Goal: Information Seeking & Learning: Learn about a topic

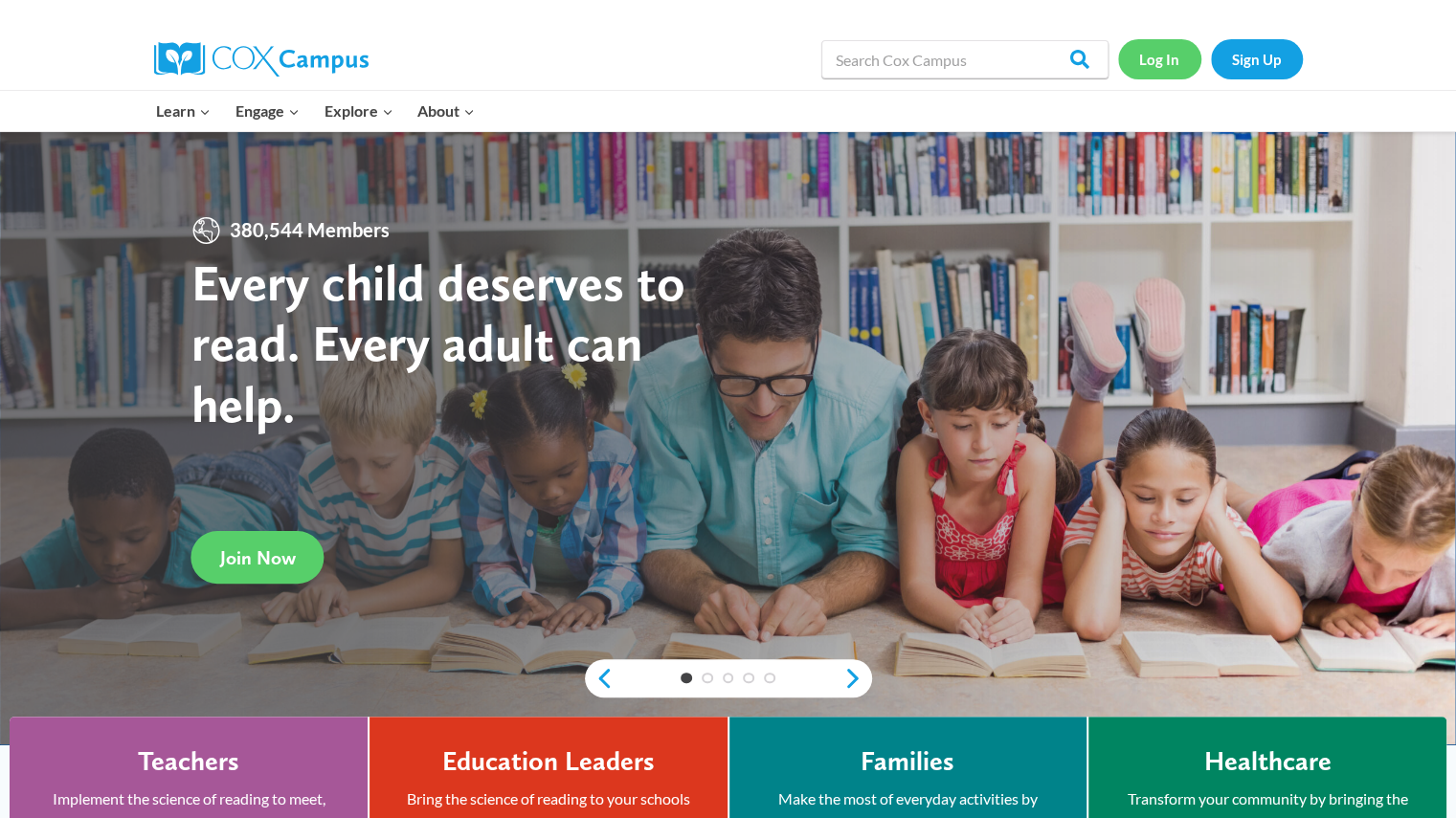
click at [1179, 57] on link "Log In" at bounding box center [1159, 59] width 84 height 39
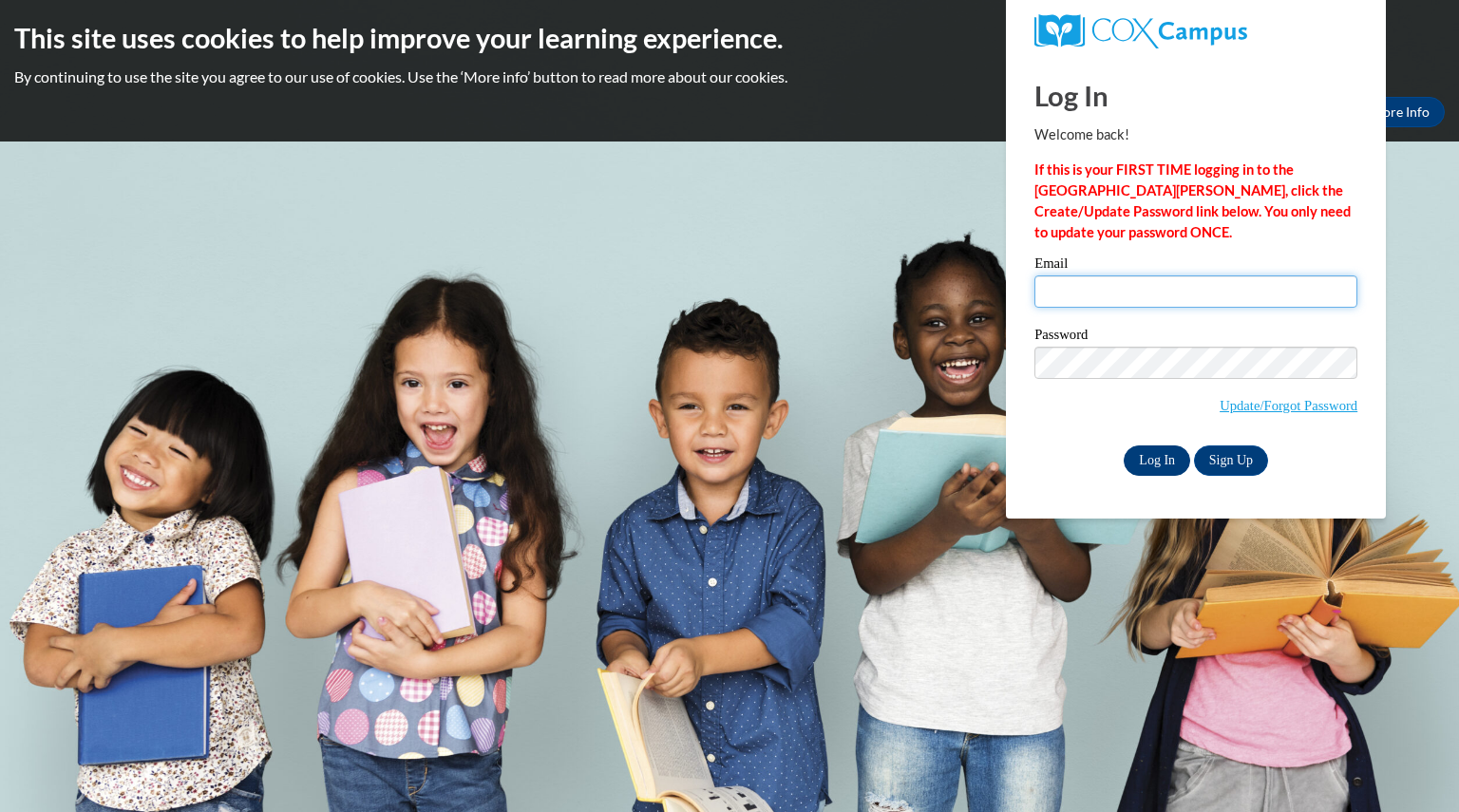
type input "mccloneelissa@aasd.k12.wi.us"
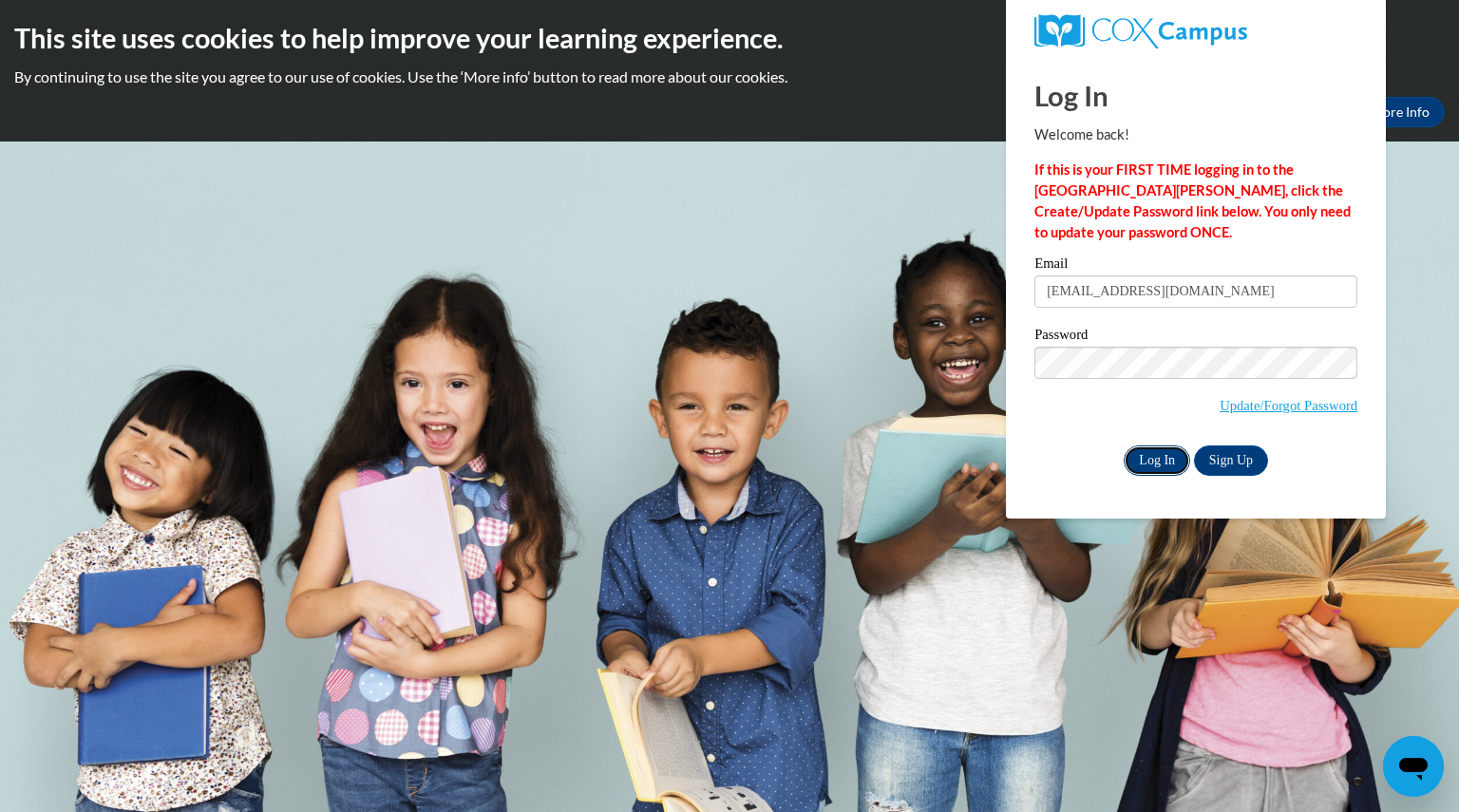
click at [1152, 452] on input "Log In" at bounding box center [1157, 460] width 66 height 30
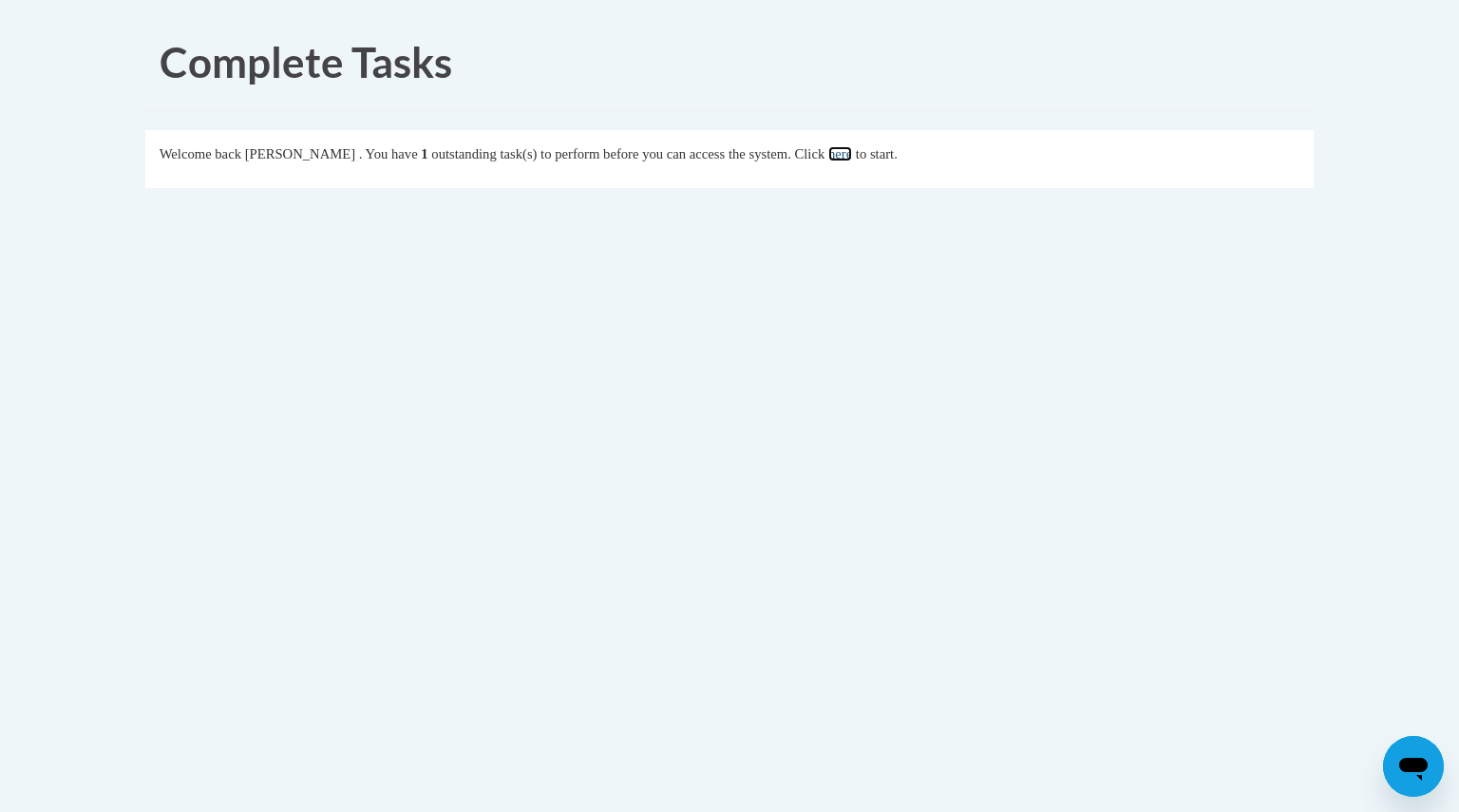
click at [852, 155] on link "here" at bounding box center [840, 154] width 23 height 16
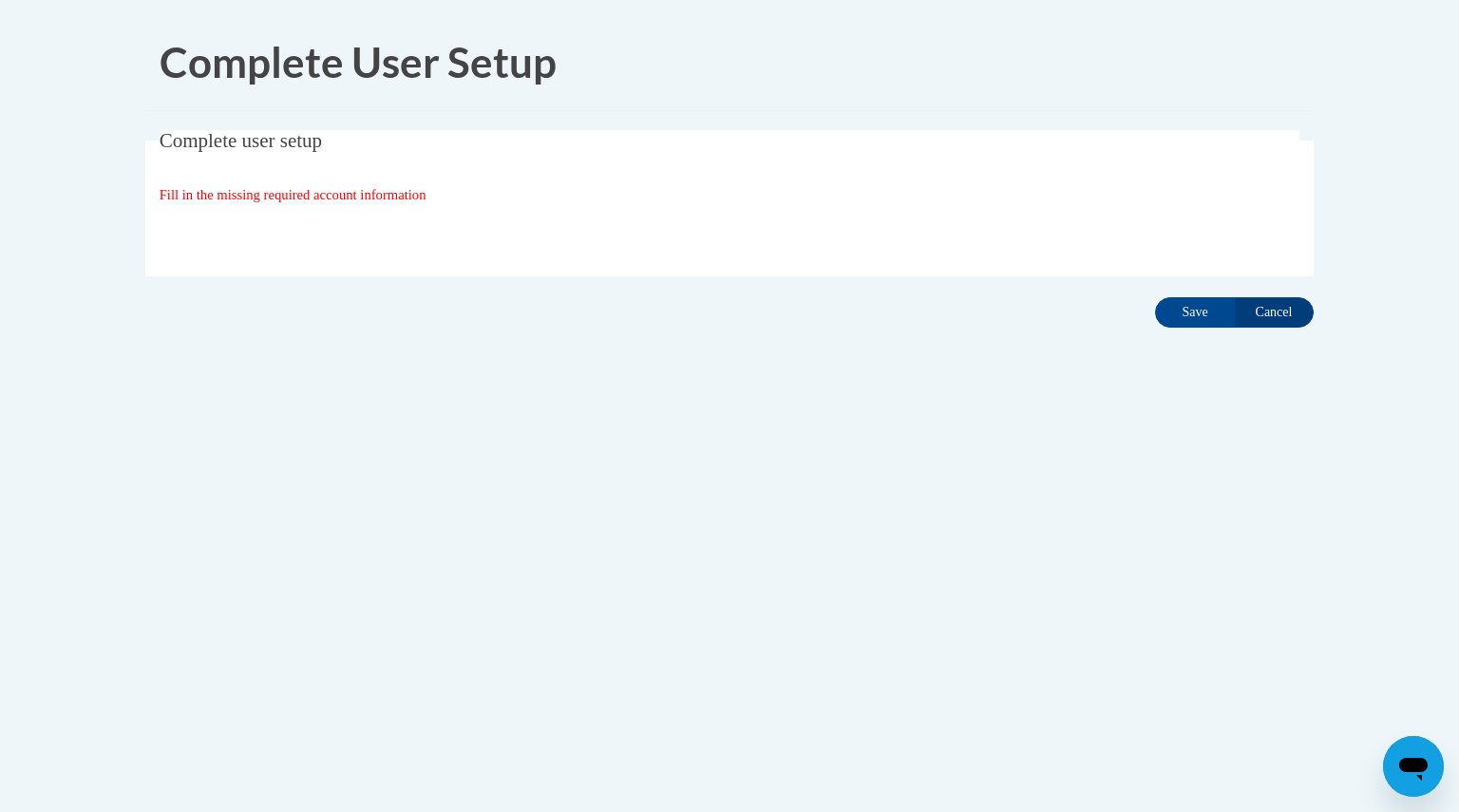
click at [421, 202] on span "Fill in the missing required account information" at bounding box center [294, 195] width 267 height 16
click at [1180, 311] on input "Save" at bounding box center [1195, 312] width 80 height 30
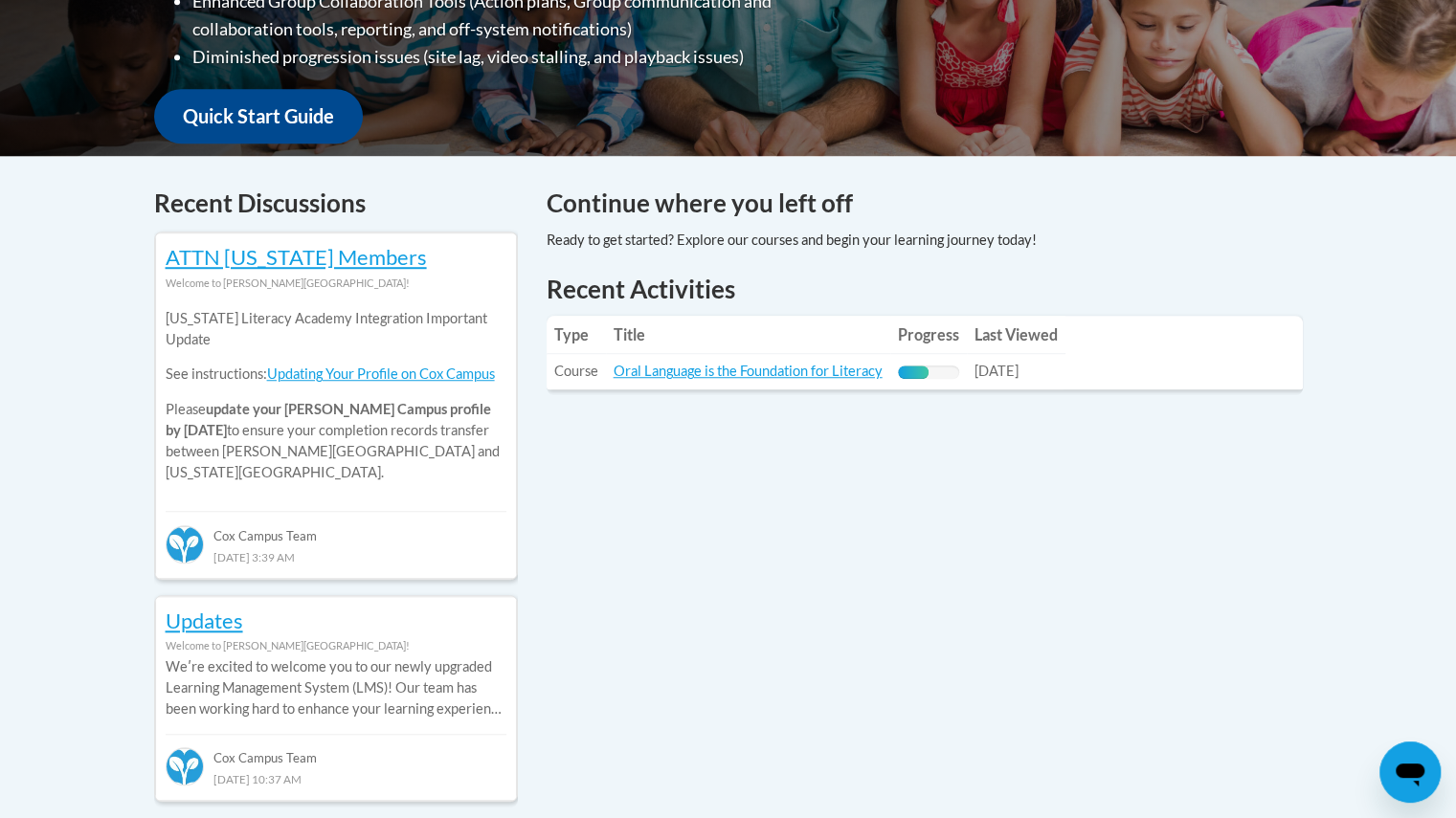
scroll to position [658, 0]
click at [792, 370] on link "Oral Language is the Foundation for Literacy" at bounding box center [748, 370] width 269 height 17
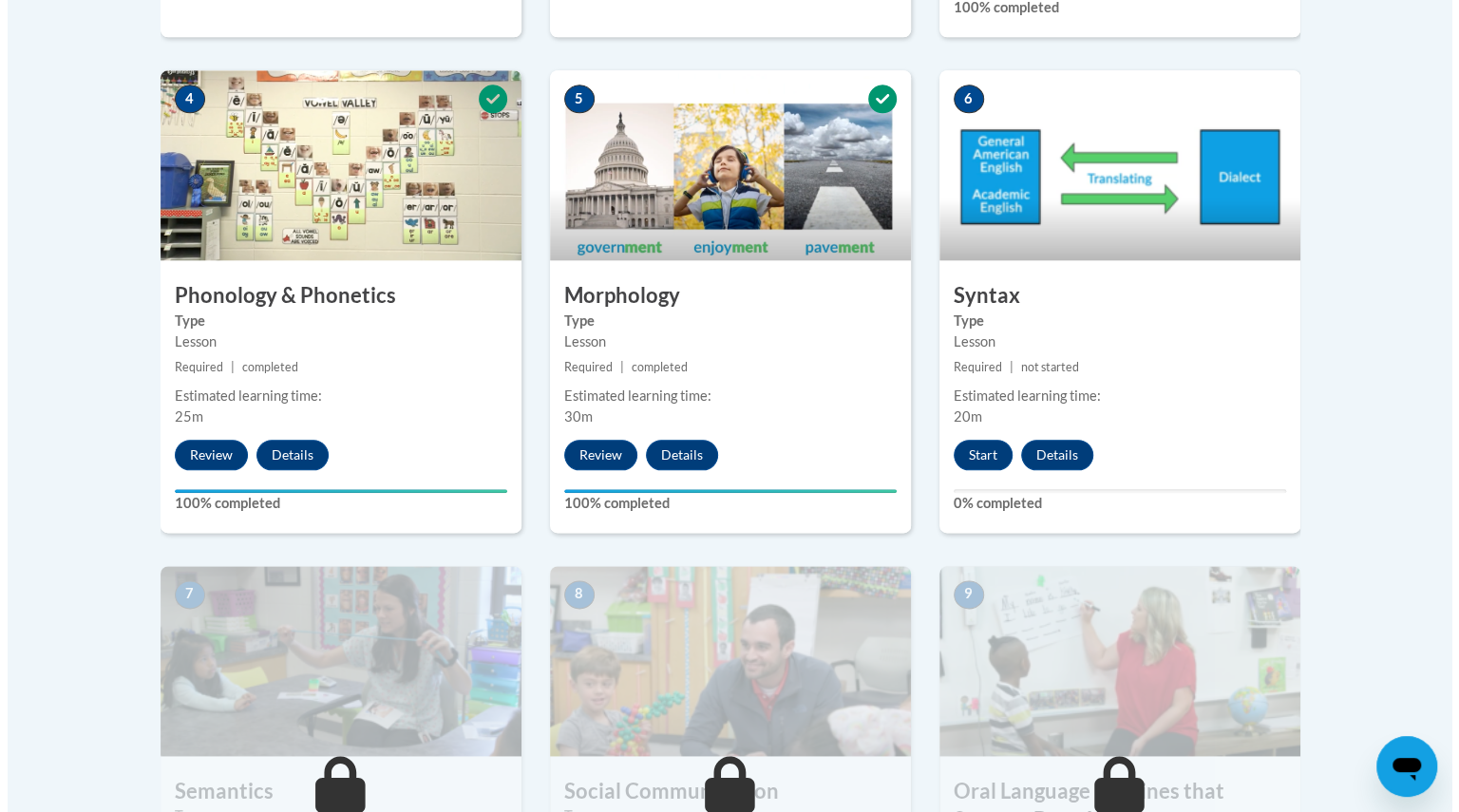
scroll to position [1128, 0]
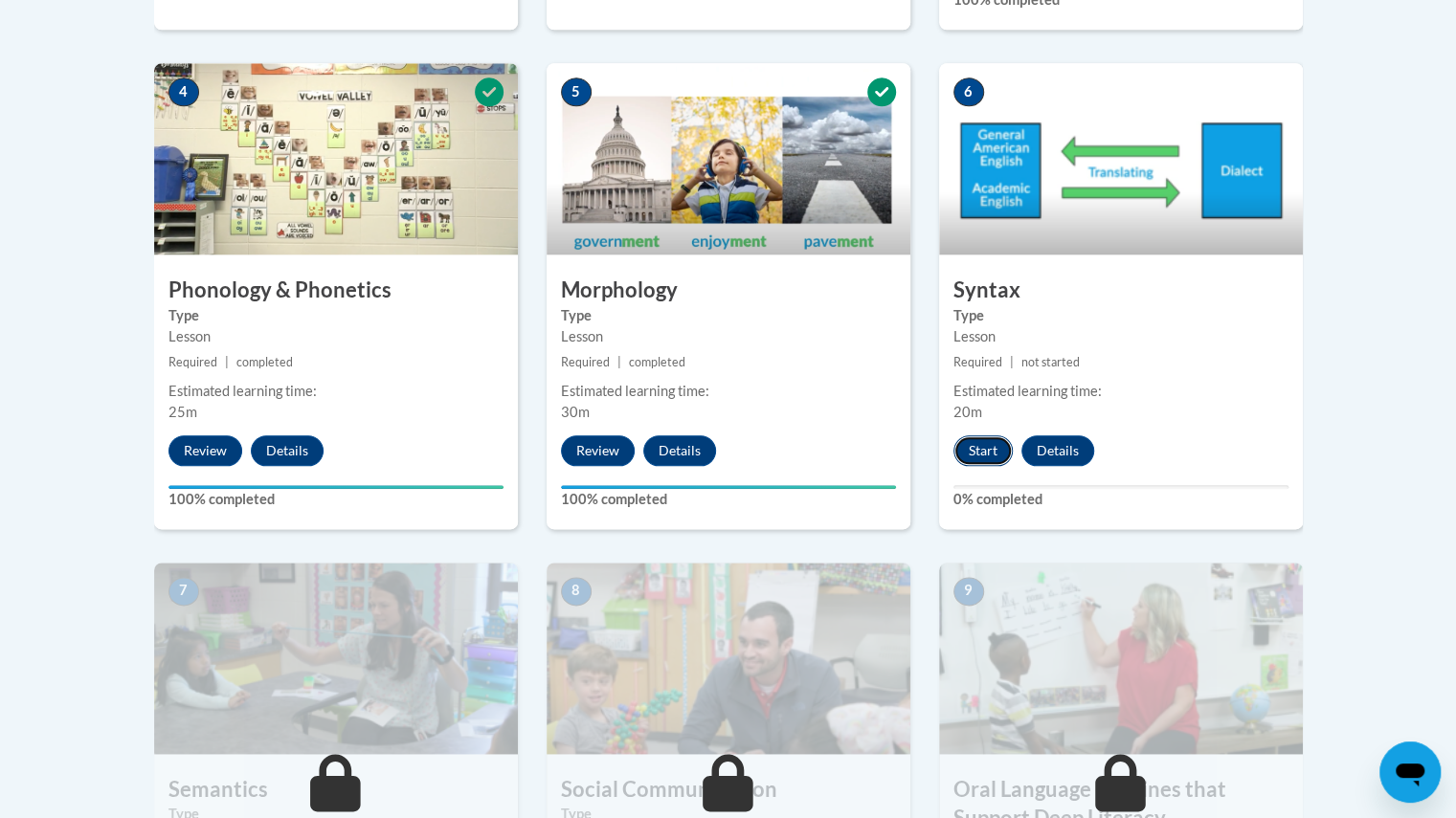
click at [970, 447] on button "Start" at bounding box center [982, 450] width 59 height 30
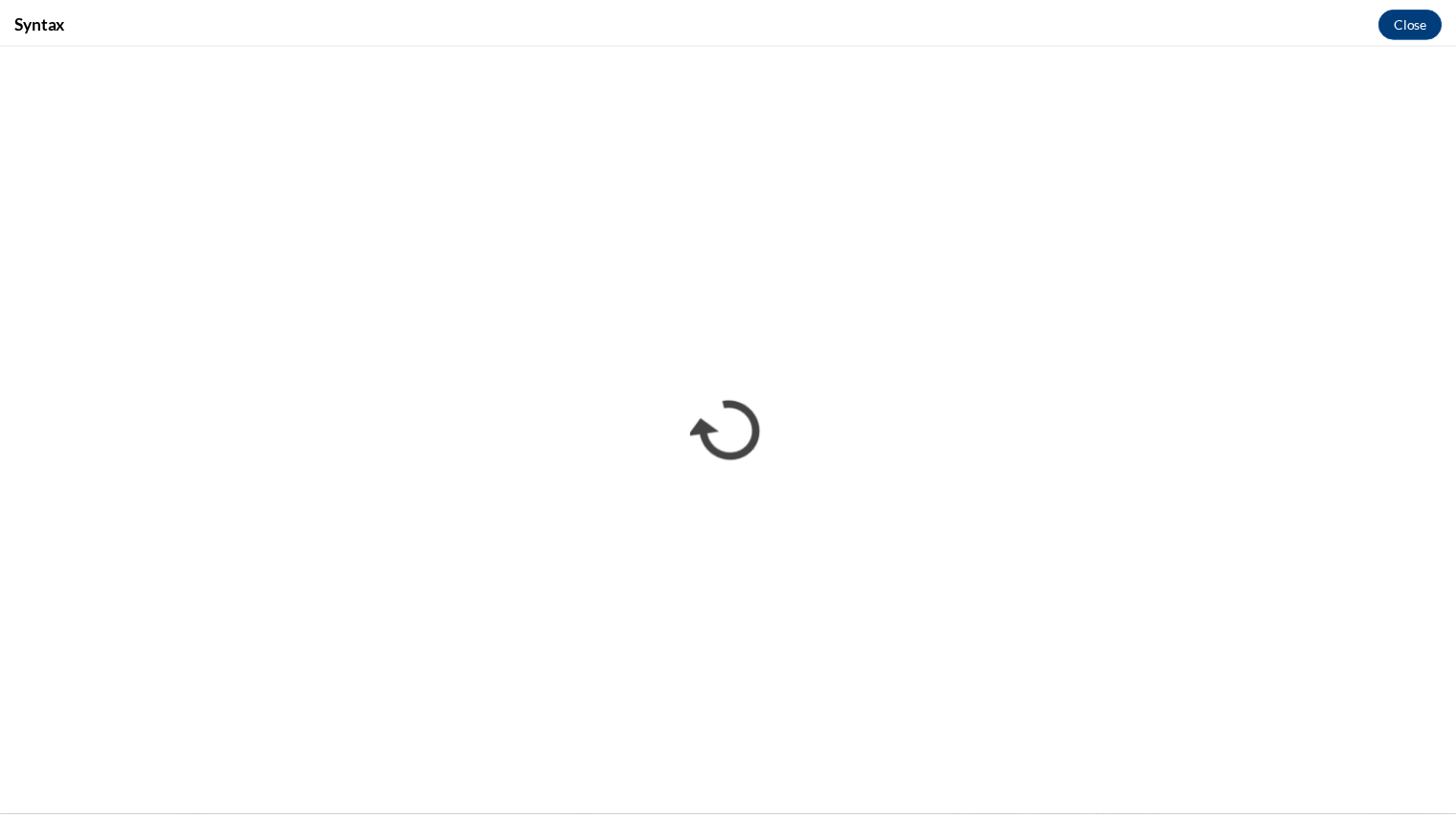
scroll to position [0, 0]
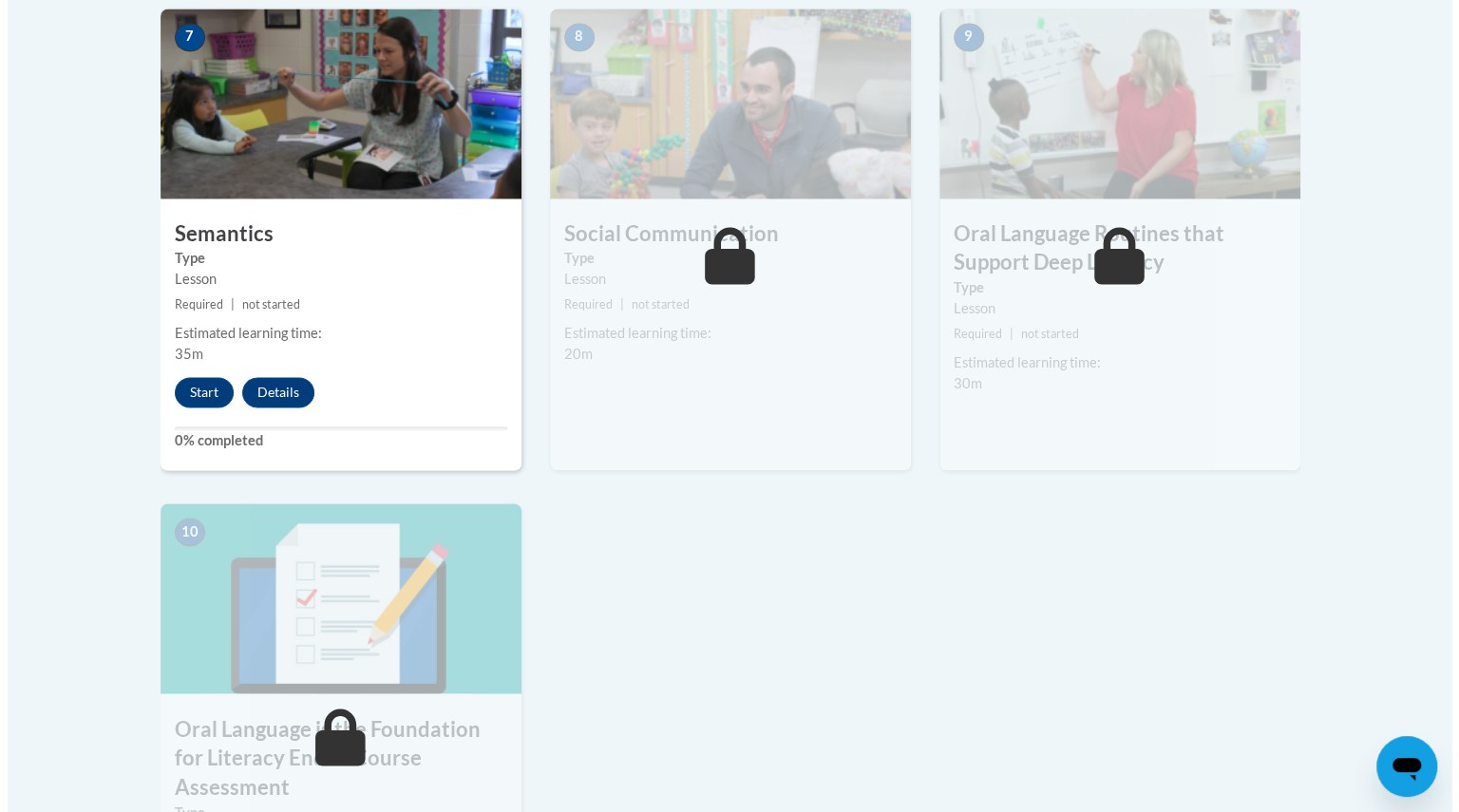
scroll to position [1677, 0]
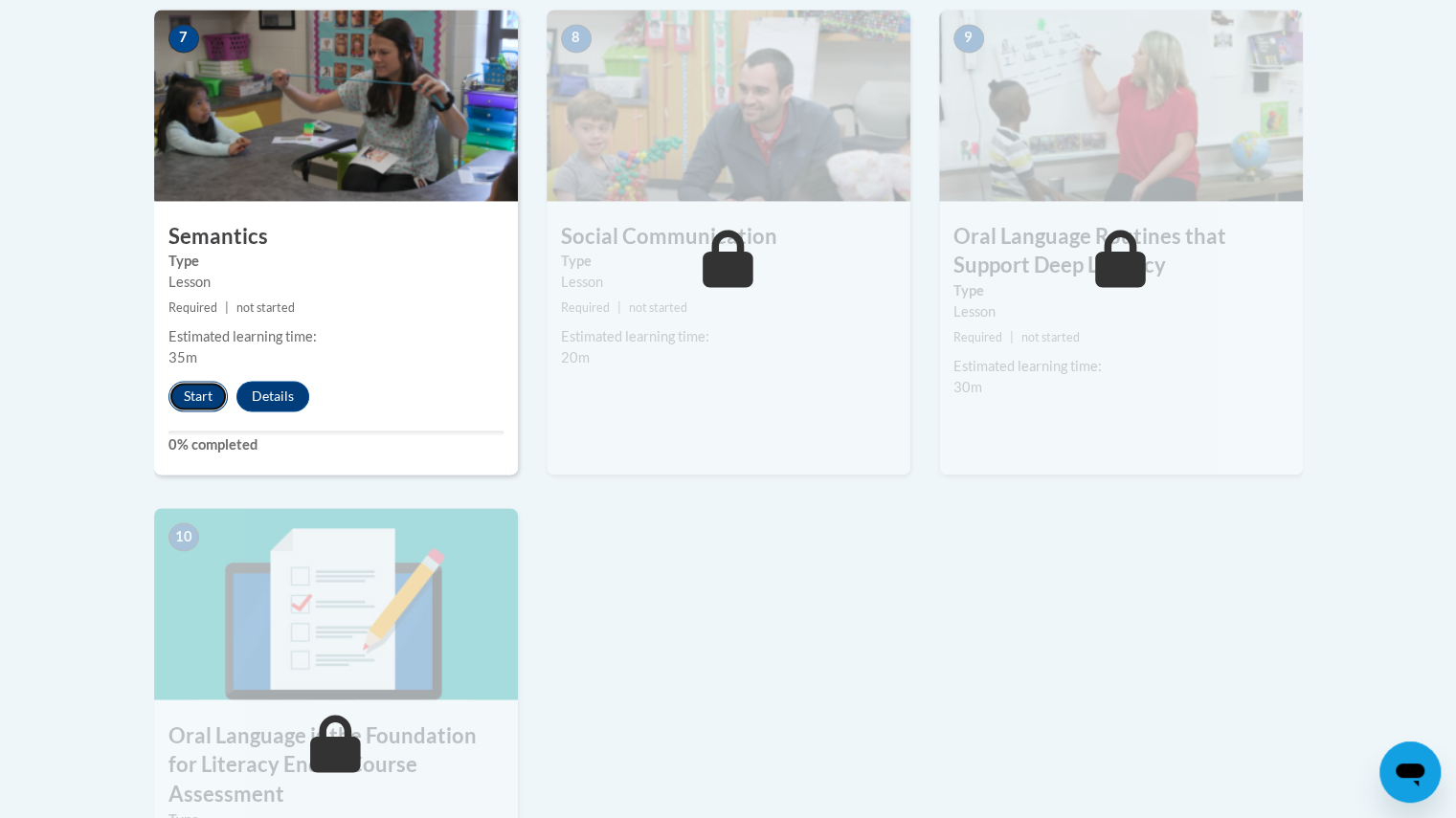
click at [200, 392] on button "Start" at bounding box center [197, 396] width 59 height 30
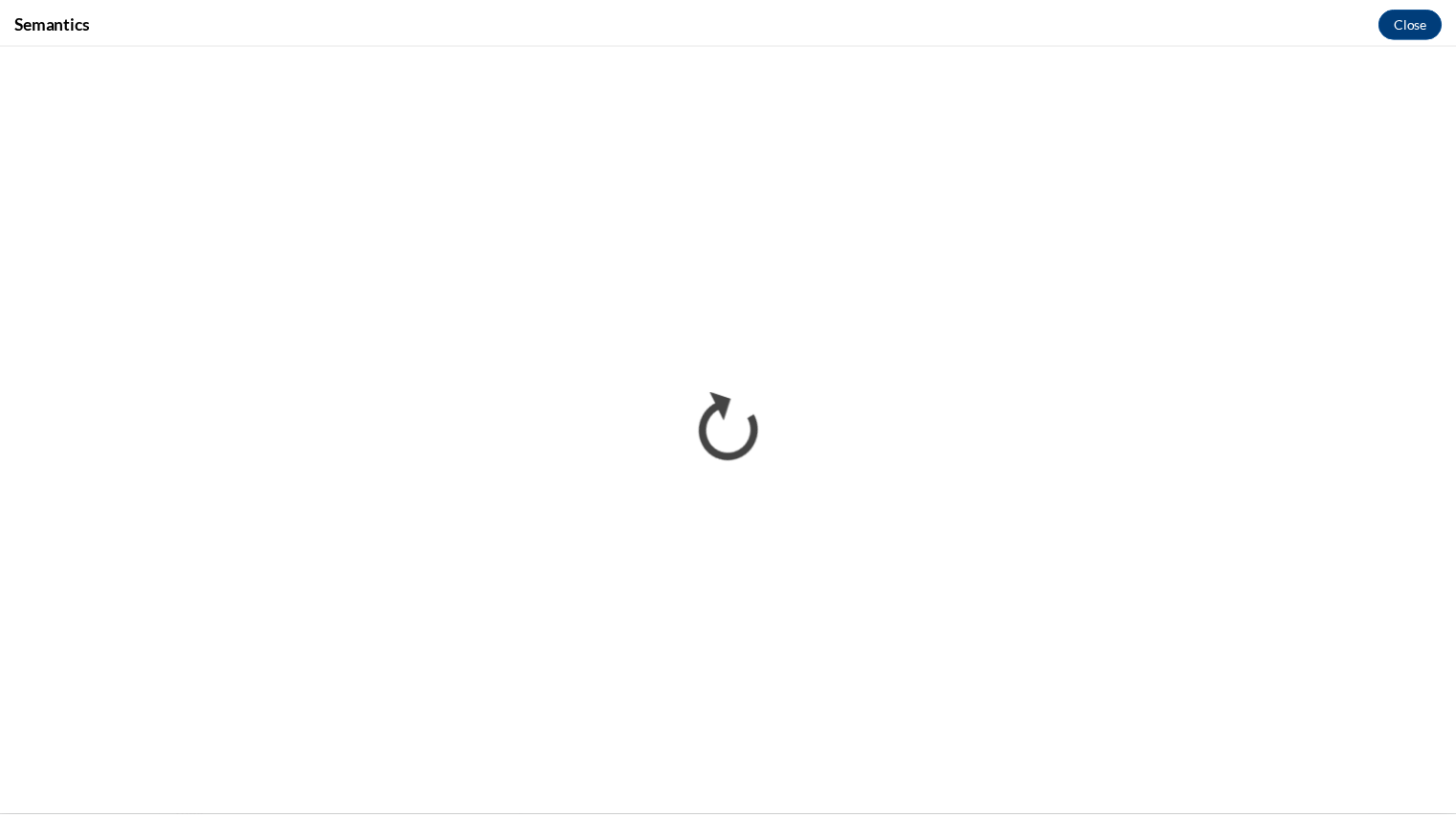
scroll to position [0, 0]
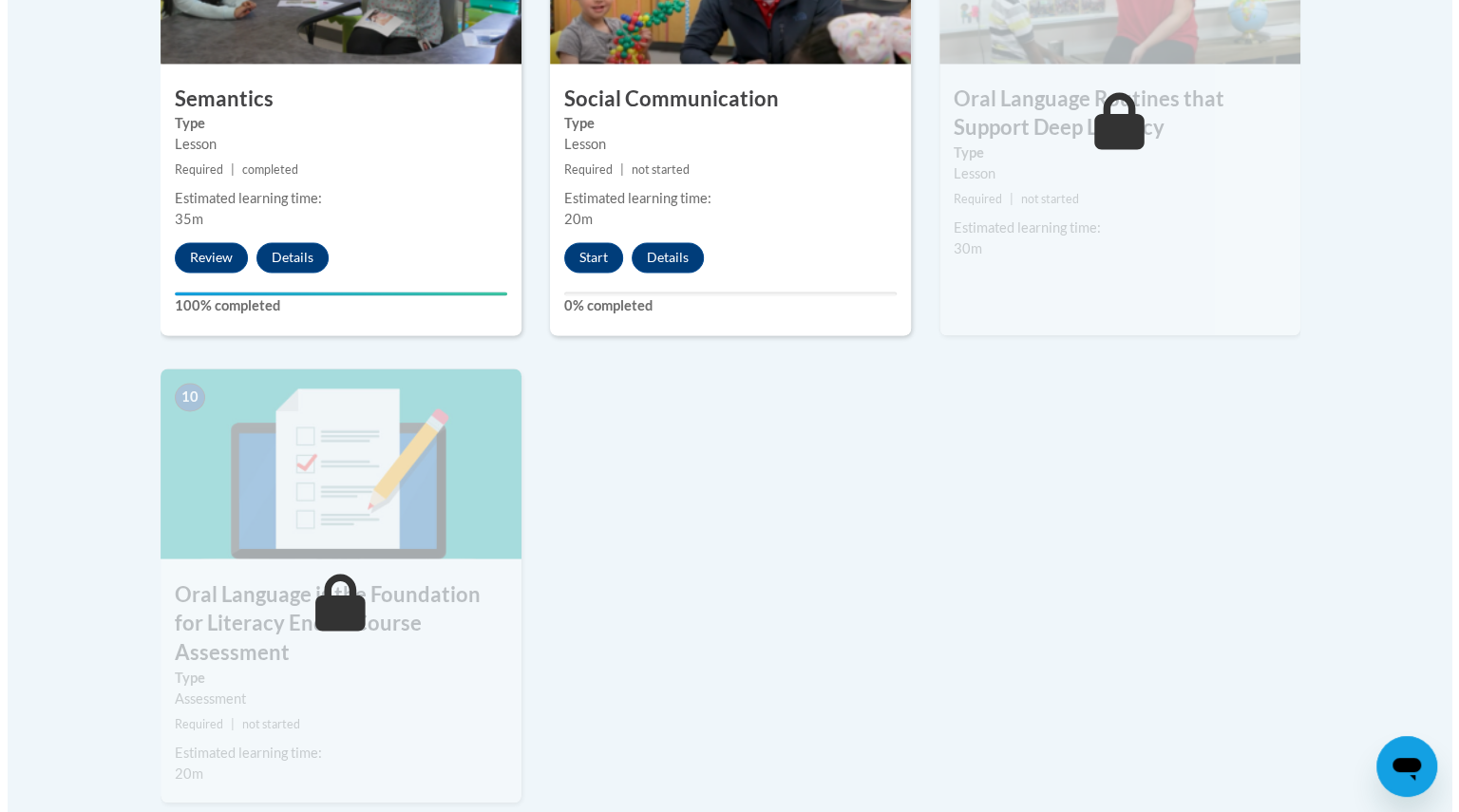
scroll to position [1814, 0]
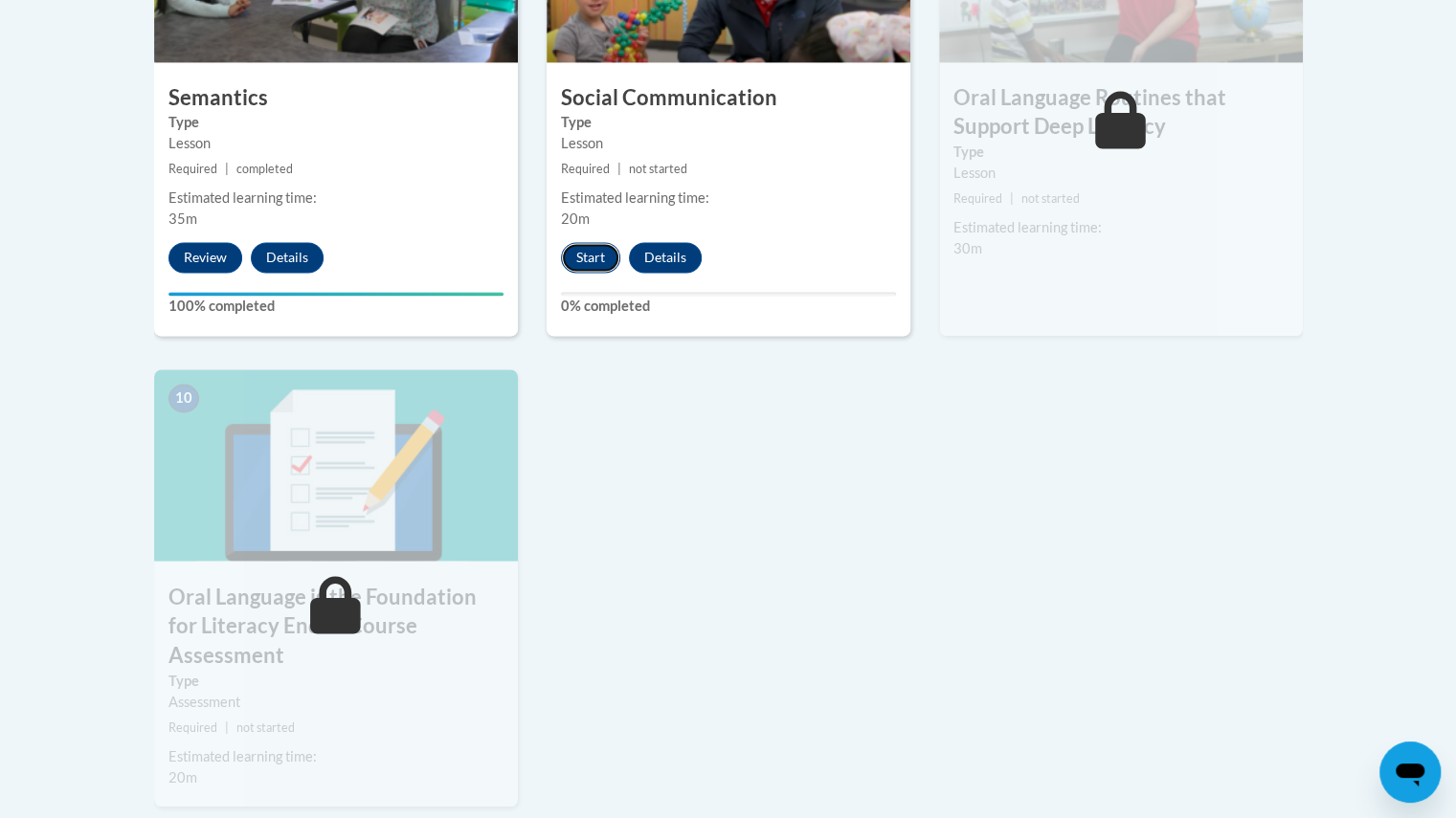
click at [589, 260] on button "Start" at bounding box center [590, 256] width 59 height 30
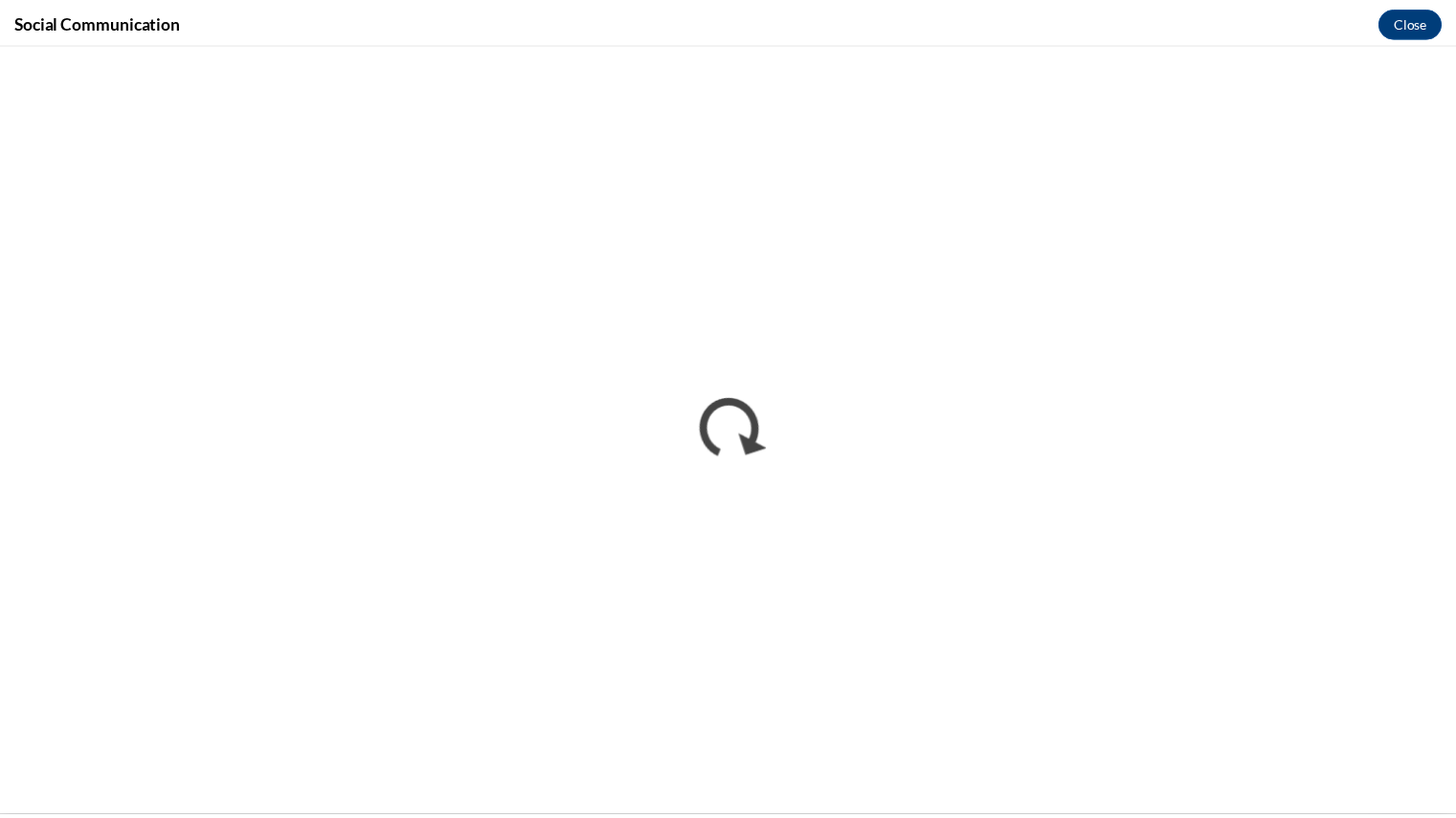
scroll to position [0, 0]
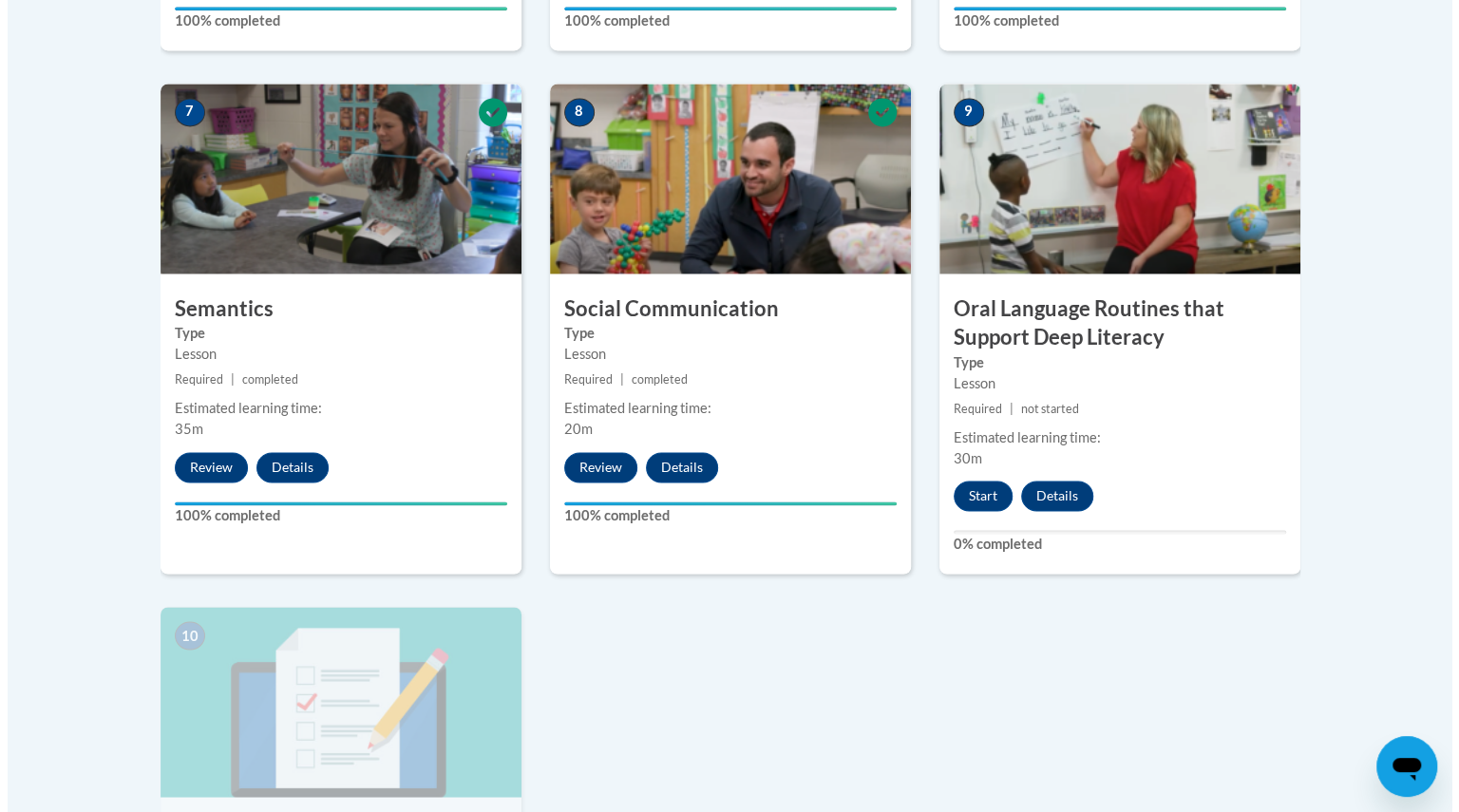
scroll to position [1603, 0]
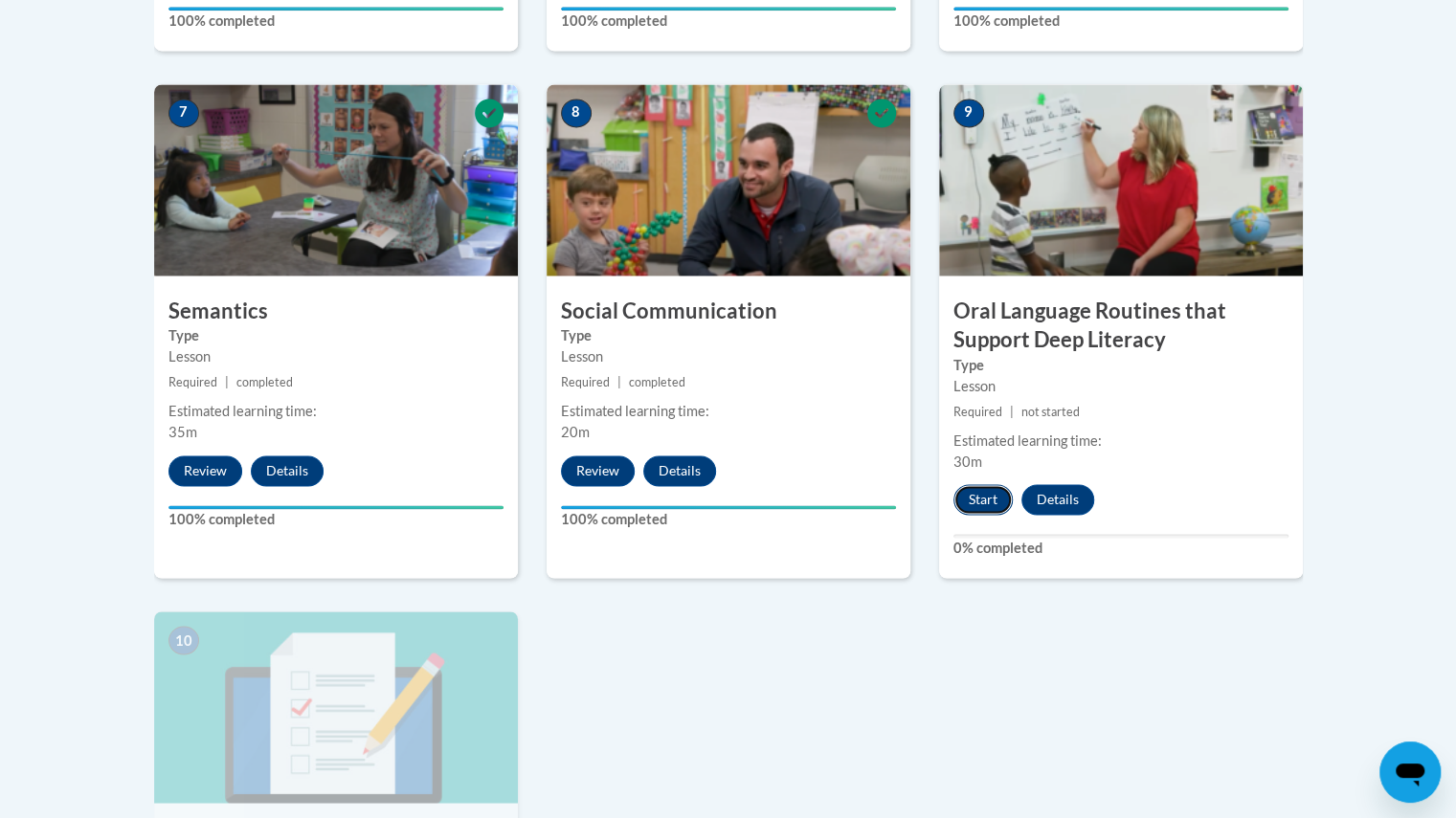
click at [988, 503] on button "Start" at bounding box center [982, 499] width 59 height 30
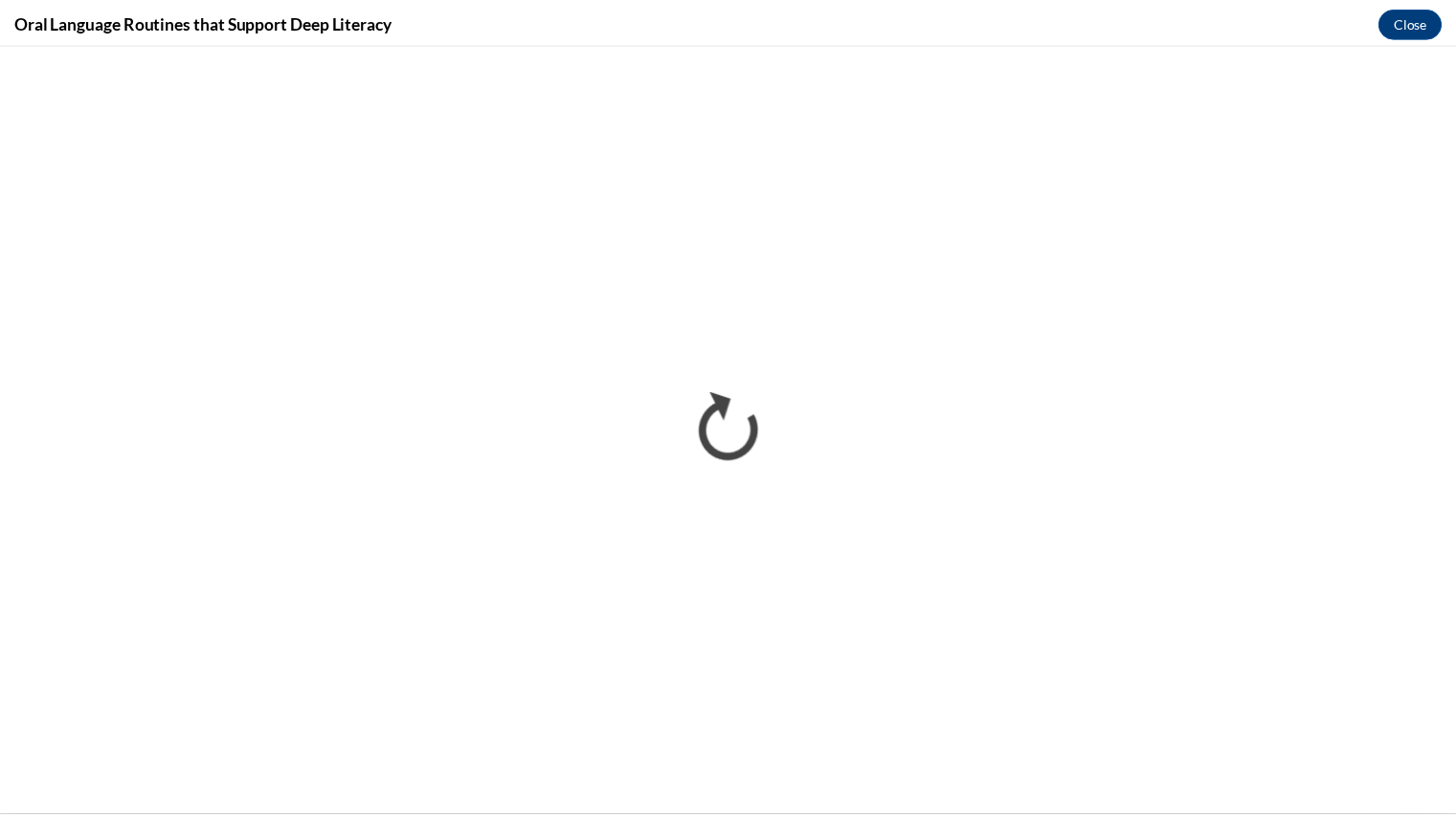
scroll to position [0, 0]
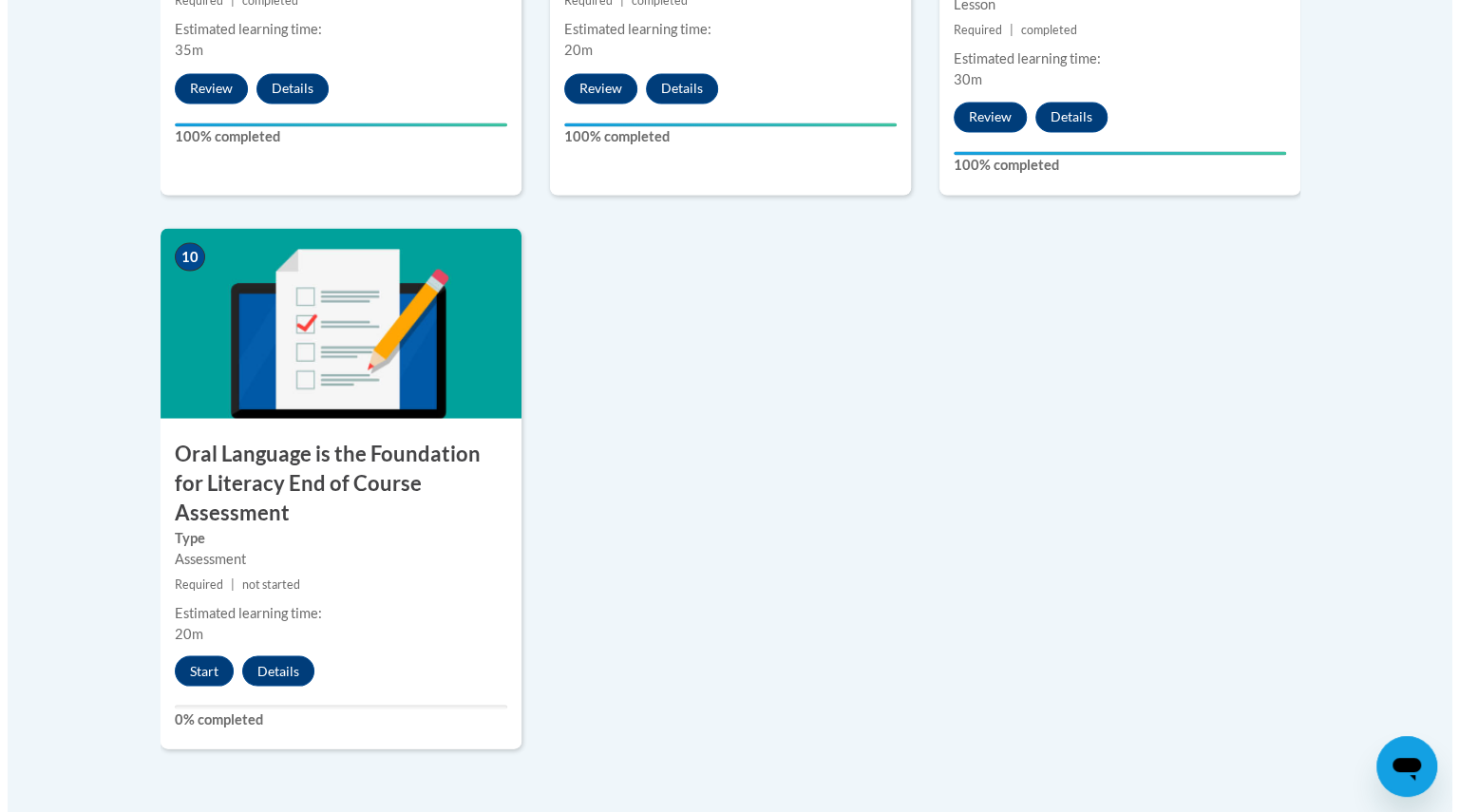
scroll to position [1995, 0]
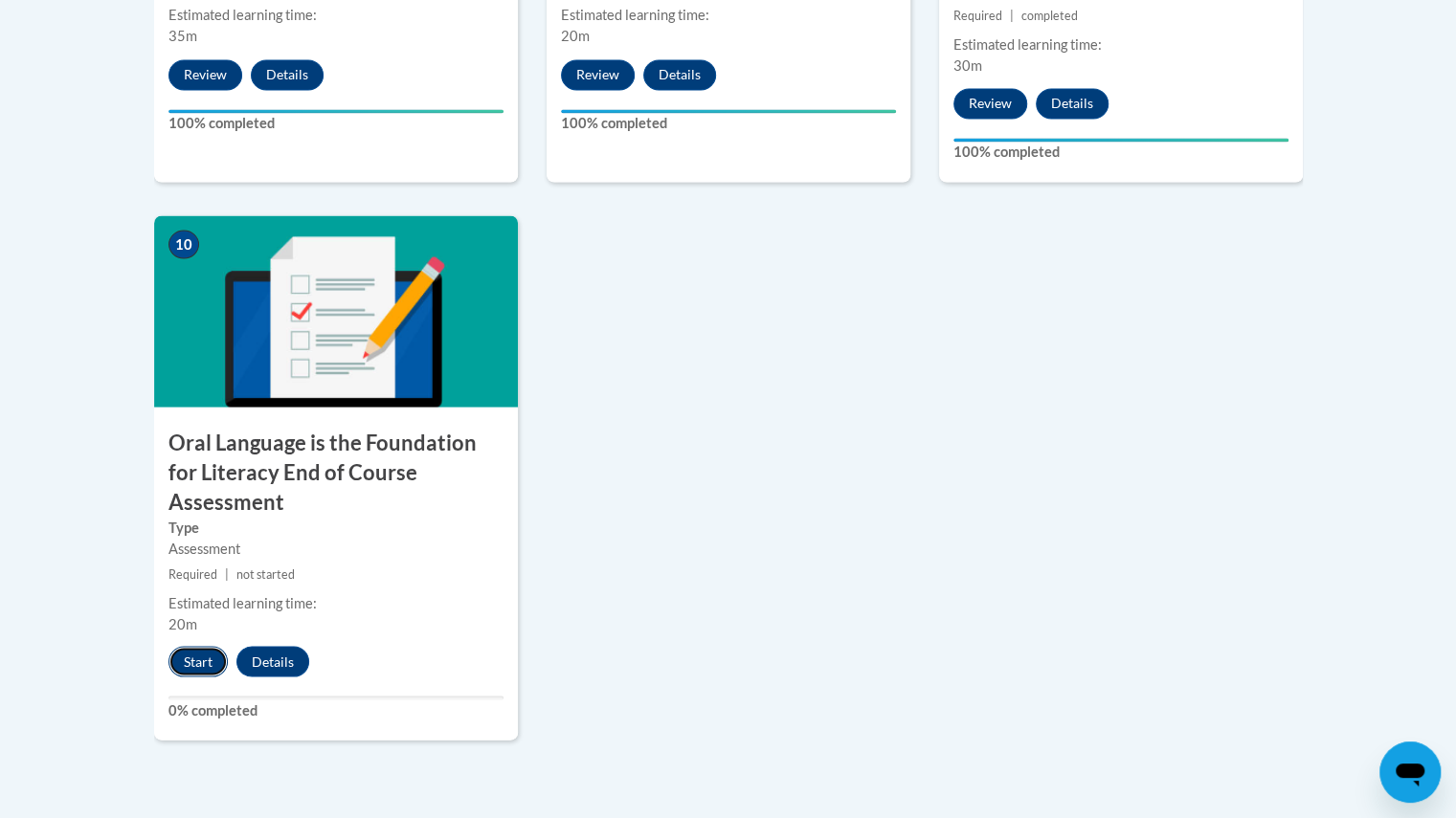
click at [191, 645] on button "Start" at bounding box center [197, 660] width 59 height 30
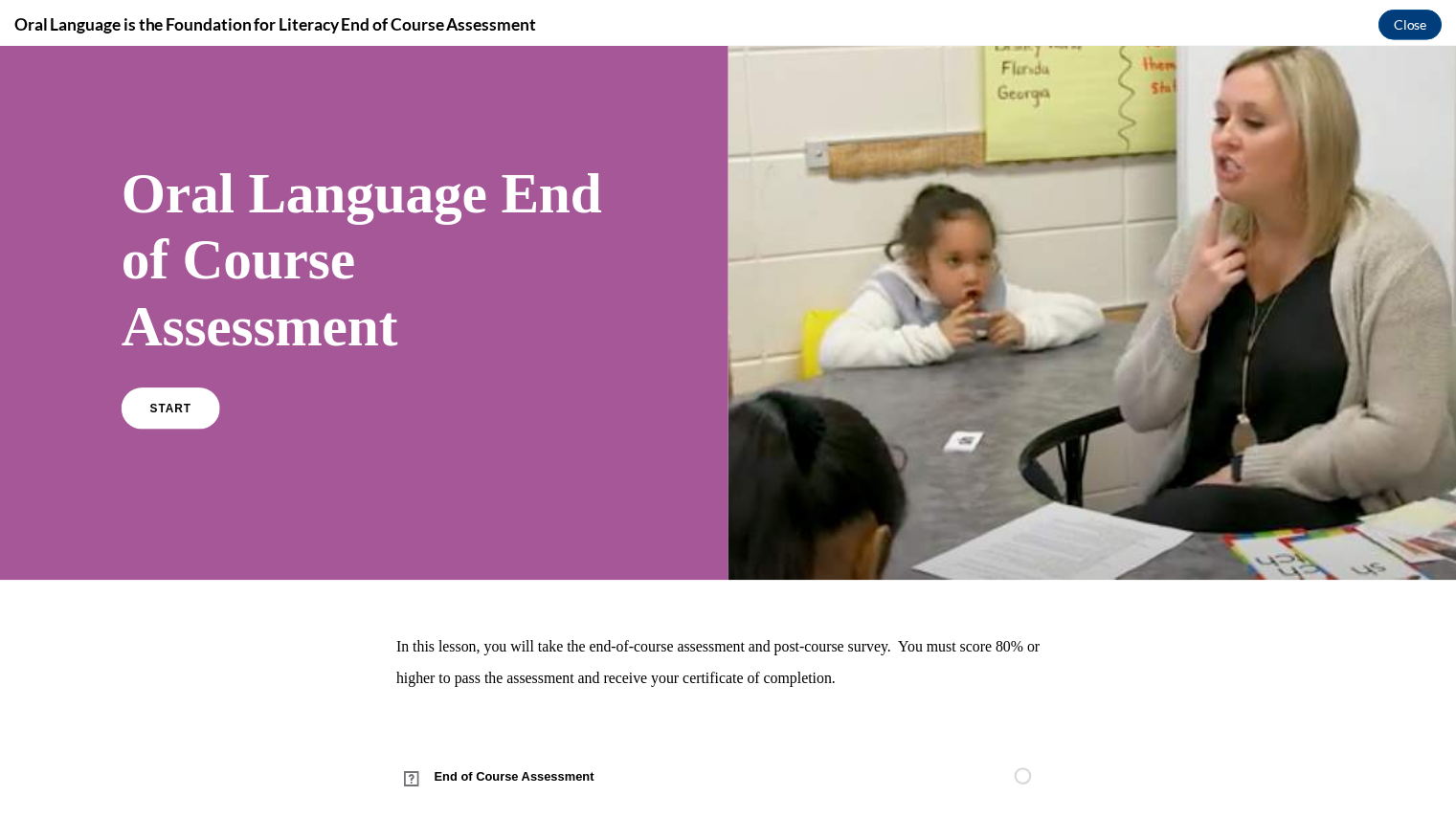
scroll to position [19, 0]
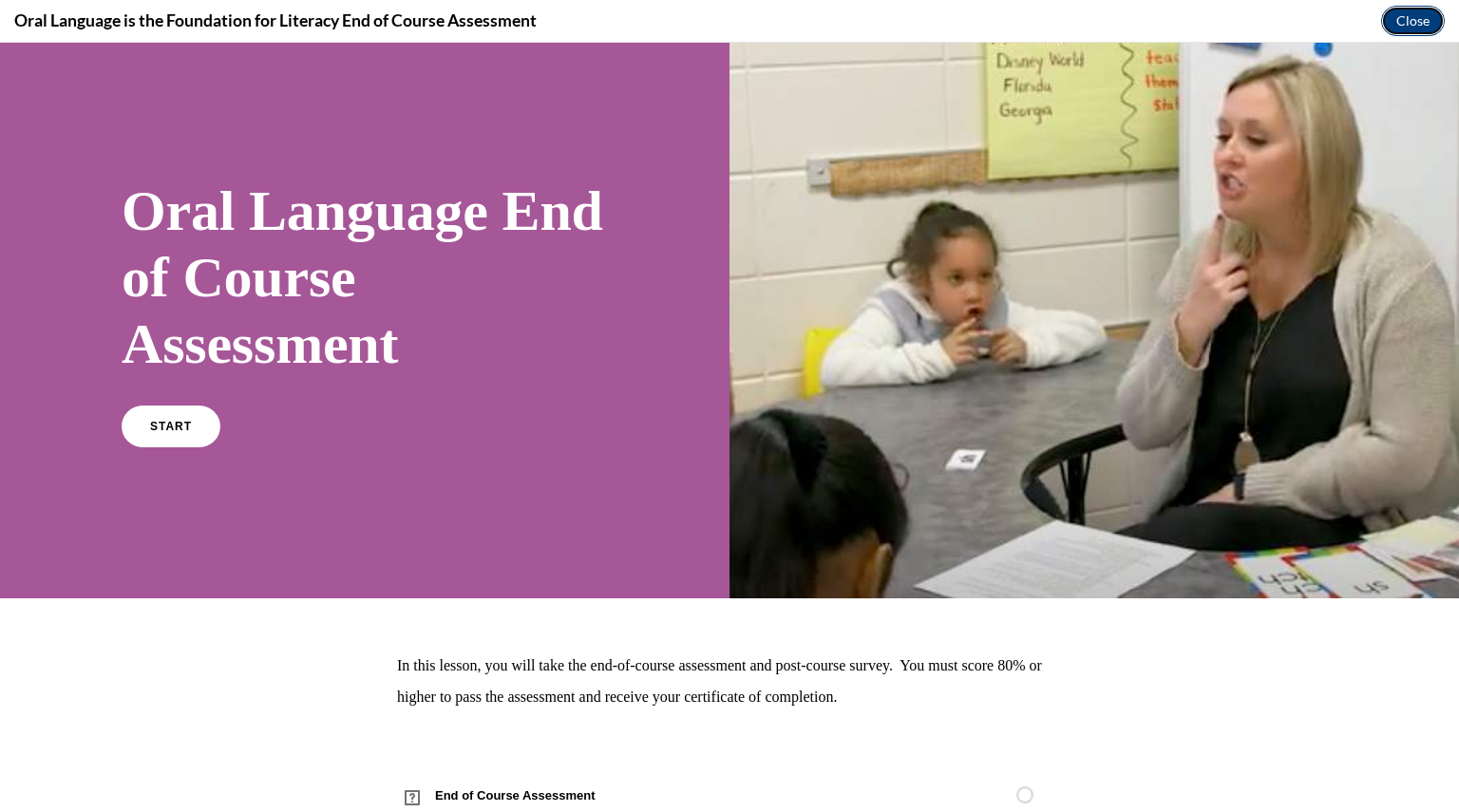
click at [1428, 16] on button "Close" at bounding box center [1412, 20] width 63 height 30
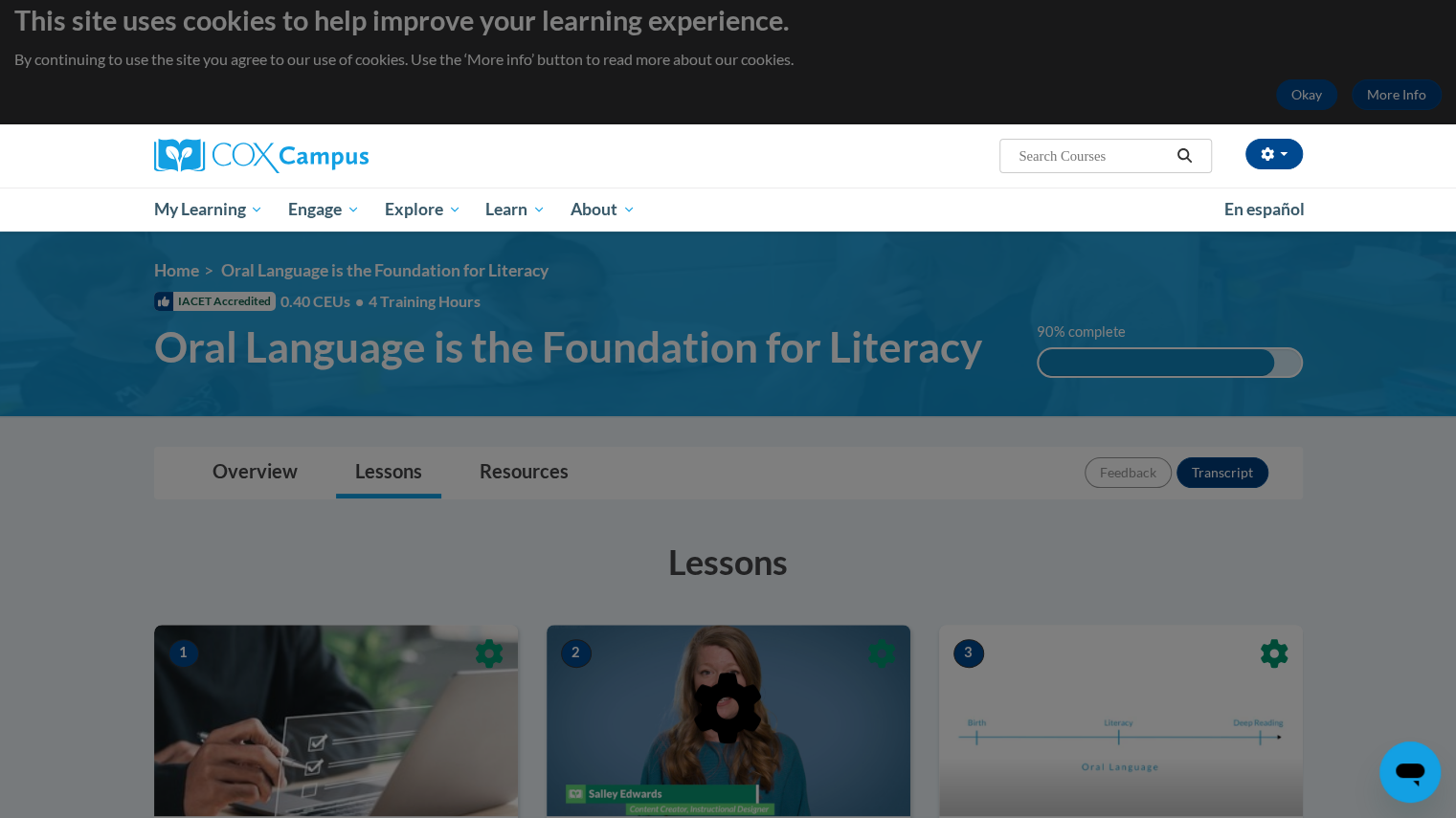
scroll to position [0, 0]
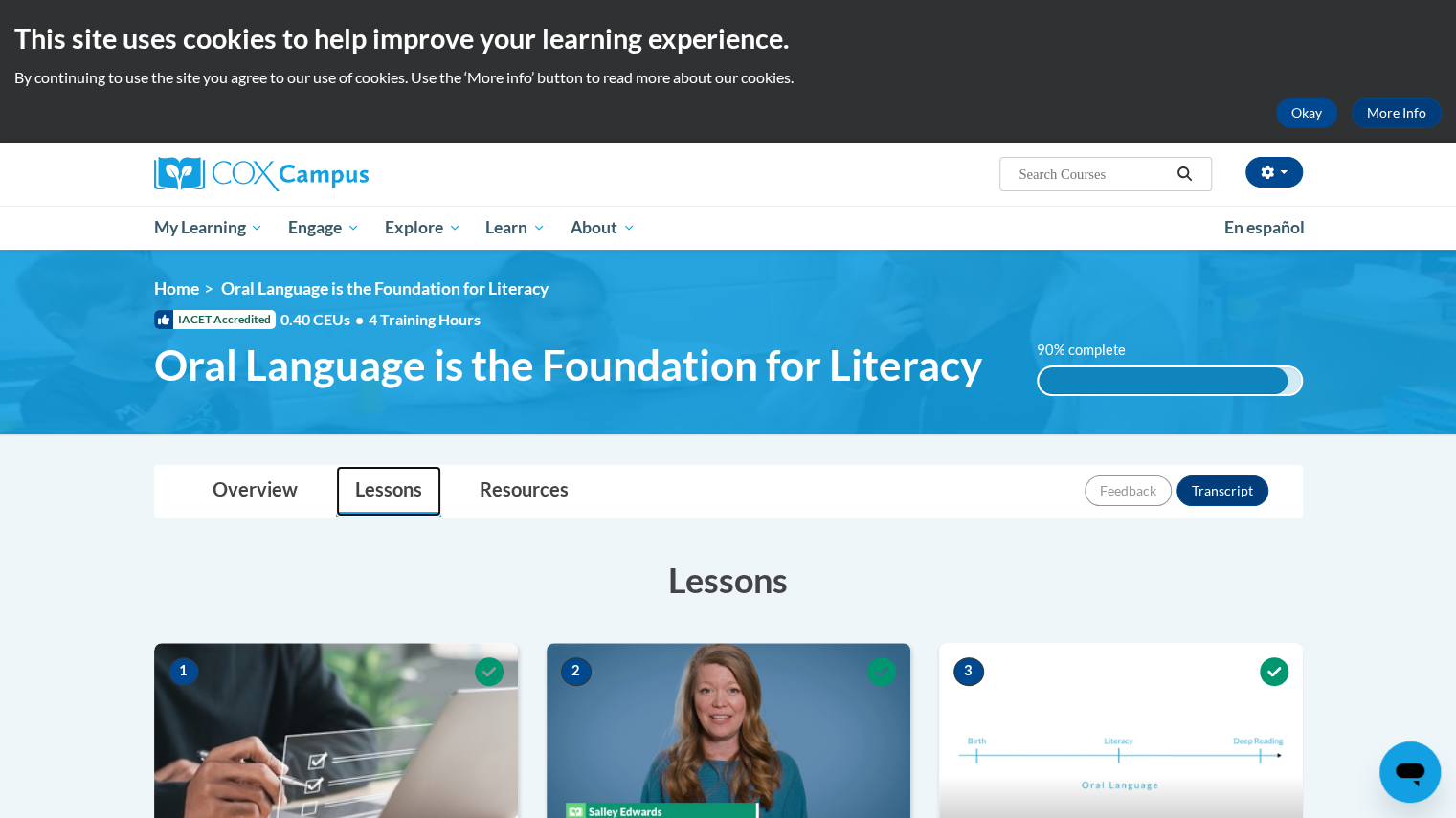
click at [375, 474] on link "Lessons" at bounding box center [388, 491] width 105 height 51
click at [375, 481] on link "Lessons" at bounding box center [388, 491] width 105 height 51
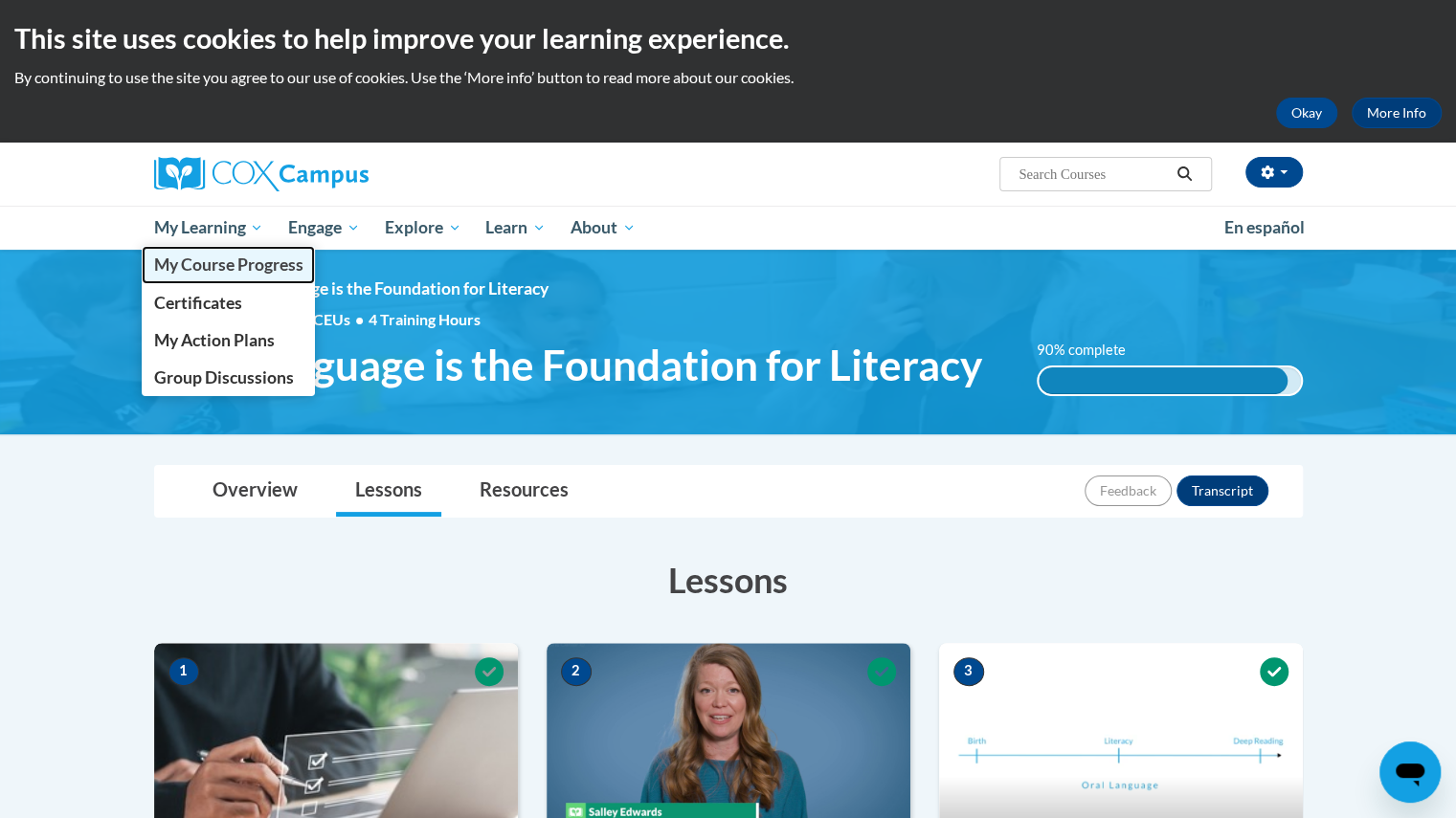
click at [214, 277] on link "My Course Progress" at bounding box center [228, 264] width 174 height 37
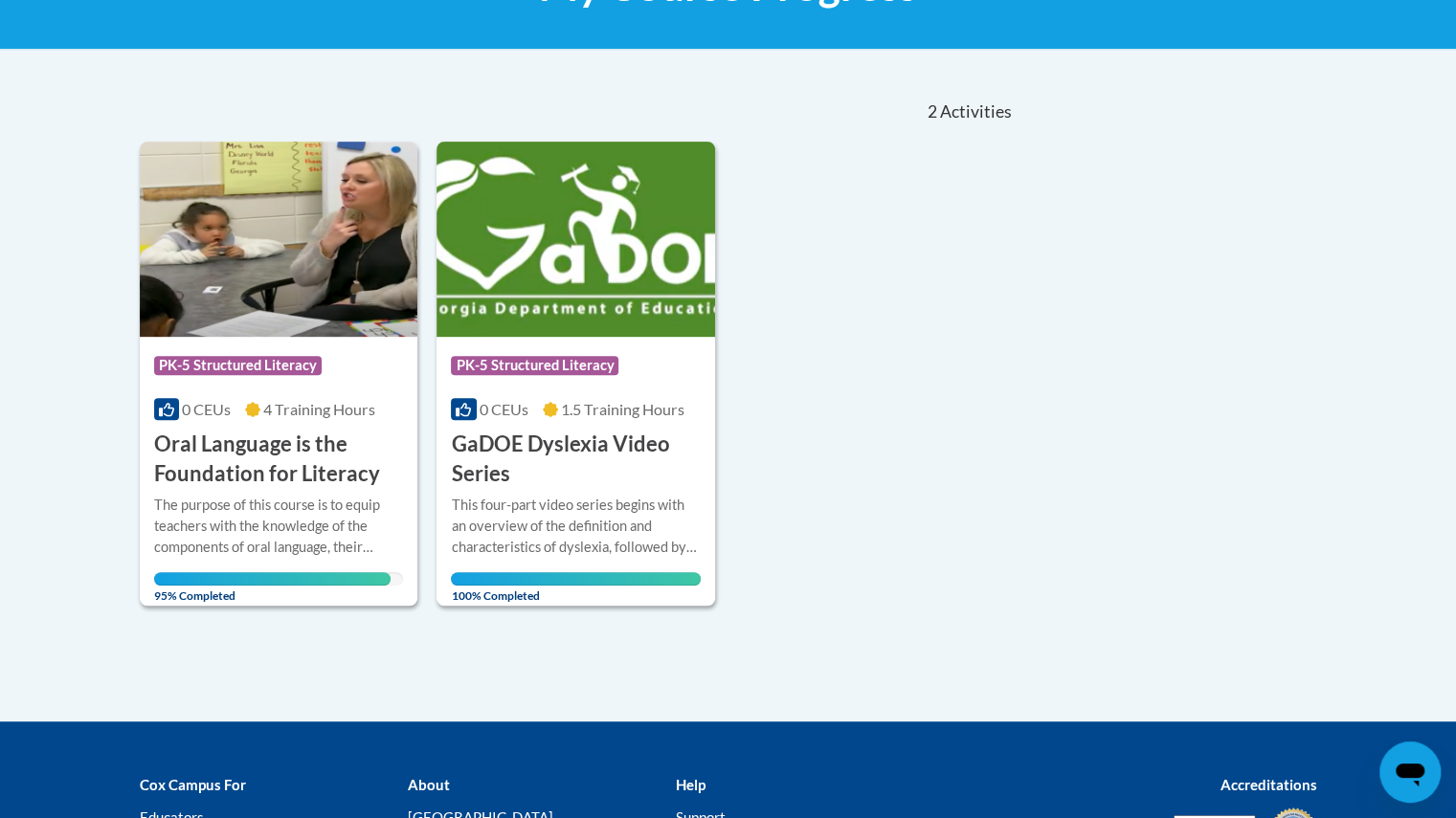
scroll to position [349, 0]
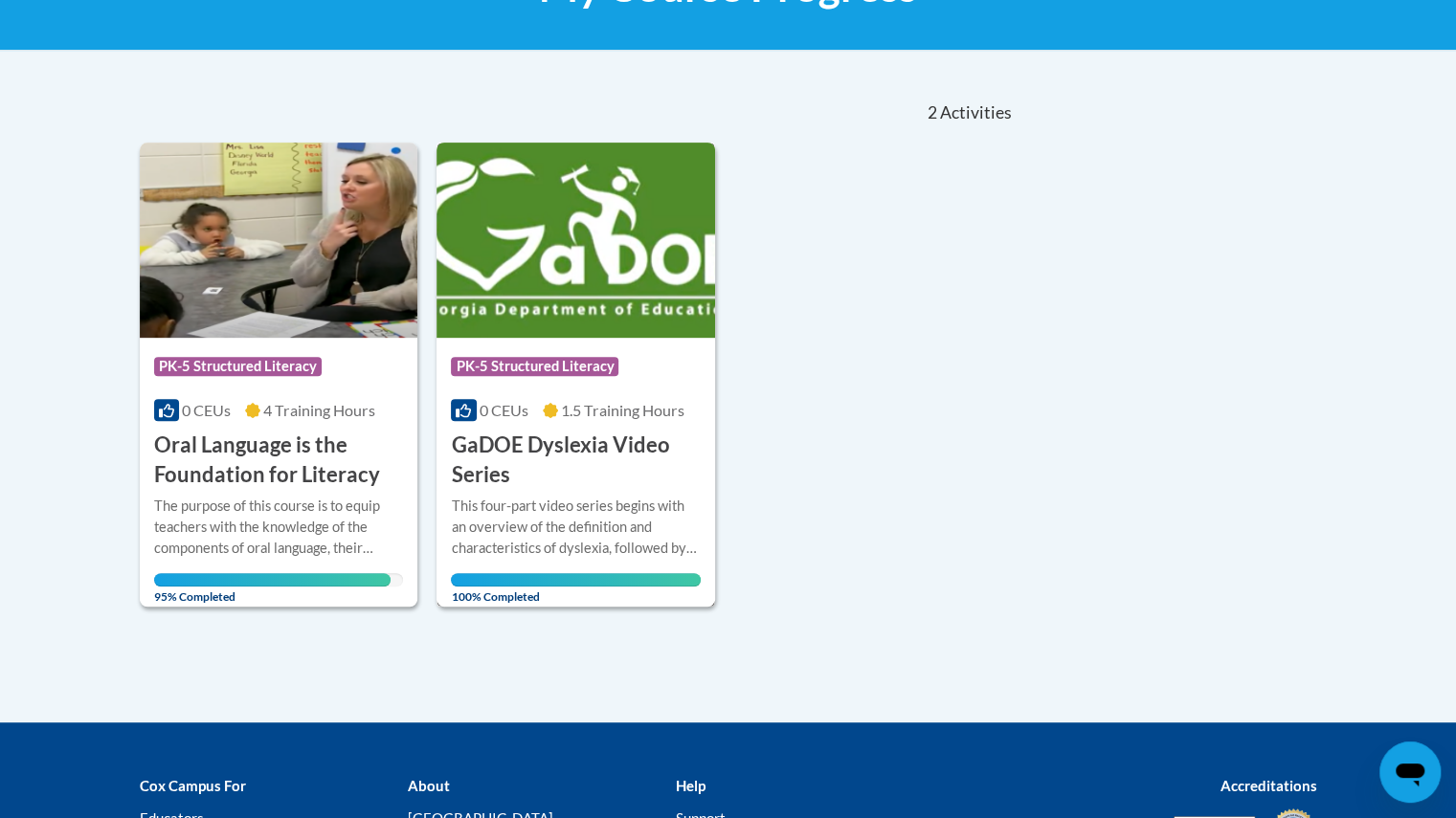
click at [633, 510] on div "This four-part video series begins with an overview of the definition and chara…" at bounding box center [576, 527] width 250 height 63
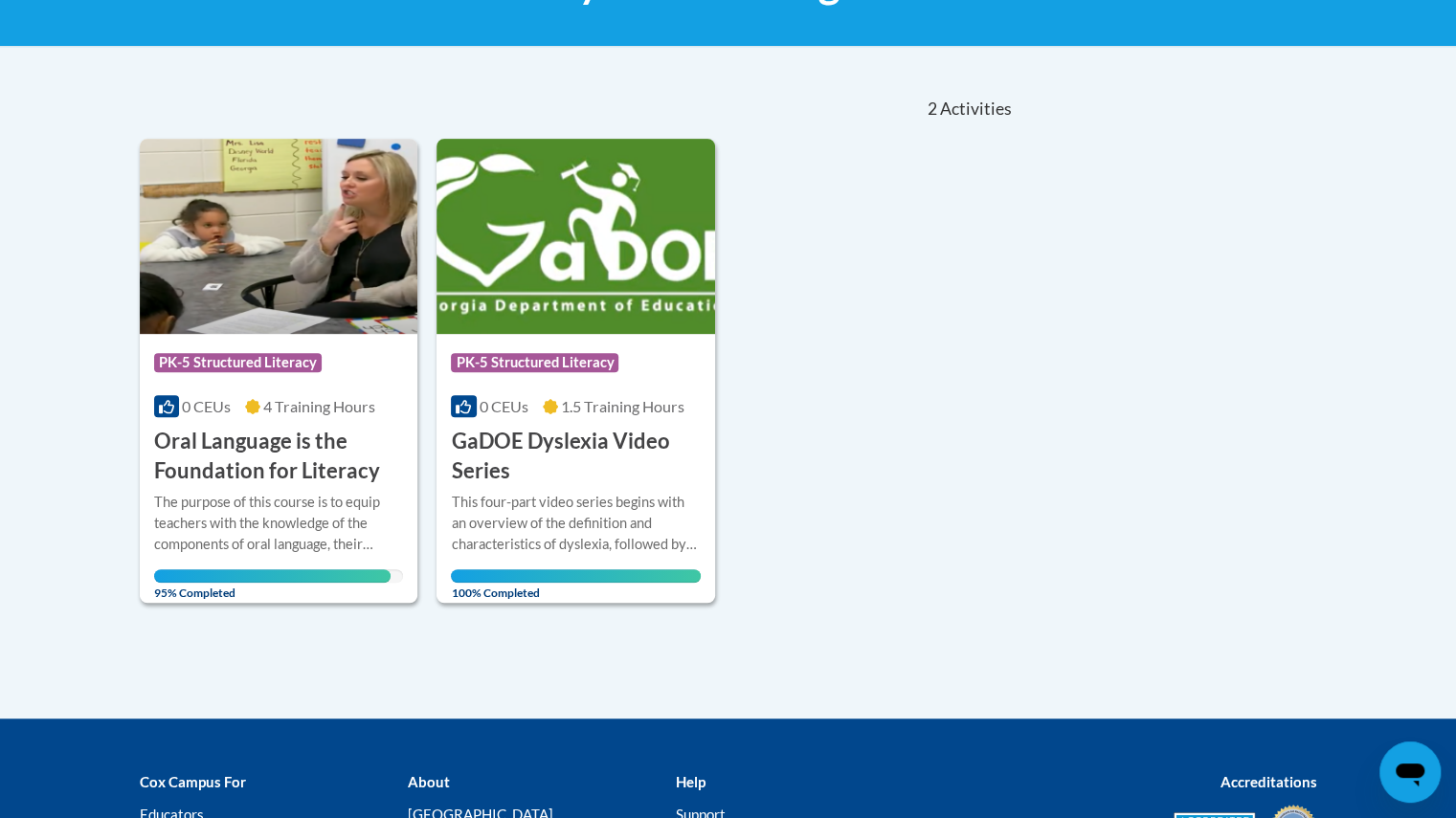
scroll to position [352, 0]
click at [327, 491] on div at bounding box center [279, 491] width 250 height 1
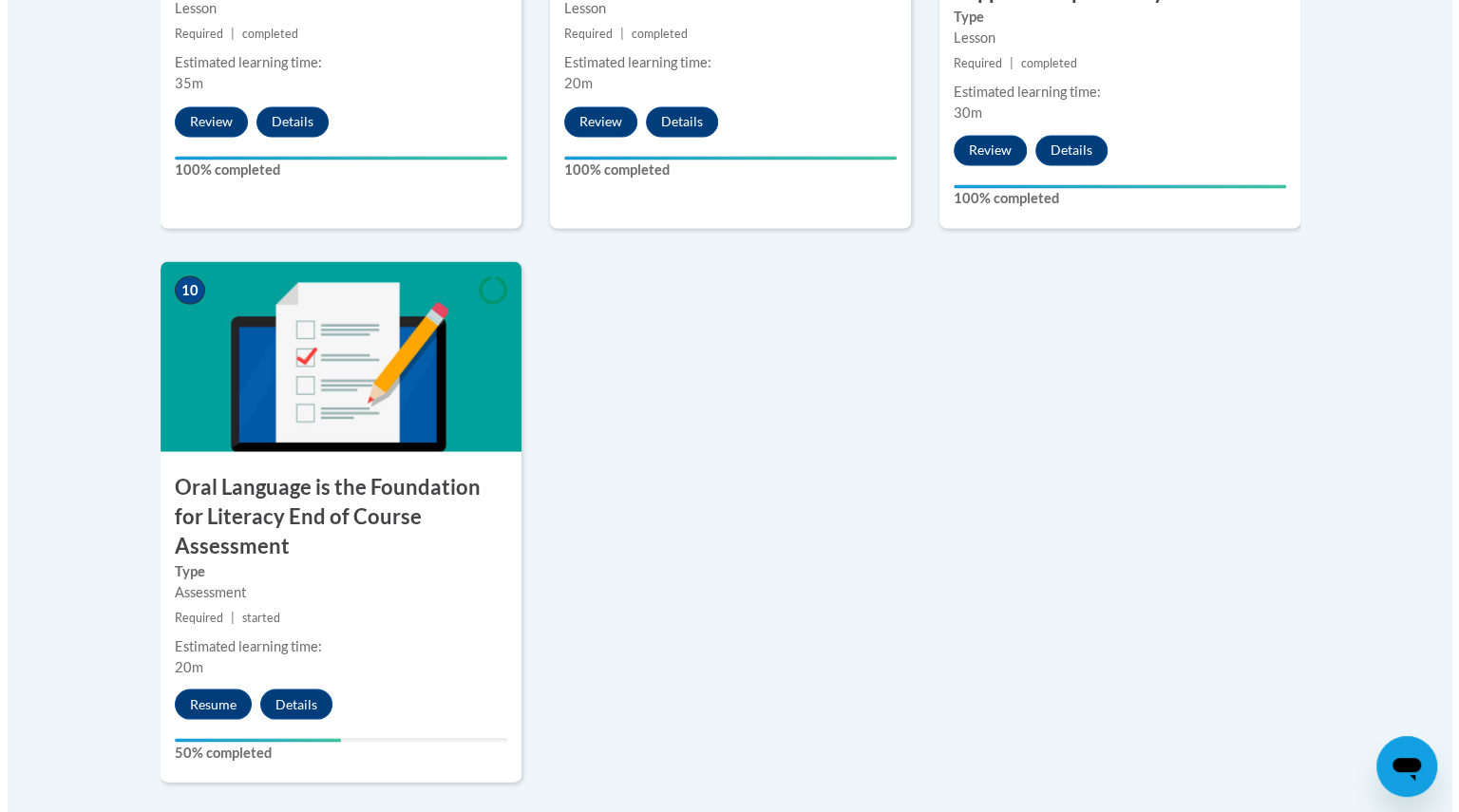
scroll to position [2069, 0]
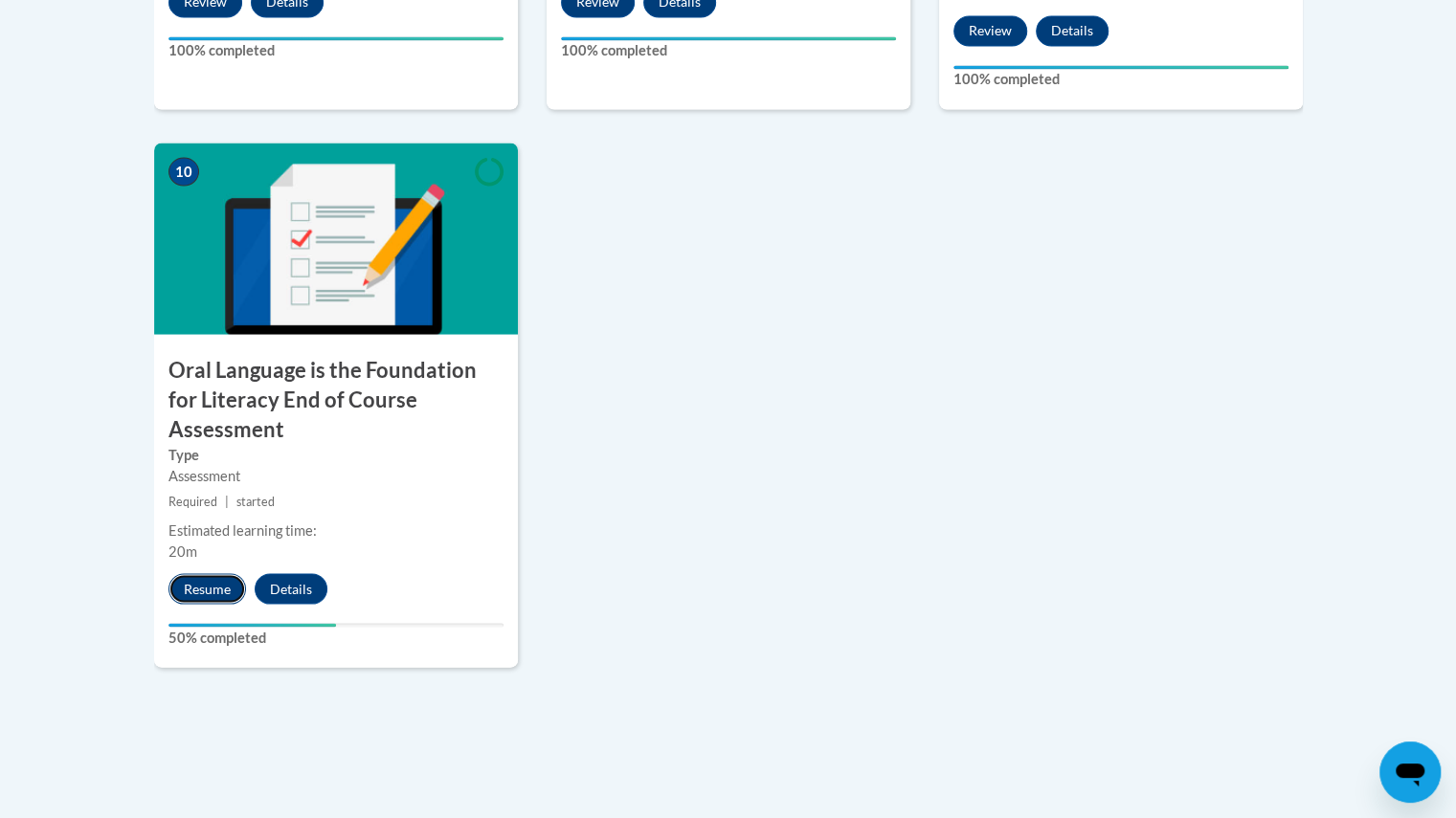
click at [217, 573] on button "Resume" at bounding box center [206, 587] width 78 height 30
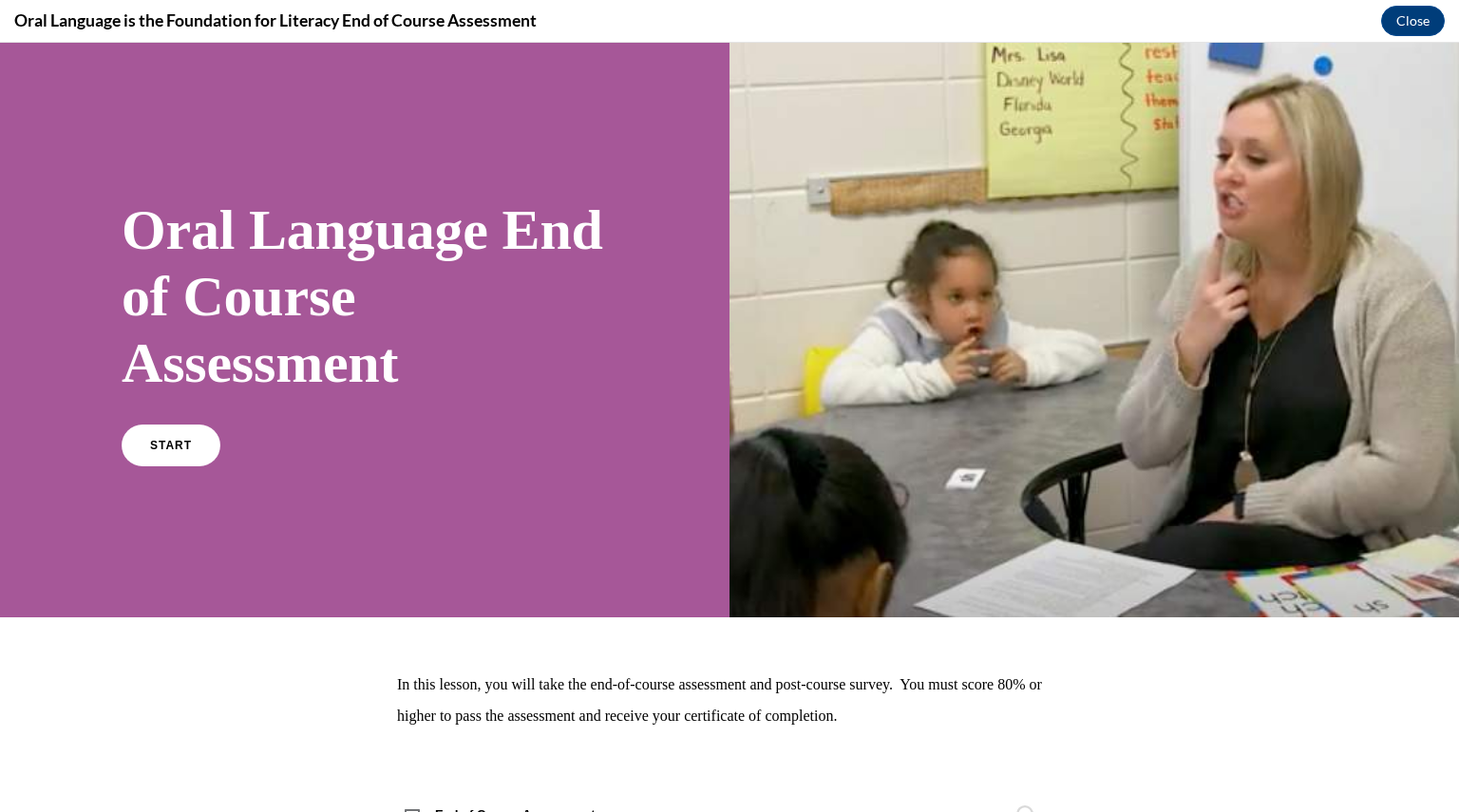
scroll to position [0, 0]
click at [175, 449] on span "START" at bounding box center [171, 445] width 44 height 15
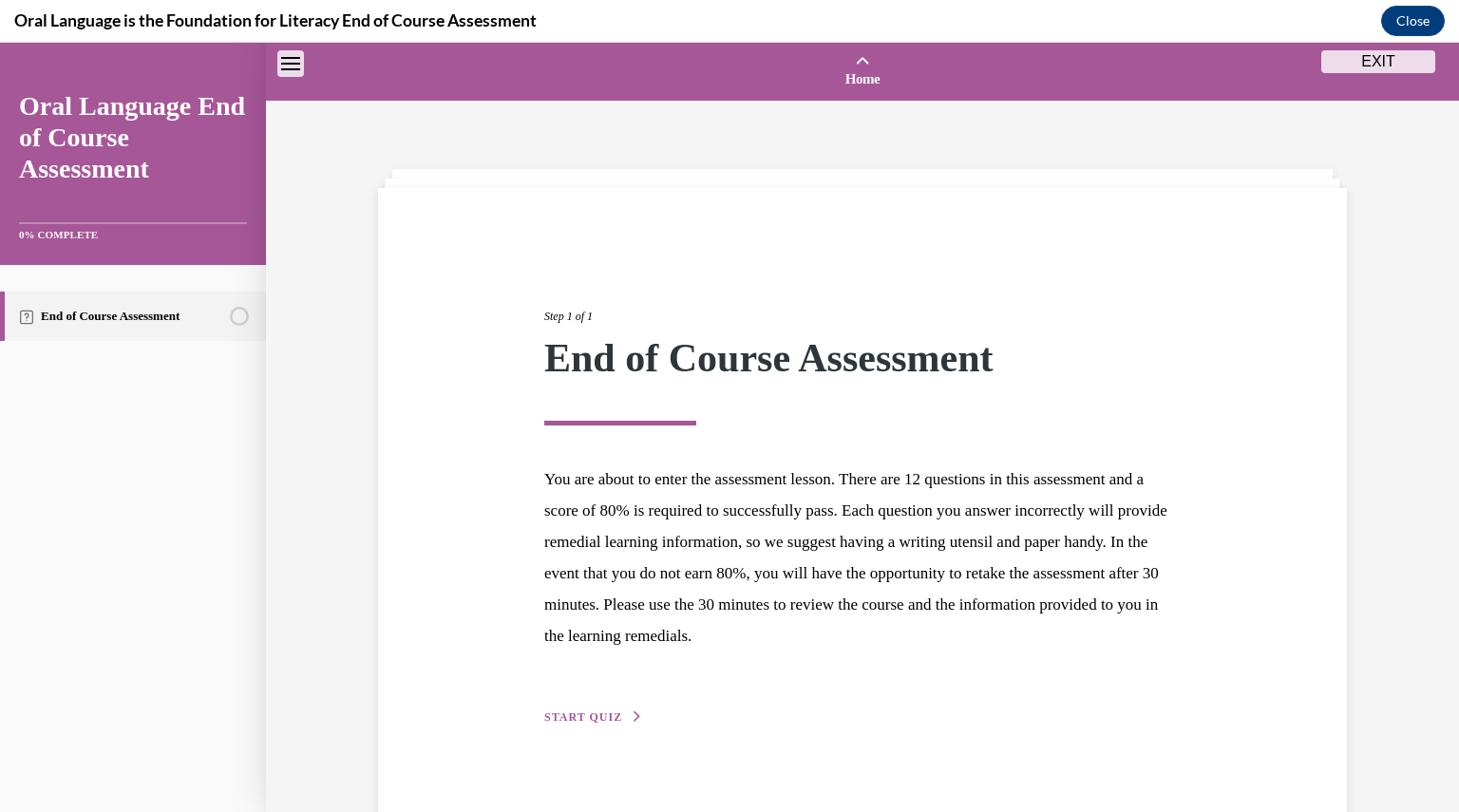
scroll to position [58, 0]
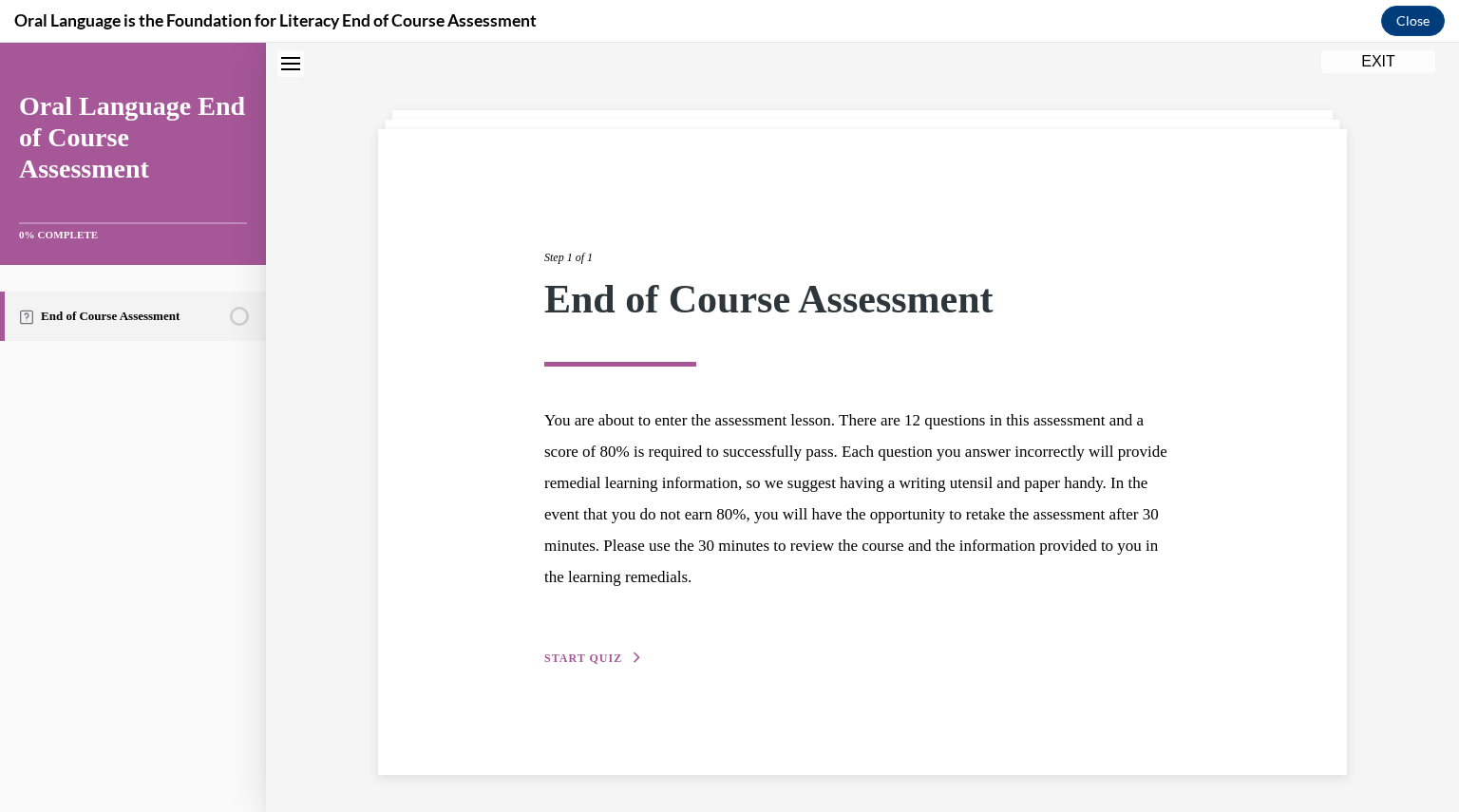
click at [575, 649] on button "START QUIZ" at bounding box center [593, 658] width 99 height 18
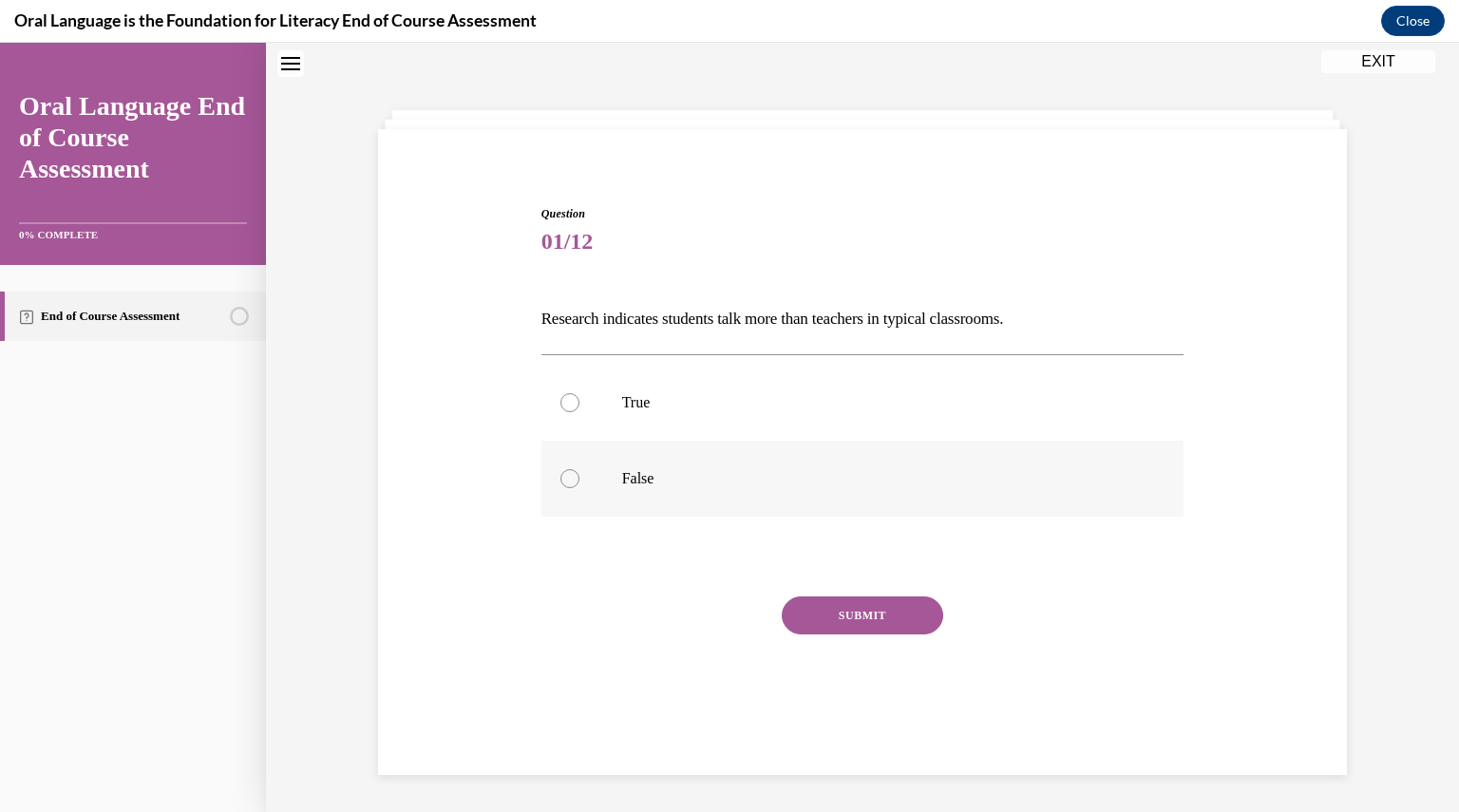
click at [563, 479] on div at bounding box center [570, 478] width 19 height 19
click at [563, 479] on input "False" at bounding box center [570, 478] width 19 height 19
radio input "true"
click at [829, 621] on button "SUBMIT" at bounding box center [863, 615] width 162 height 38
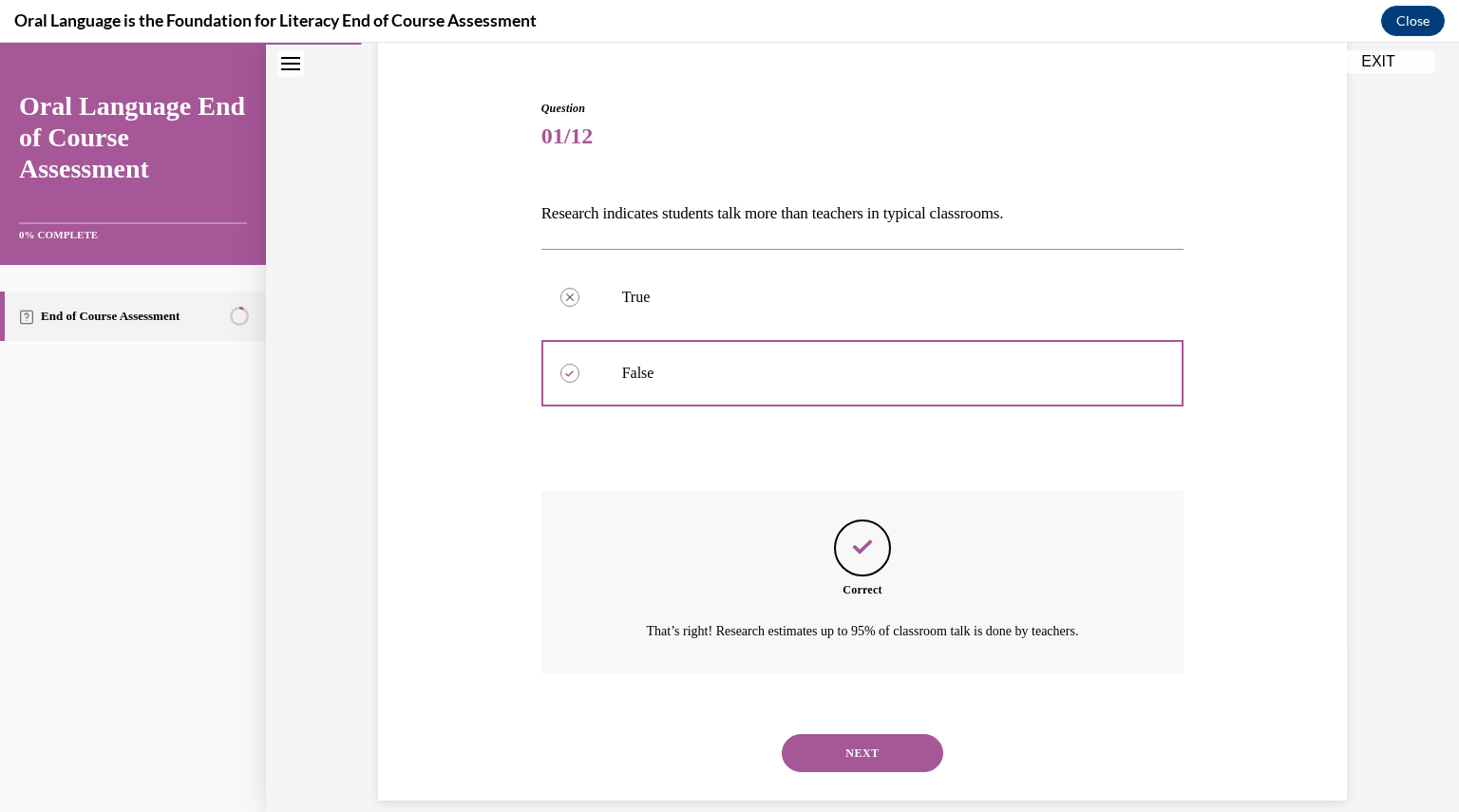
scroll to position [190, 0]
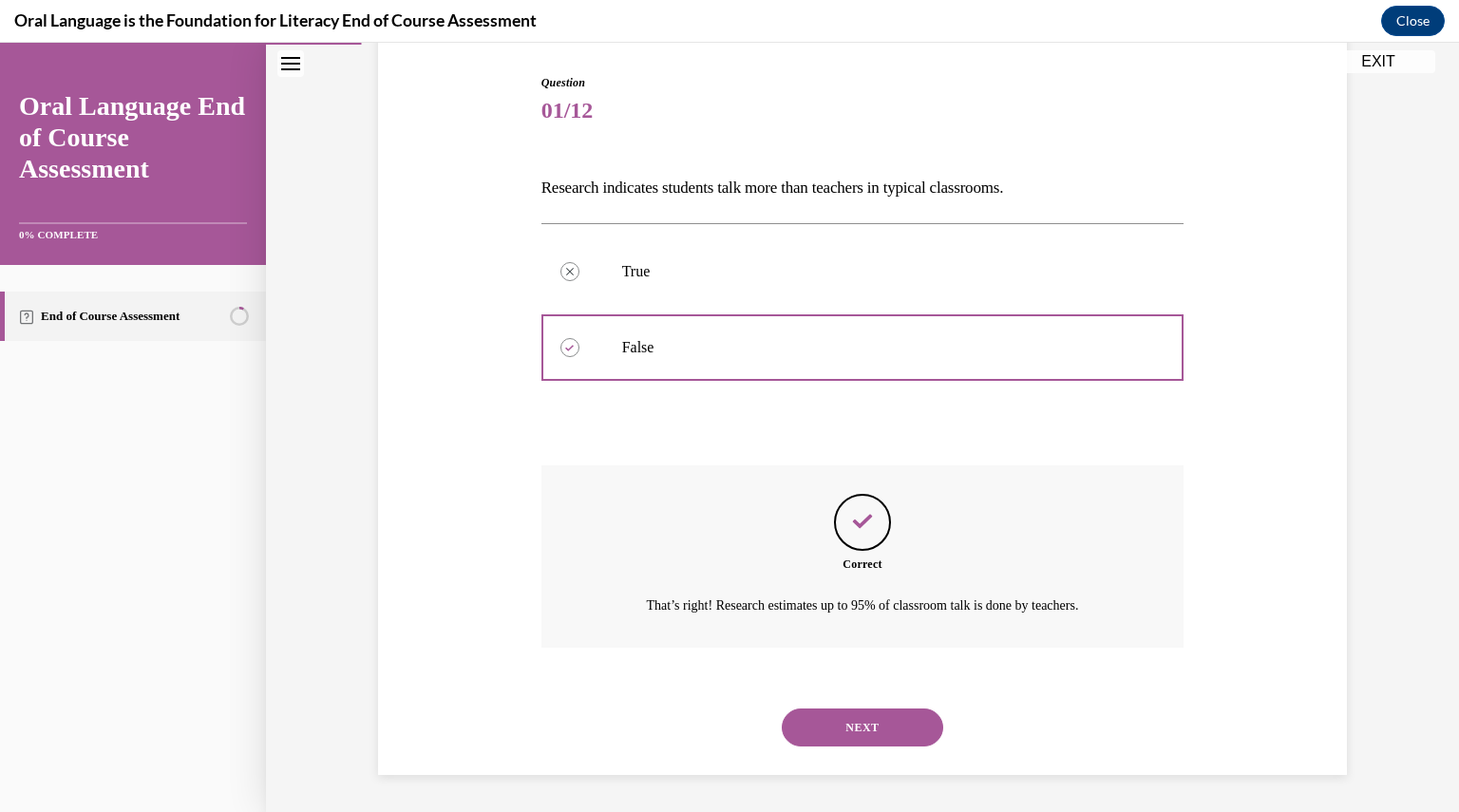
click at [844, 720] on button "NEXT" at bounding box center [863, 727] width 162 height 38
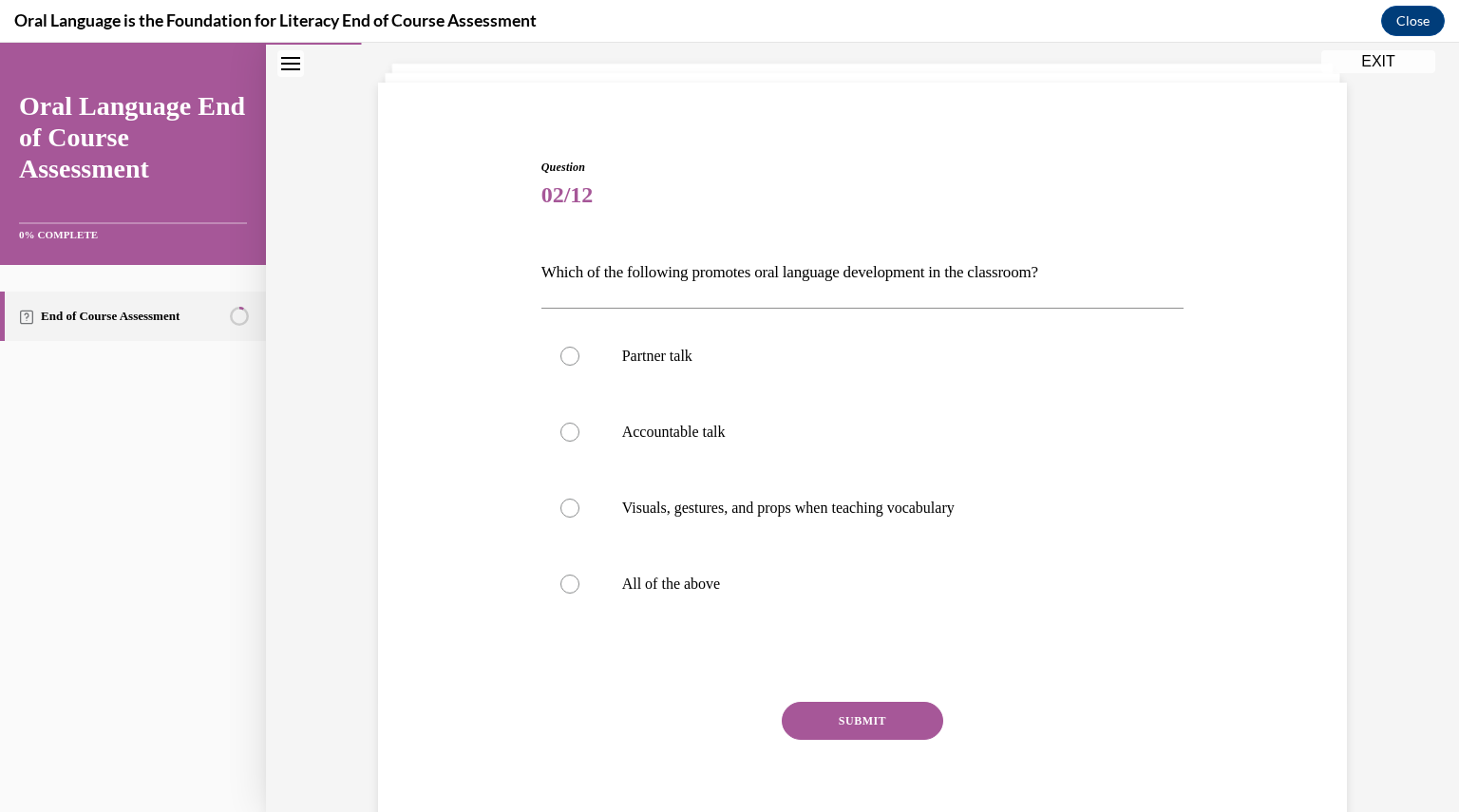
scroll to position [97, 0]
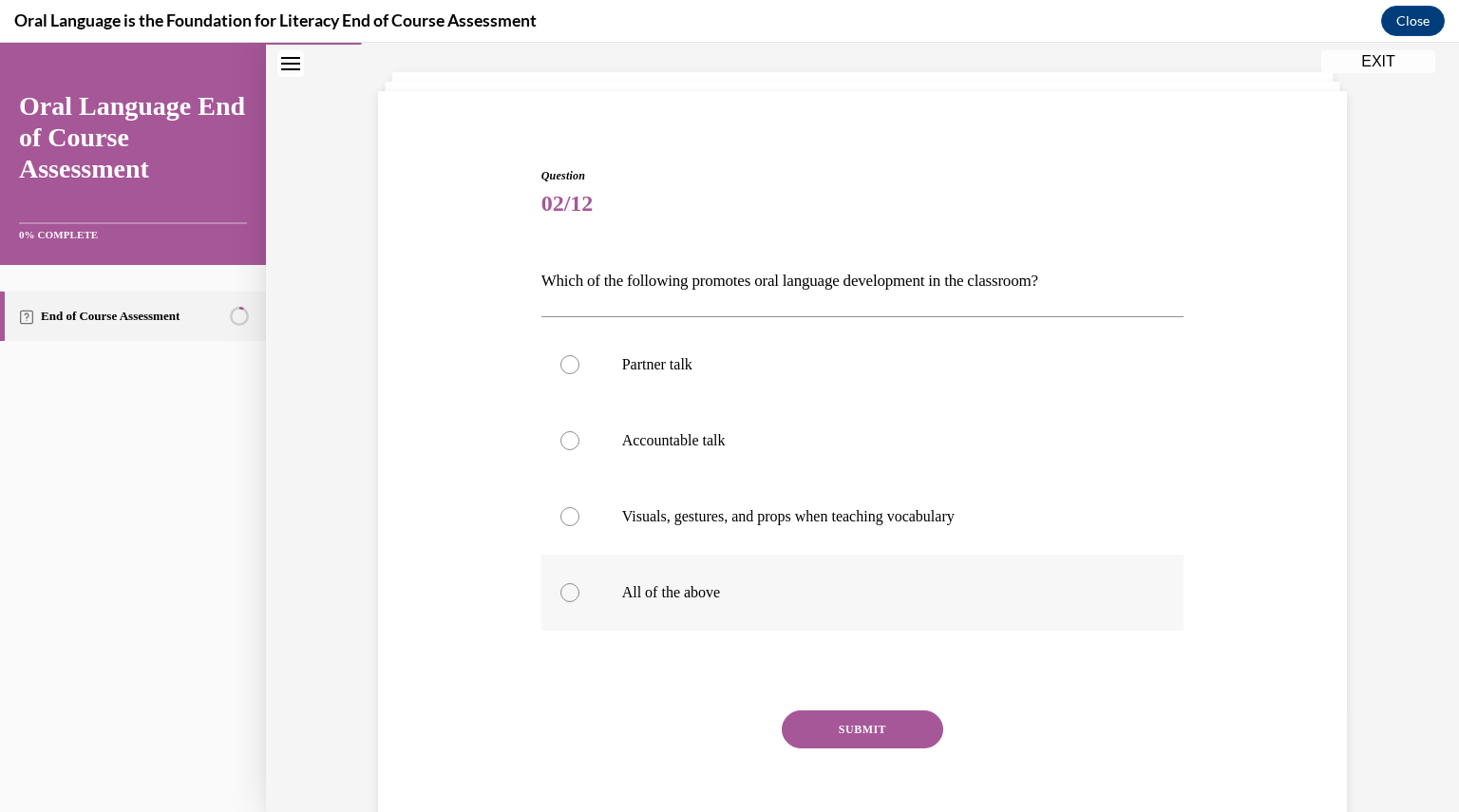
click at [561, 586] on div at bounding box center [570, 592] width 19 height 19
click at [561, 586] on input "All of the above" at bounding box center [570, 592] width 19 height 19
radio input "true"
click at [815, 736] on button "SUBMIT" at bounding box center [863, 729] width 162 height 38
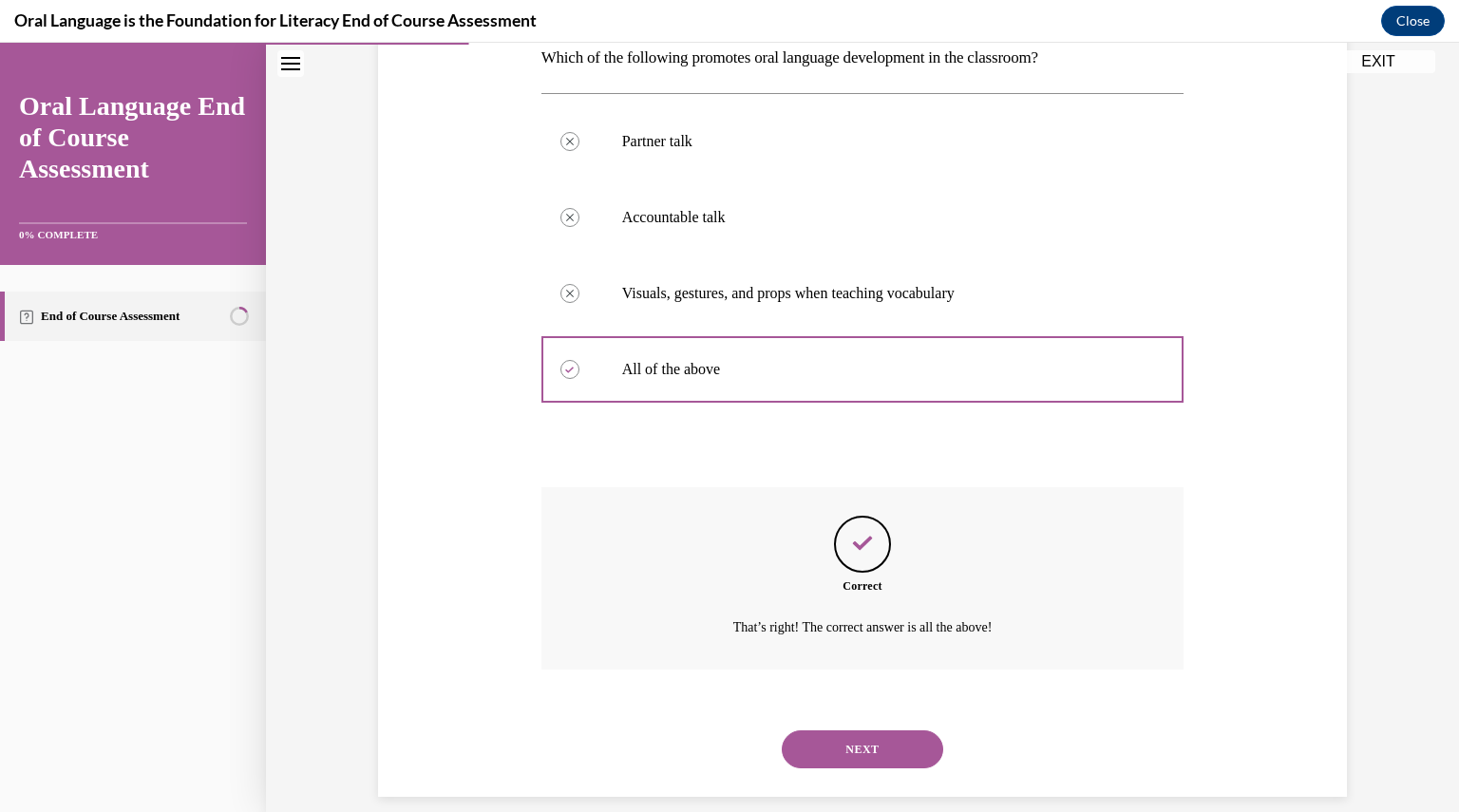
scroll to position [342, 0]
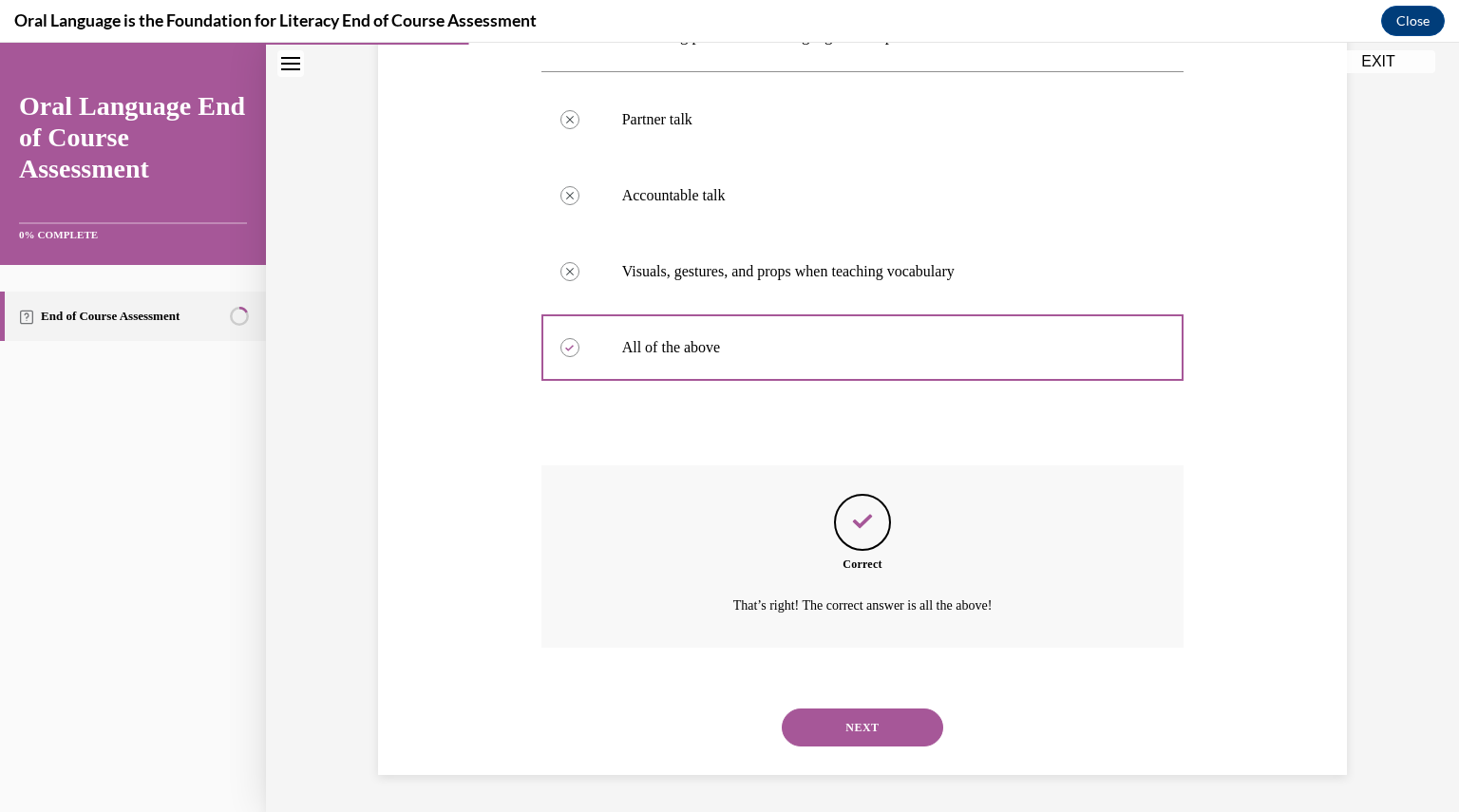
click at [815, 736] on button "NEXT" at bounding box center [863, 727] width 162 height 38
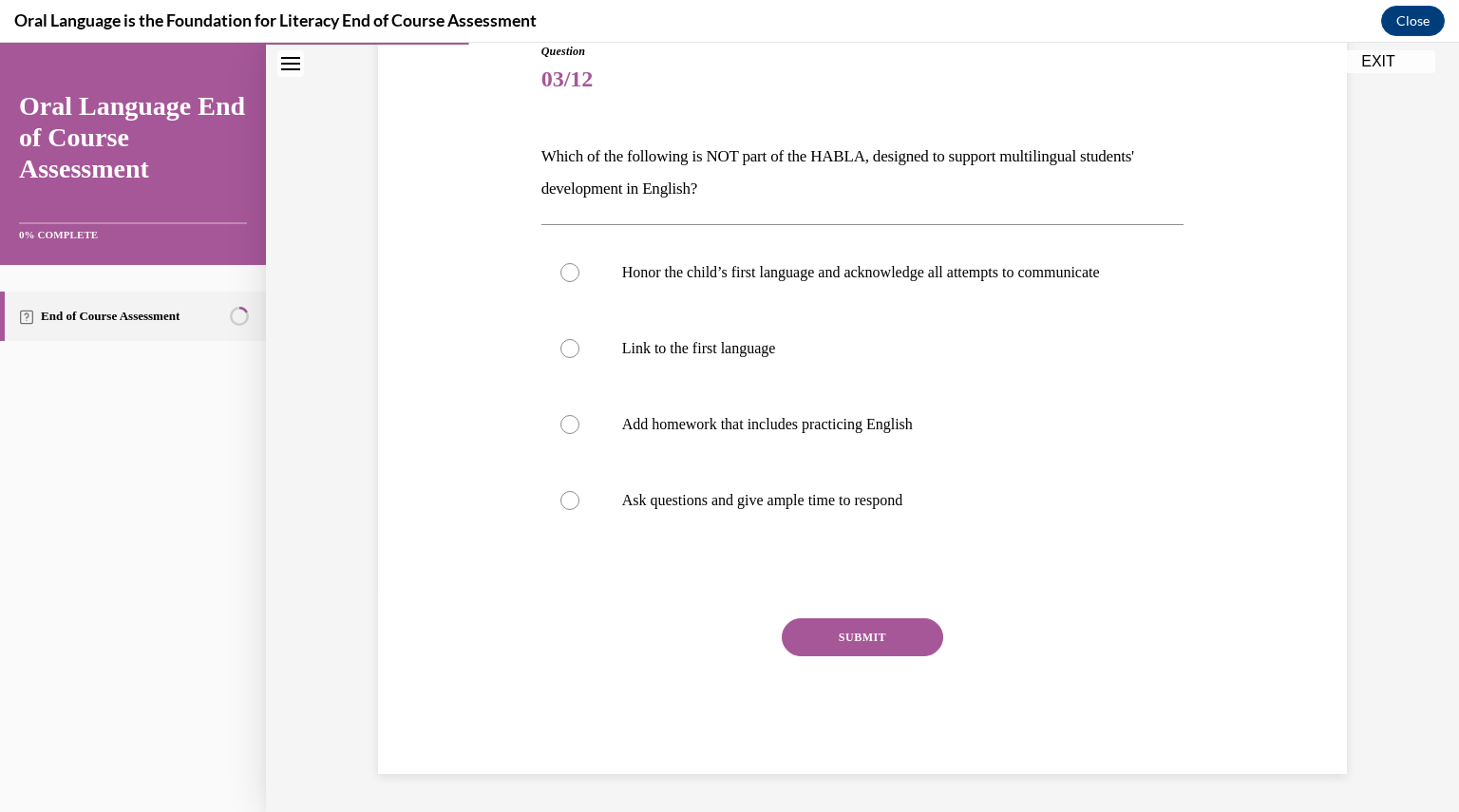
scroll to position [212, 0]
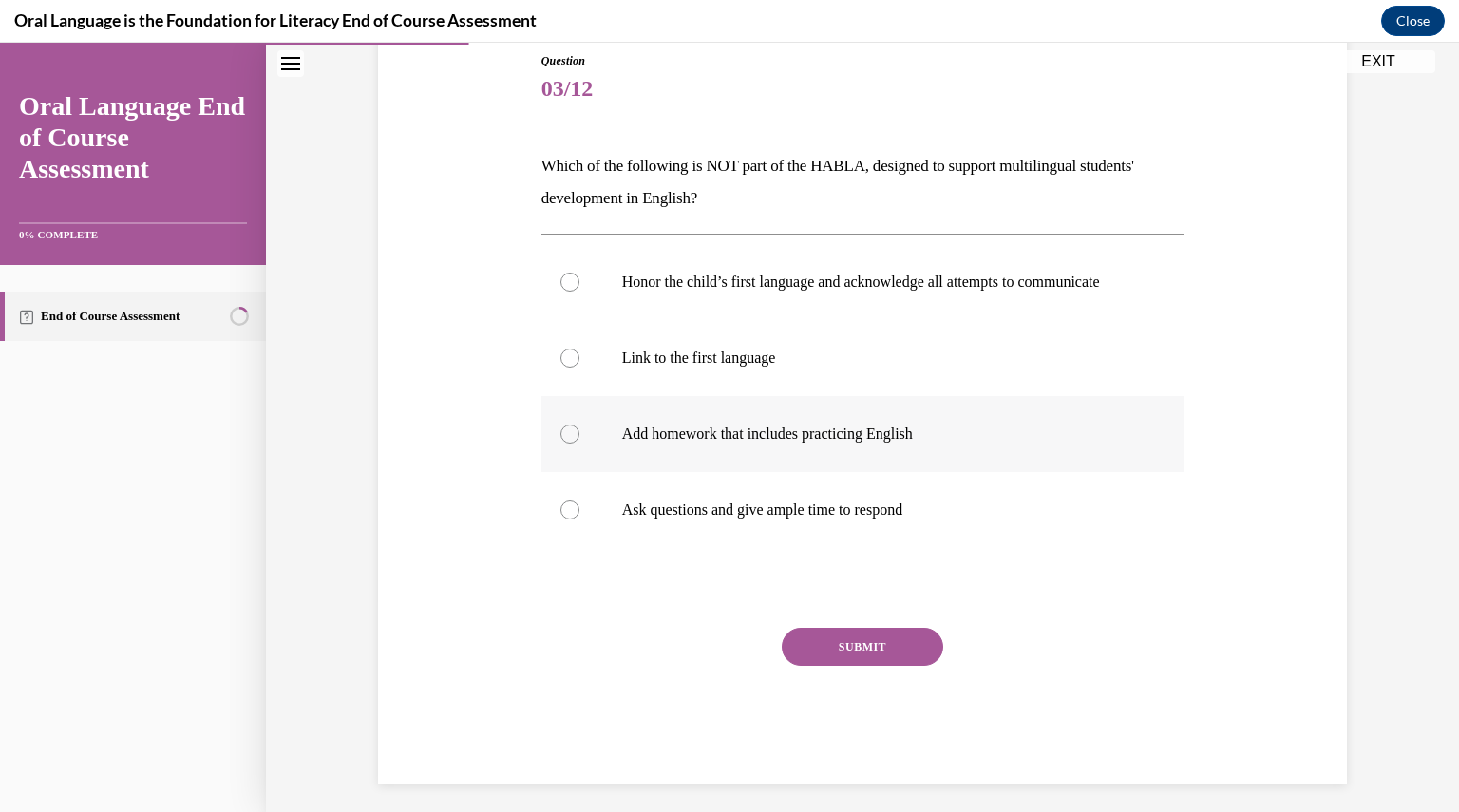
click at [567, 444] on div at bounding box center [570, 433] width 19 height 19
click at [567, 444] on input "Add homework that includes practicing English" at bounding box center [570, 433] width 19 height 19
radio input "true"
click at [815, 666] on button "SUBMIT" at bounding box center [863, 646] width 162 height 38
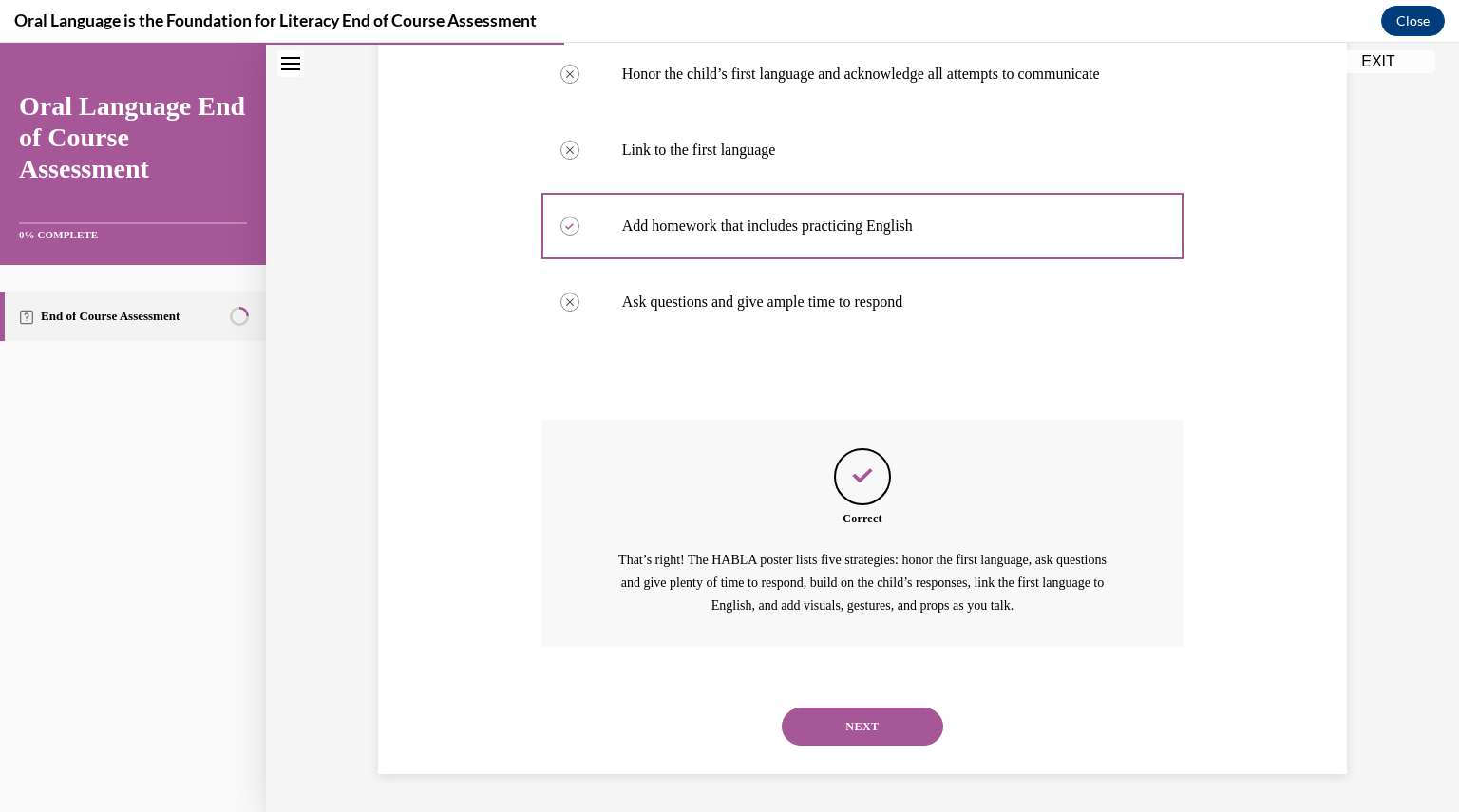
scroll to position [438, 0]
click at [825, 714] on button "NEXT" at bounding box center [863, 726] width 162 height 38
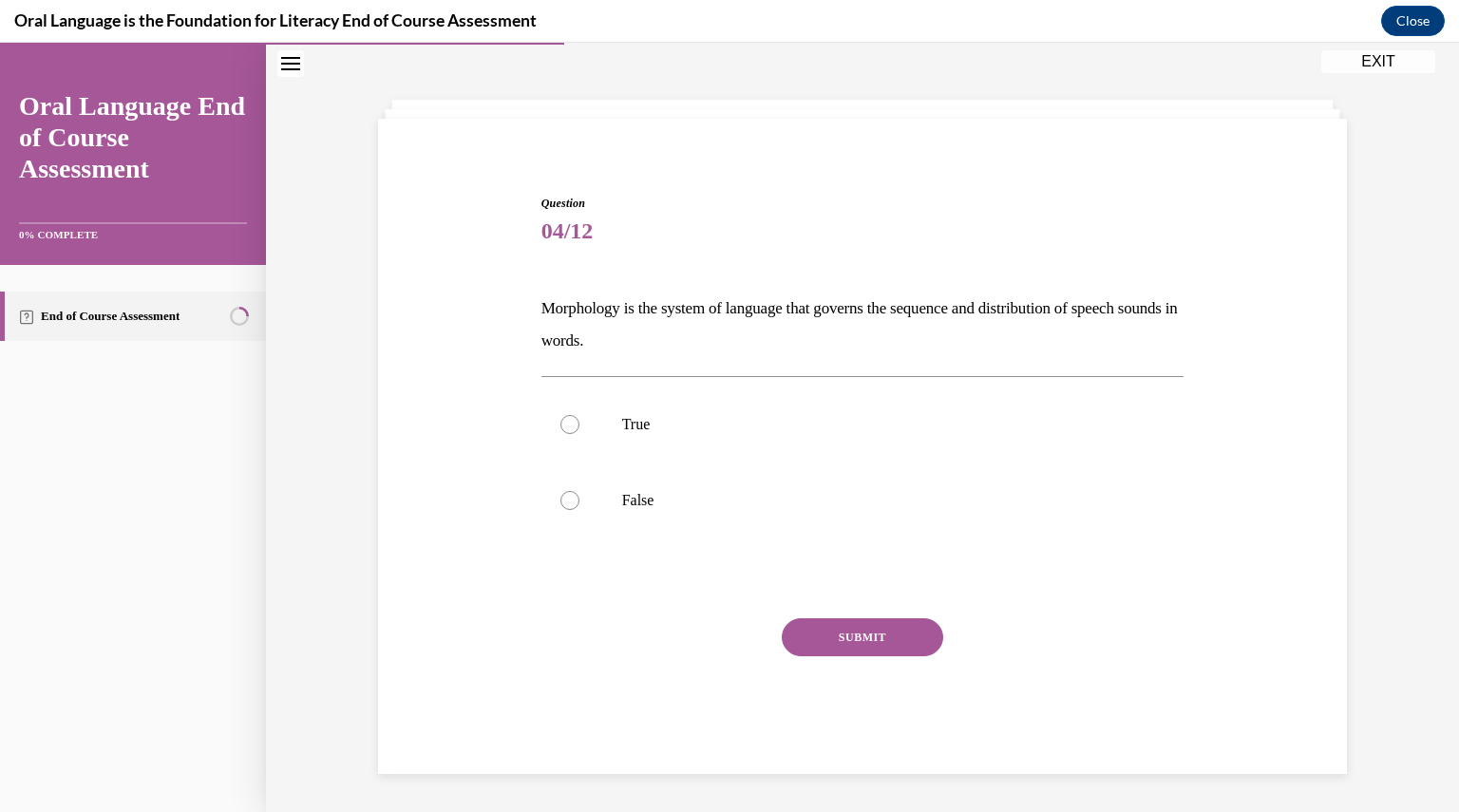
scroll to position [68, 0]
click at [562, 427] on div at bounding box center [570, 425] width 19 height 19
click at [562, 427] on input "True" at bounding box center [570, 425] width 19 height 19
radio input "true"
click at [821, 627] on button "SUBMIT" at bounding box center [863, 638] width 162 height 38
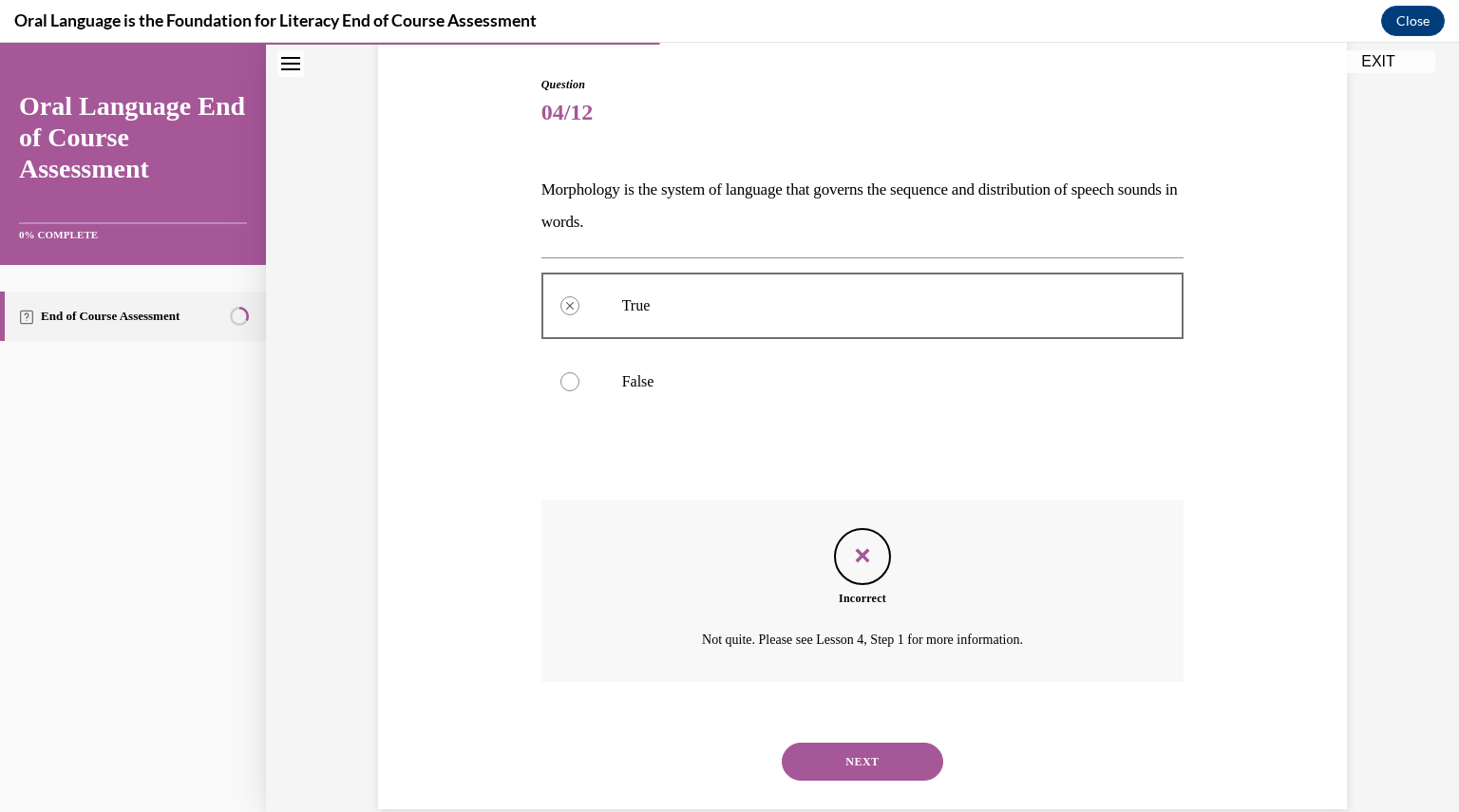
scroll to position [222, 0]
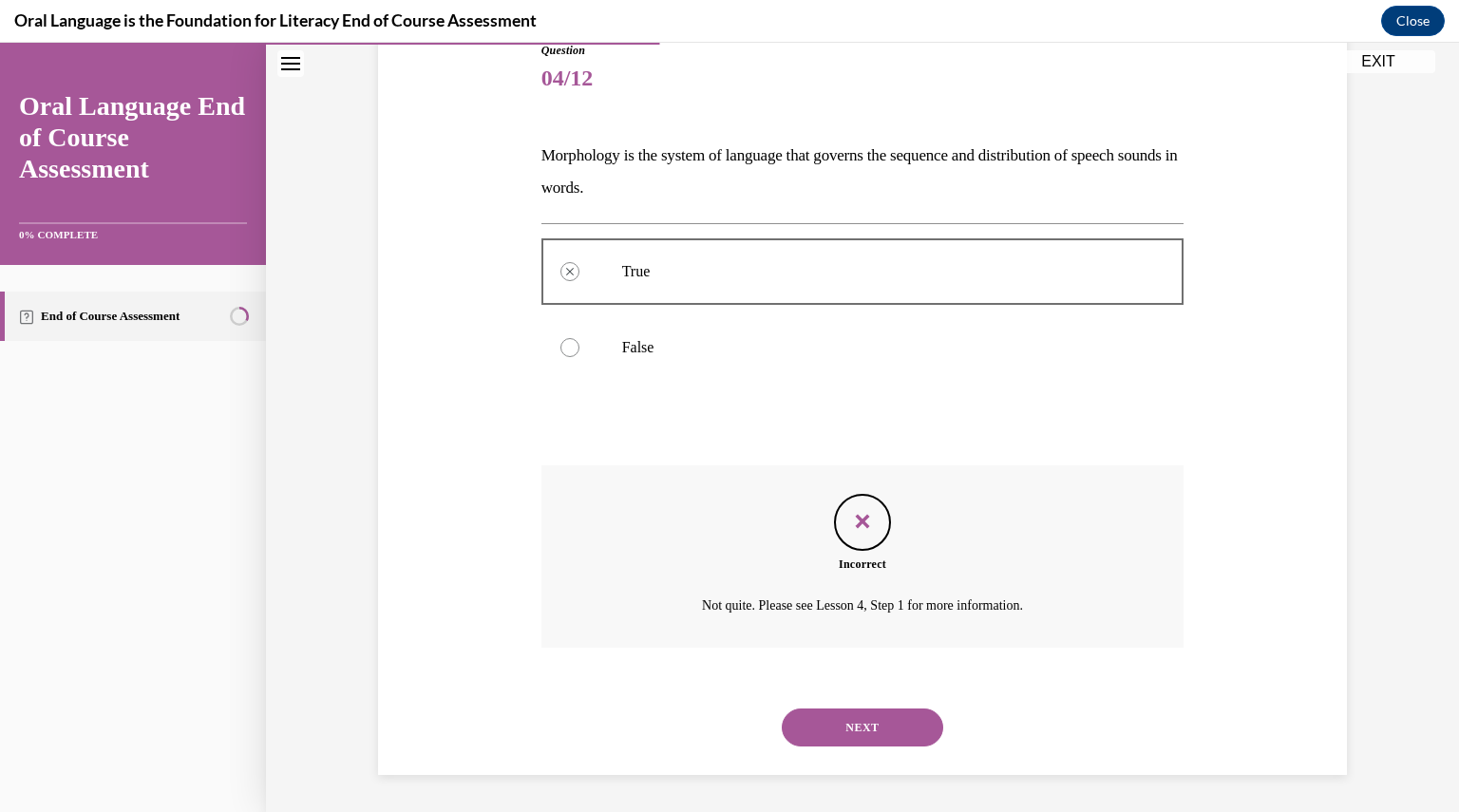
click at [826, 730] on button "NEXT" at bounding box center [863, 727] width 162 height 38
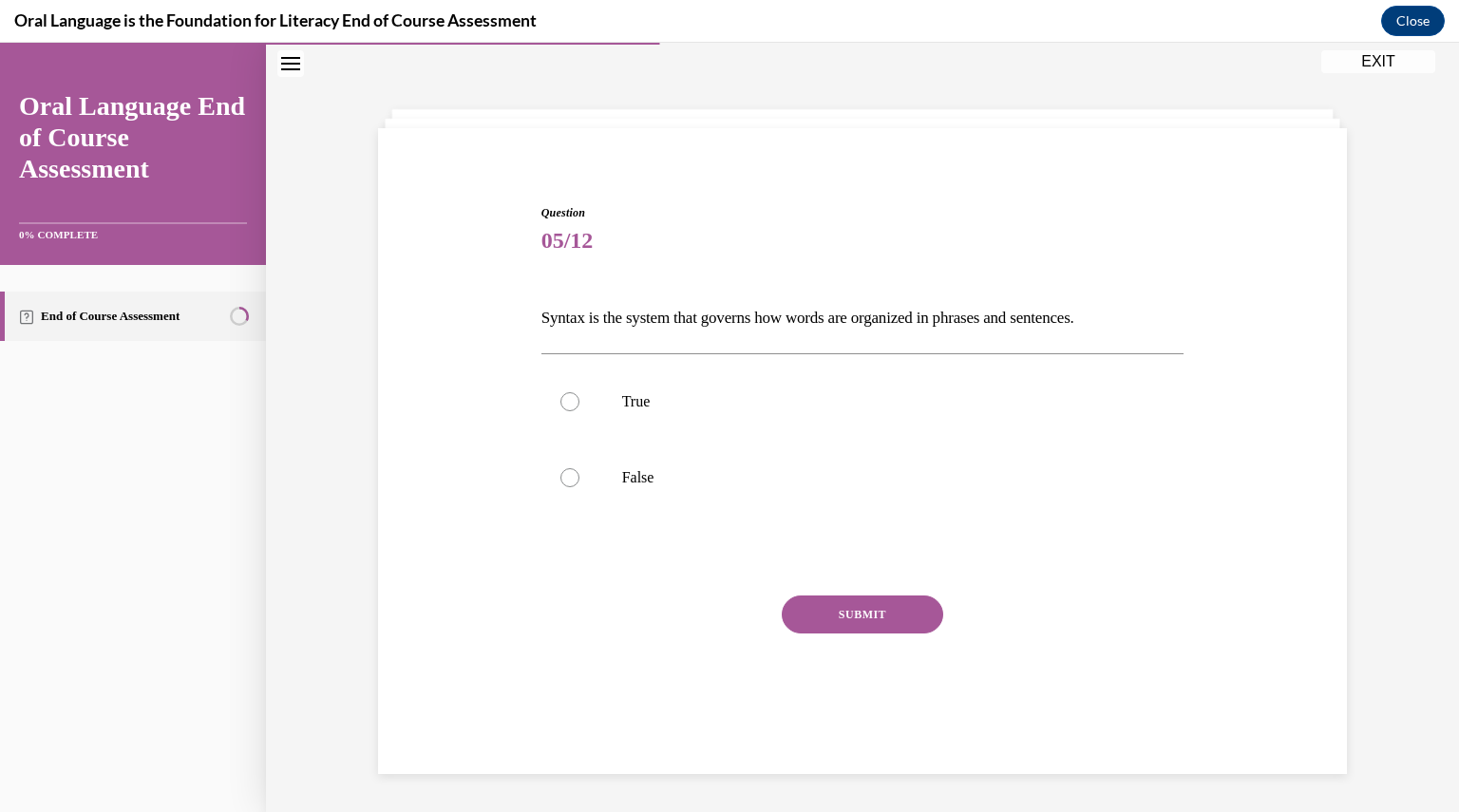
scroll to position [59, 0]
click at [565, 406] on div at bounding box center [570, 401] width 19 height 19
click at [565, 406] on input "True" at bounding box center [570, 401] width 19 height 19
radio input "true"
click at [840, 611] on button "SUBMIT" at bounding box center [863, 614] width 162 height 38
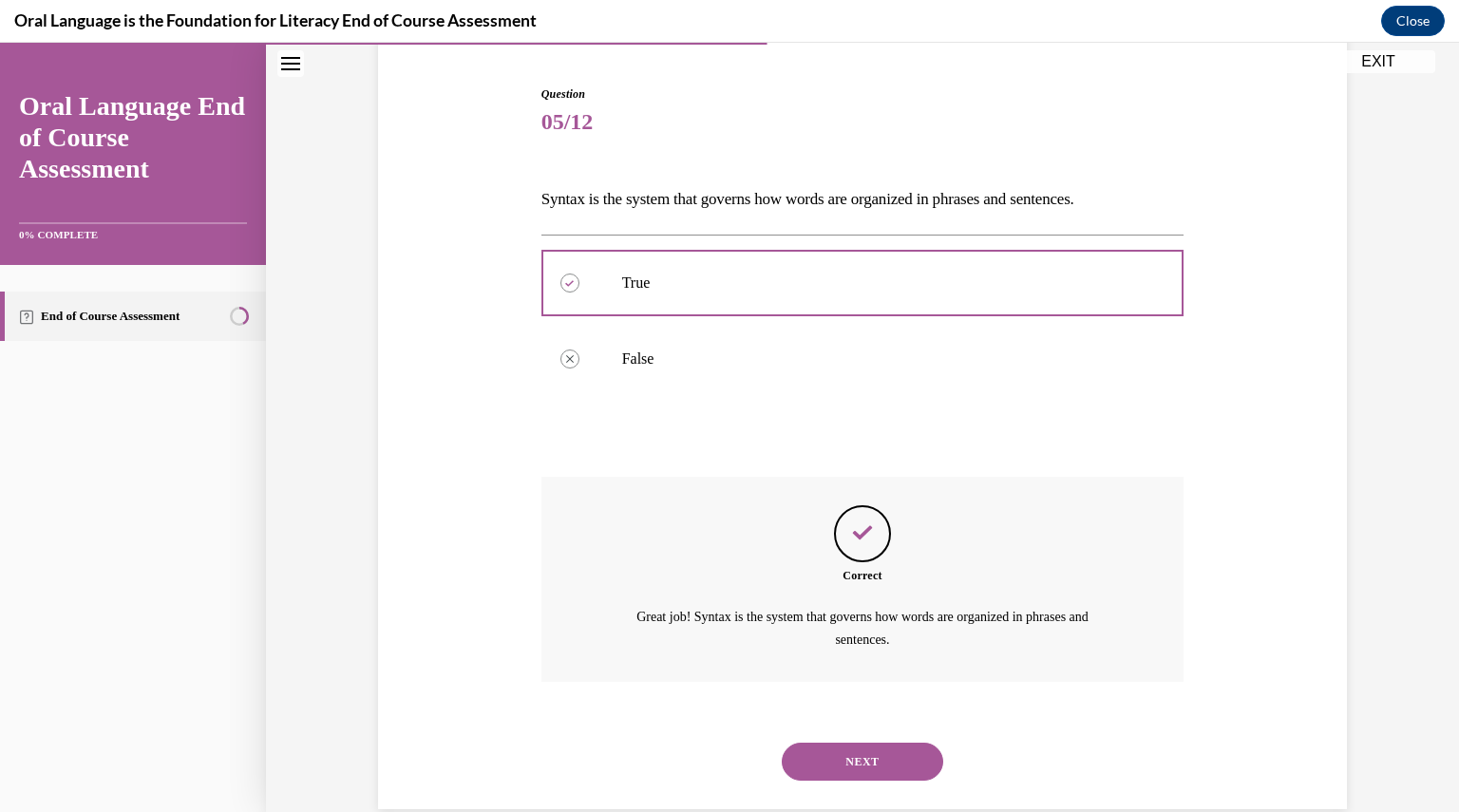
scroll to position [212, 0]
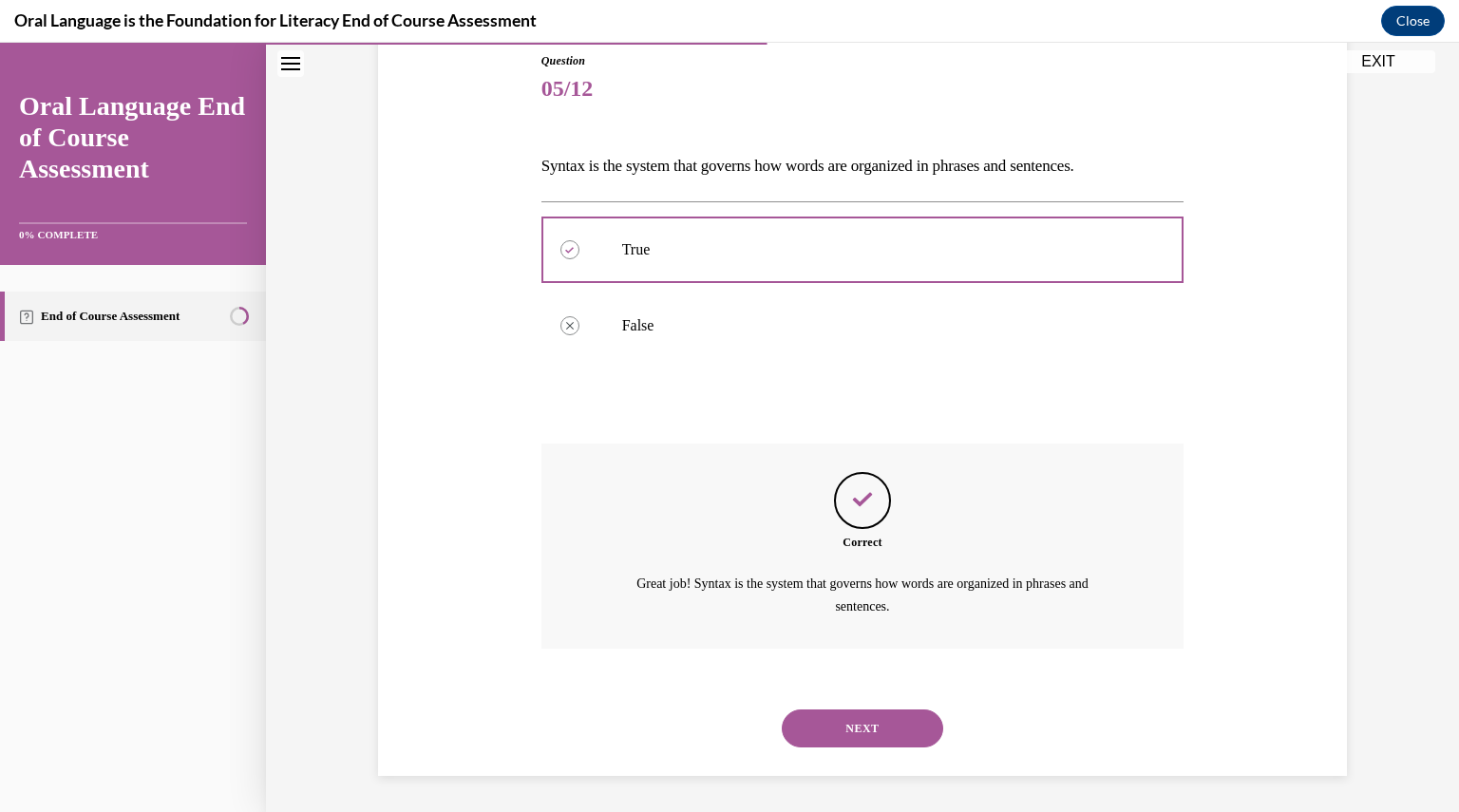
click at [848, 721] on button "NEXT" at bounding box center [863, 728] width 162 height 38
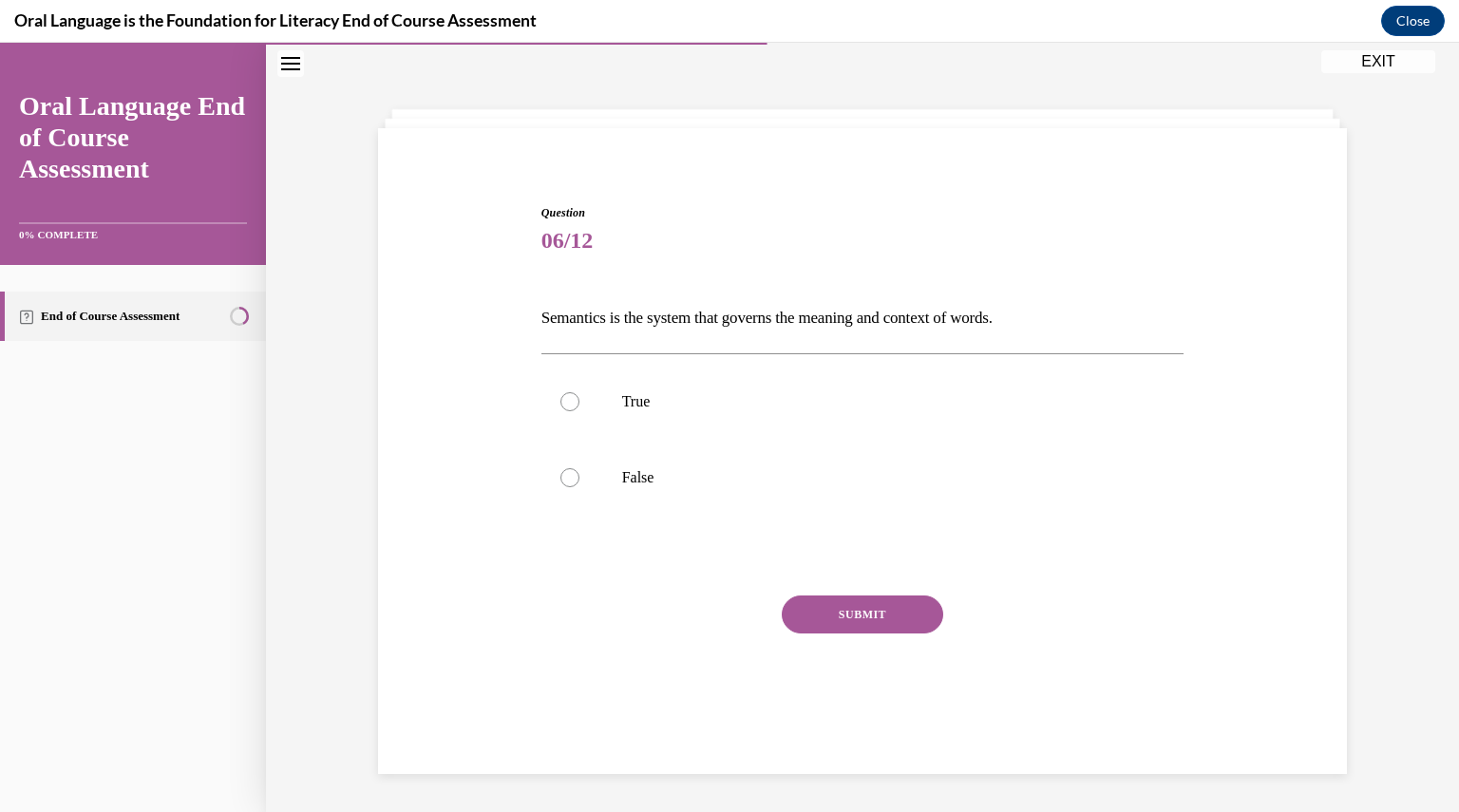
scroll to position [59, 0]
click at [561, 396] on div at bounding box center [570, 401] width 19 height 19
click at [561, 396] on input "True" at bounding box center [570, 401] width 19 height 19
radio input "true"
click at [829, 612] on button "SUBMIT" at bounding box center [863, 614] width 162 height 38
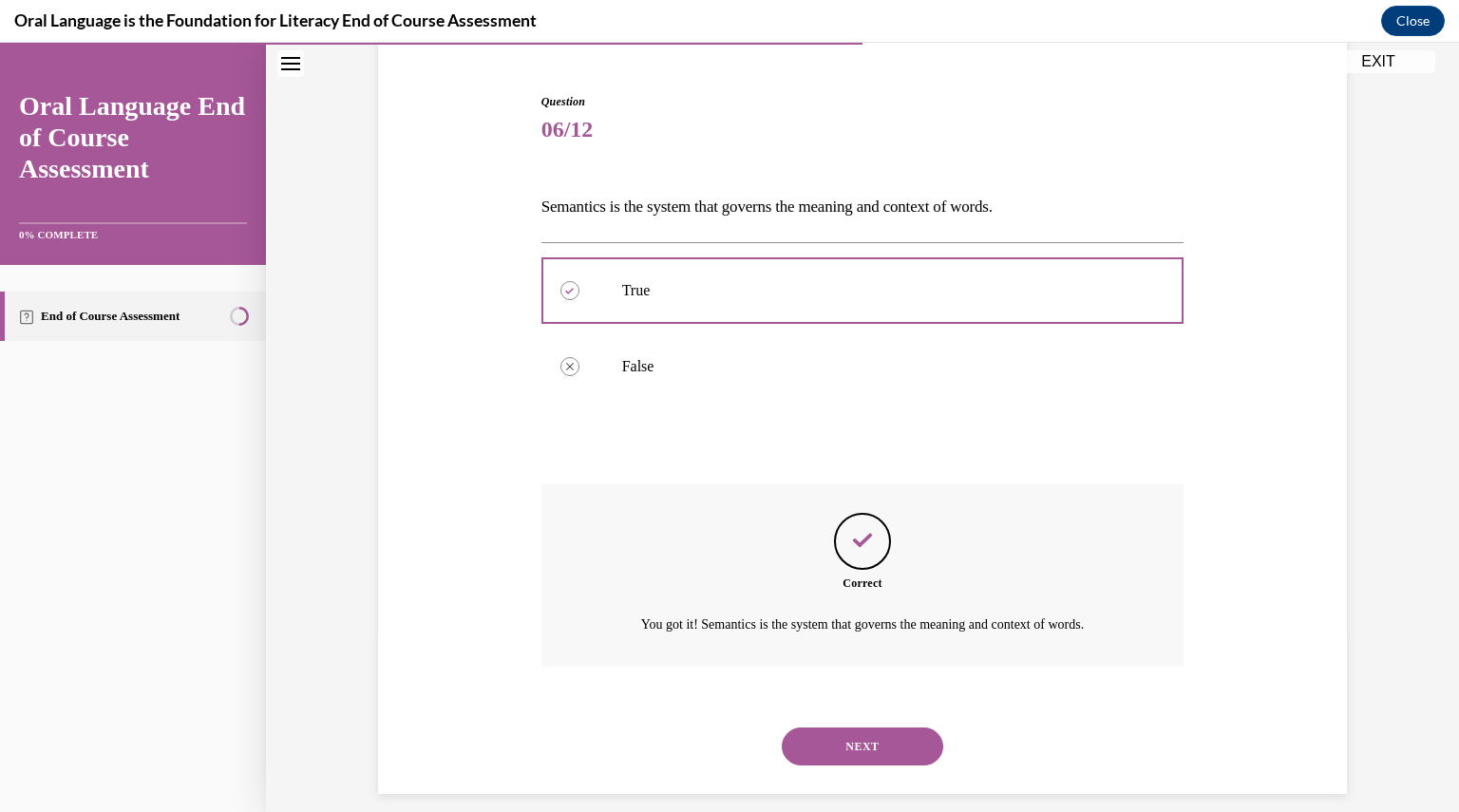
scroll to position [190, 0]
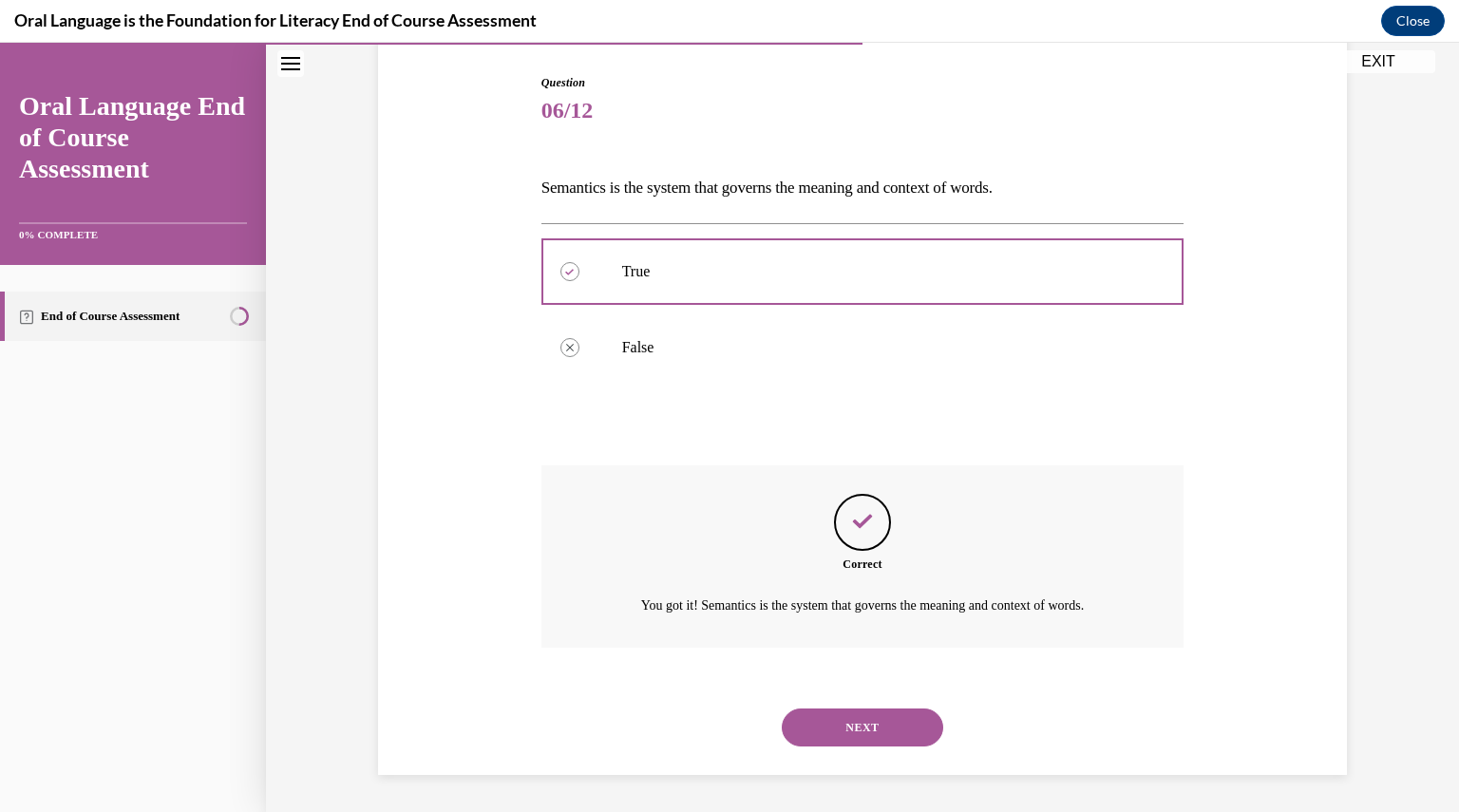
click at [857, 727] on button "NEXT" at bounding box center [863, 727] width 162 height 38
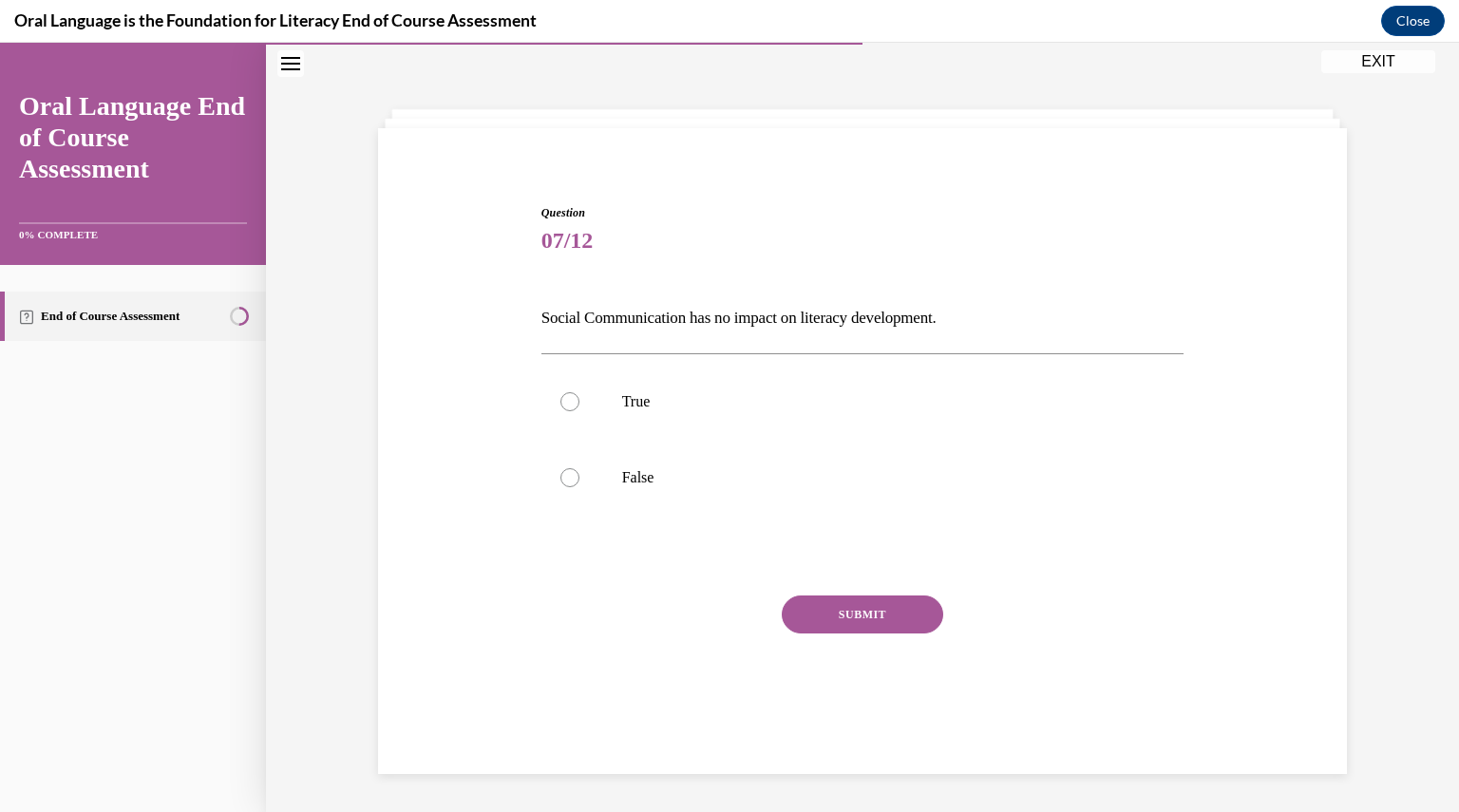
scroll to position [59, 0]
click at [566, 474] on div at bounding box center [570, 477] width 19 height 19
click at [566, 474] on input "False" at bounding box center [570, 477] width 19 height 19
radio input "true"
click at [832, 606] on button "SUBMIT" at bounding box center [863, 614] width 162 height 38
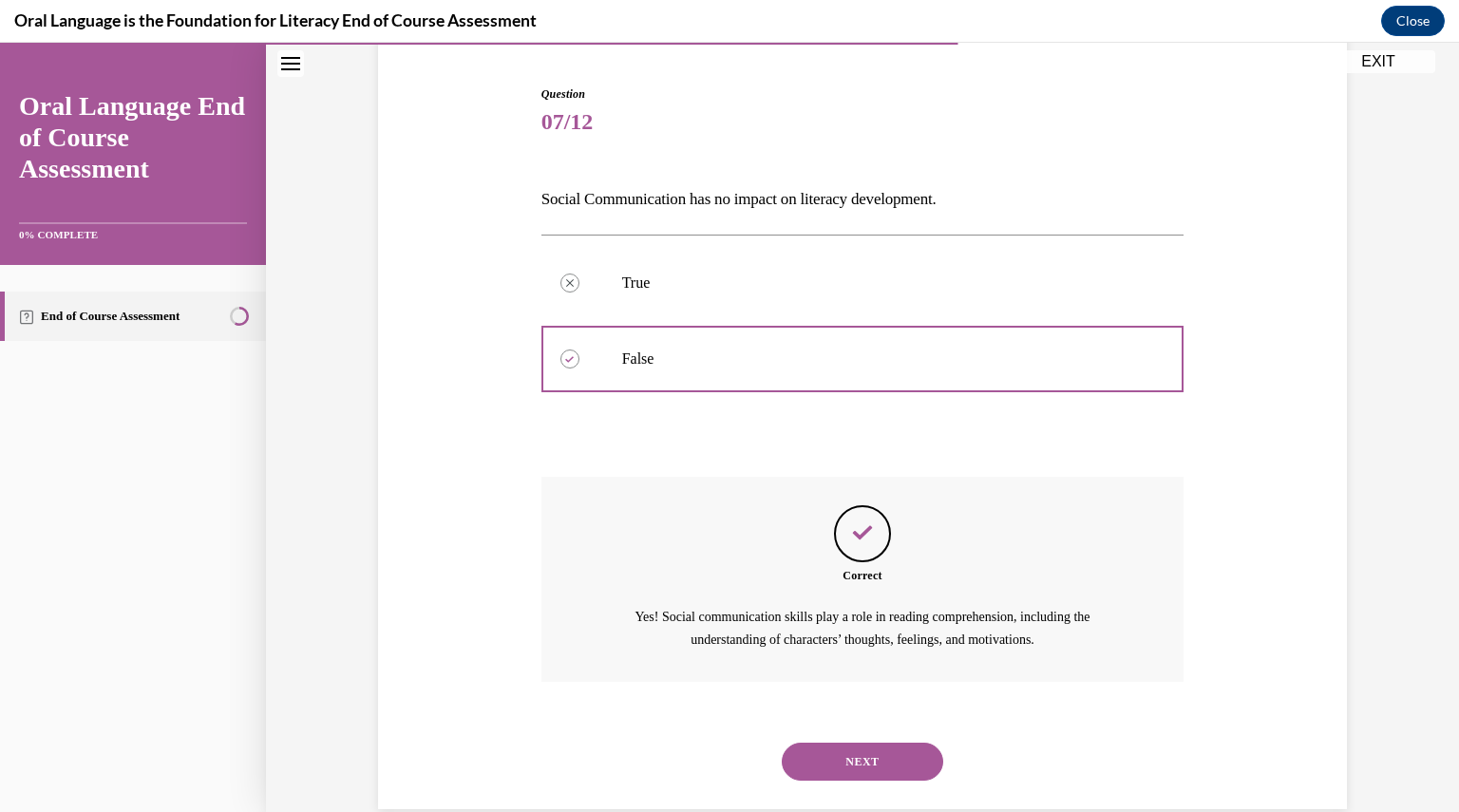
scroll to position [212, 0]
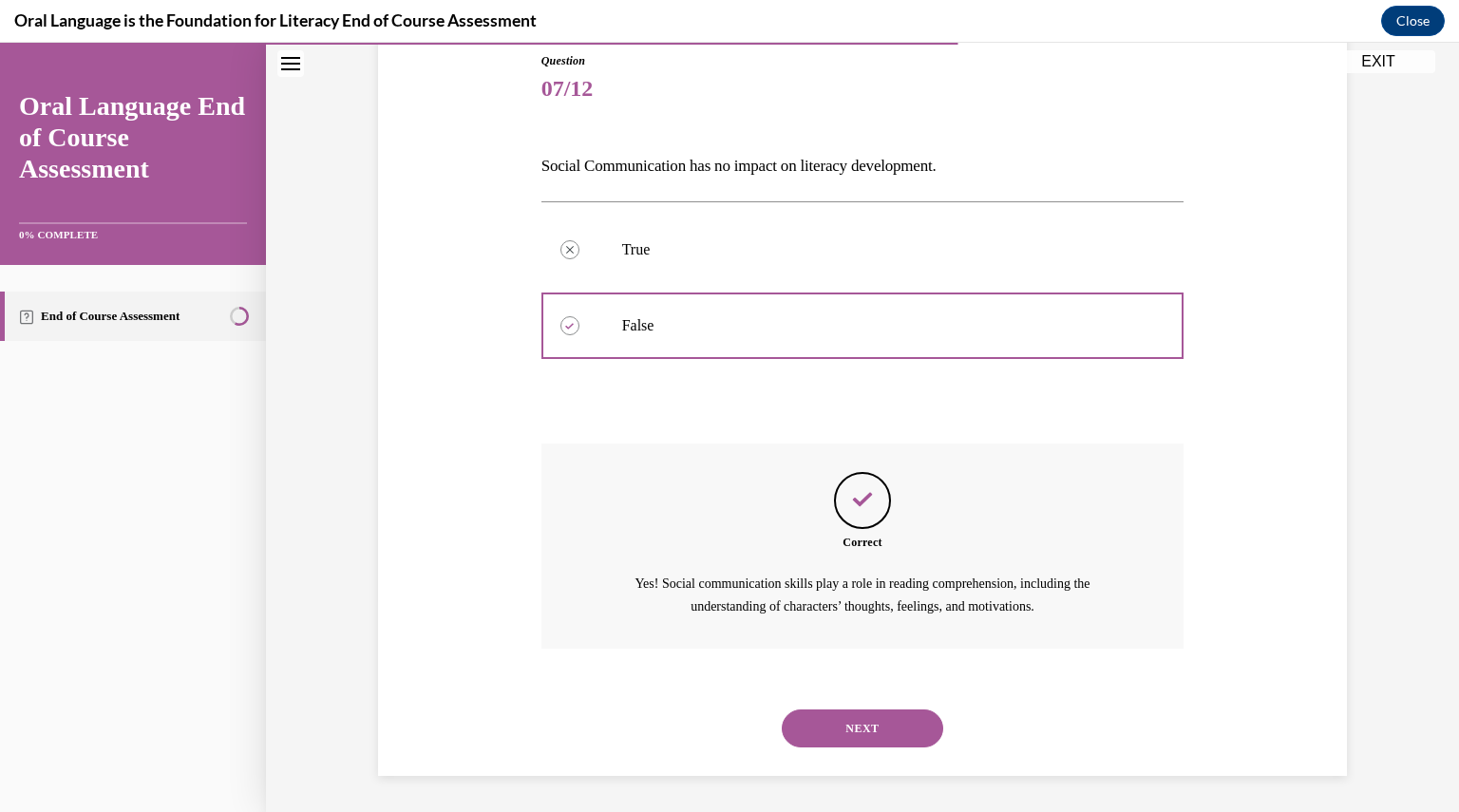
click at [872, 730] on button "NEXT" at bounding box center [863, 728] width 162 height 38
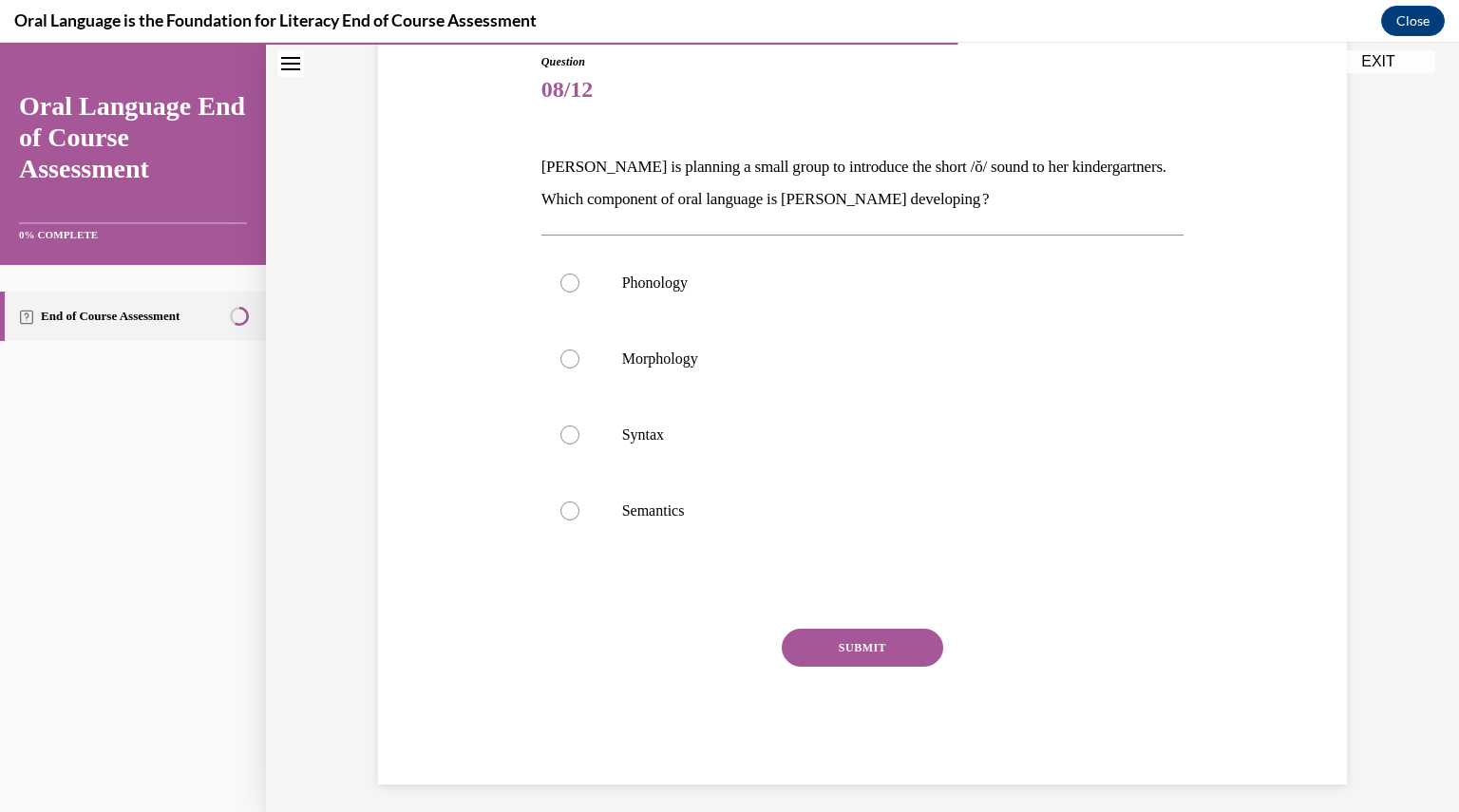
scroll to position [97, 0]
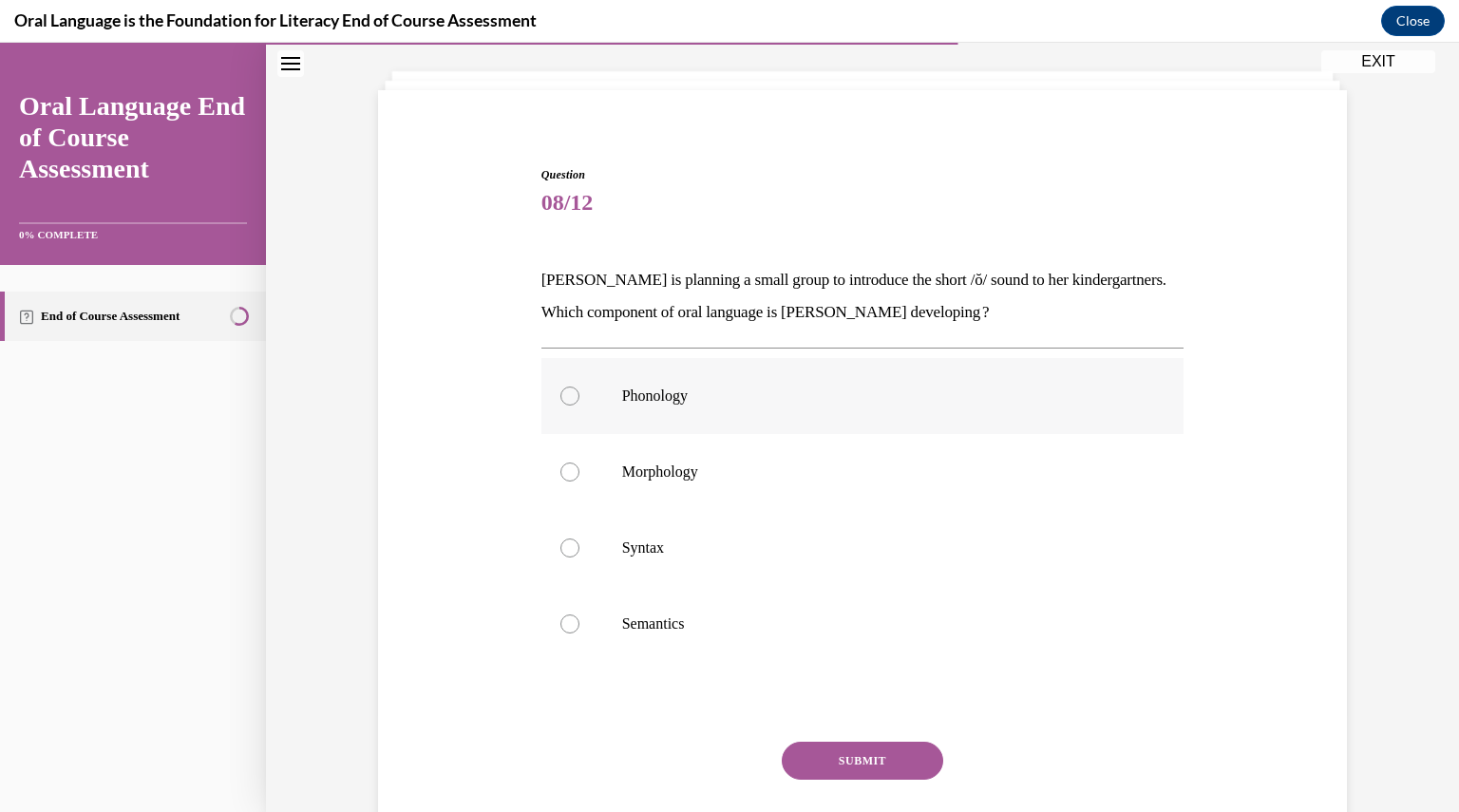
click at [561, 394] on div at bounding box center [570, 395] width 19 height 19
click at [561, 394] on input "Phonology" at bounding box center [570, 395] width 19 height 19
radio input "true"
click at [848, 760] on button "SUBMIT" at bounding box center [863, 760] width 162 height 38
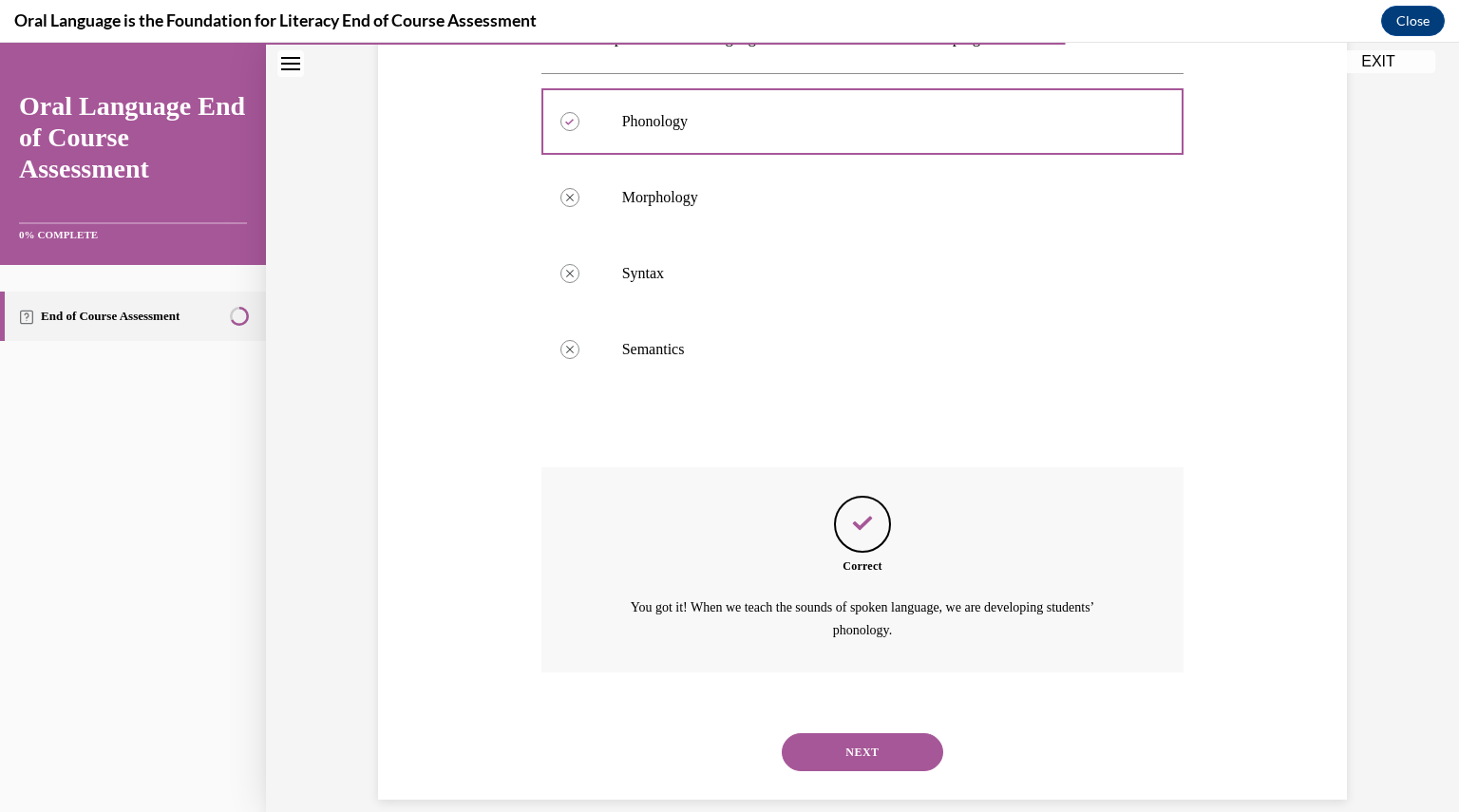
scroll to position [396, 0]
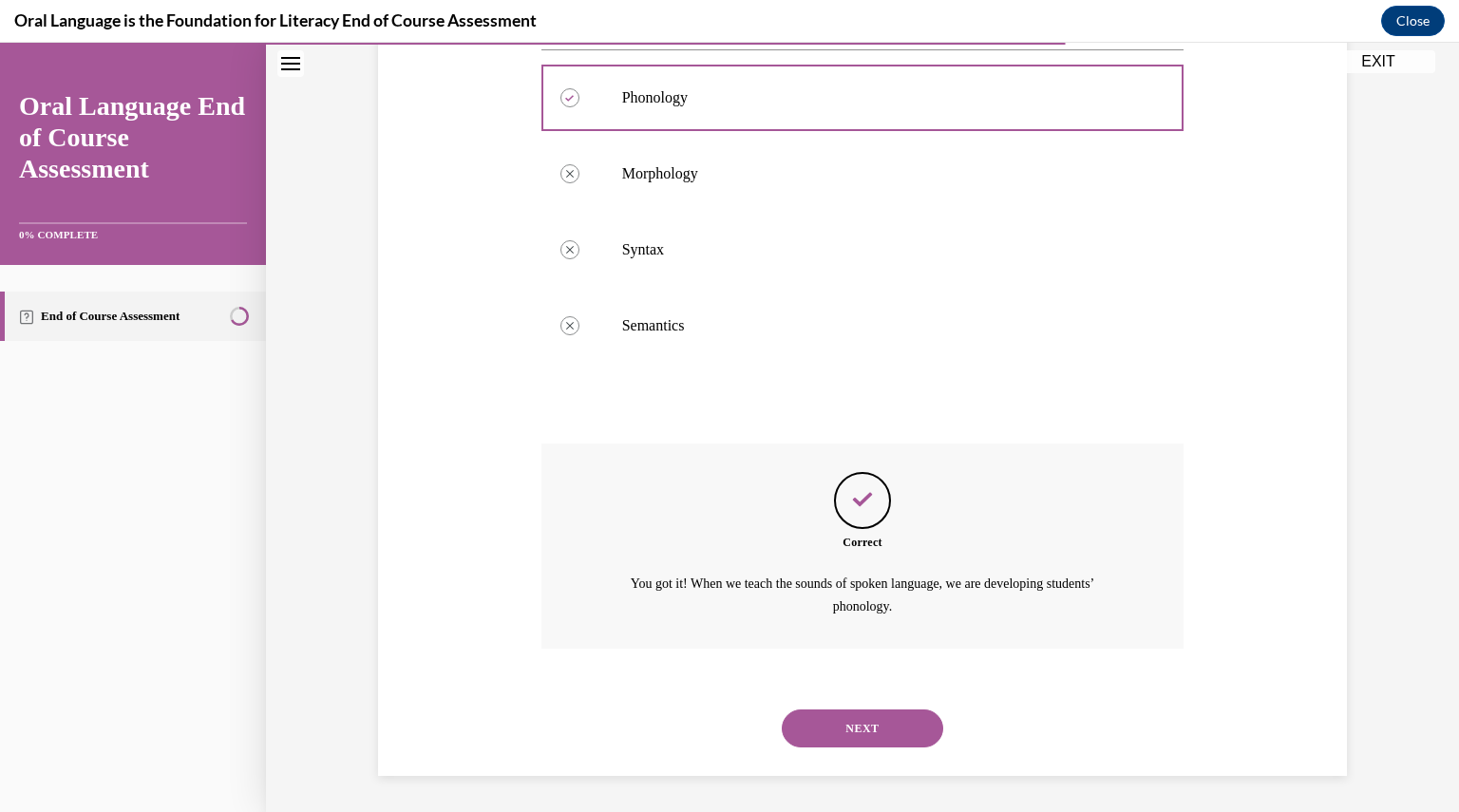
click at [853, 726] on button "NEXT" at bounding box center [863, 728] width 162 height 38
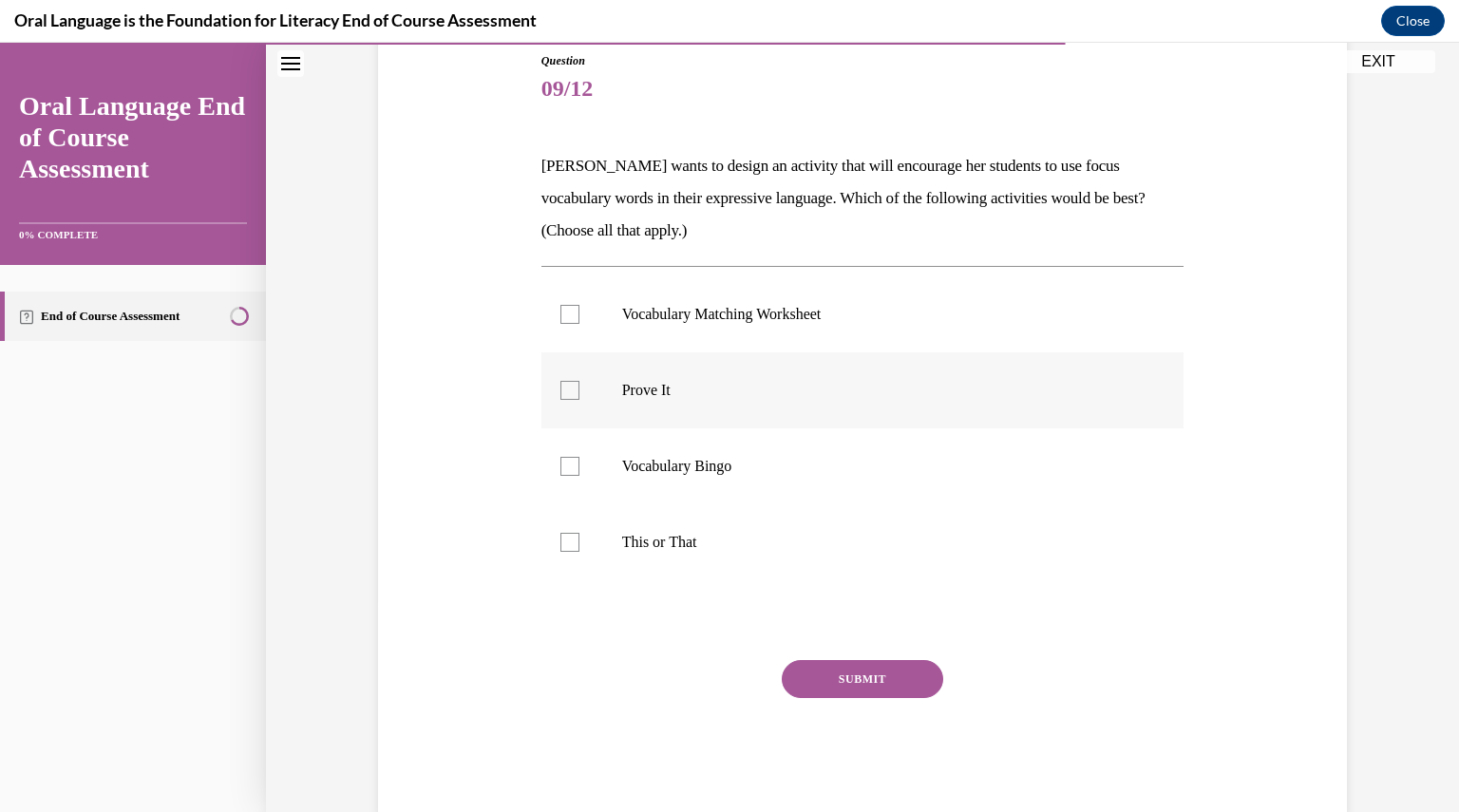
click at [568, 384] on div at bounding box center [570, 390] width 19 height 19
click at [568, 384] on input "Prove It" at bounding box center [570, 390] width 19 height 19
checkbox input "true"
click at [566, 541] on div at bounding box center [570, 541] width 19 height 19
click at [566, 541] on input "This or That" at bounding box center [570, 541] width 19 height 19
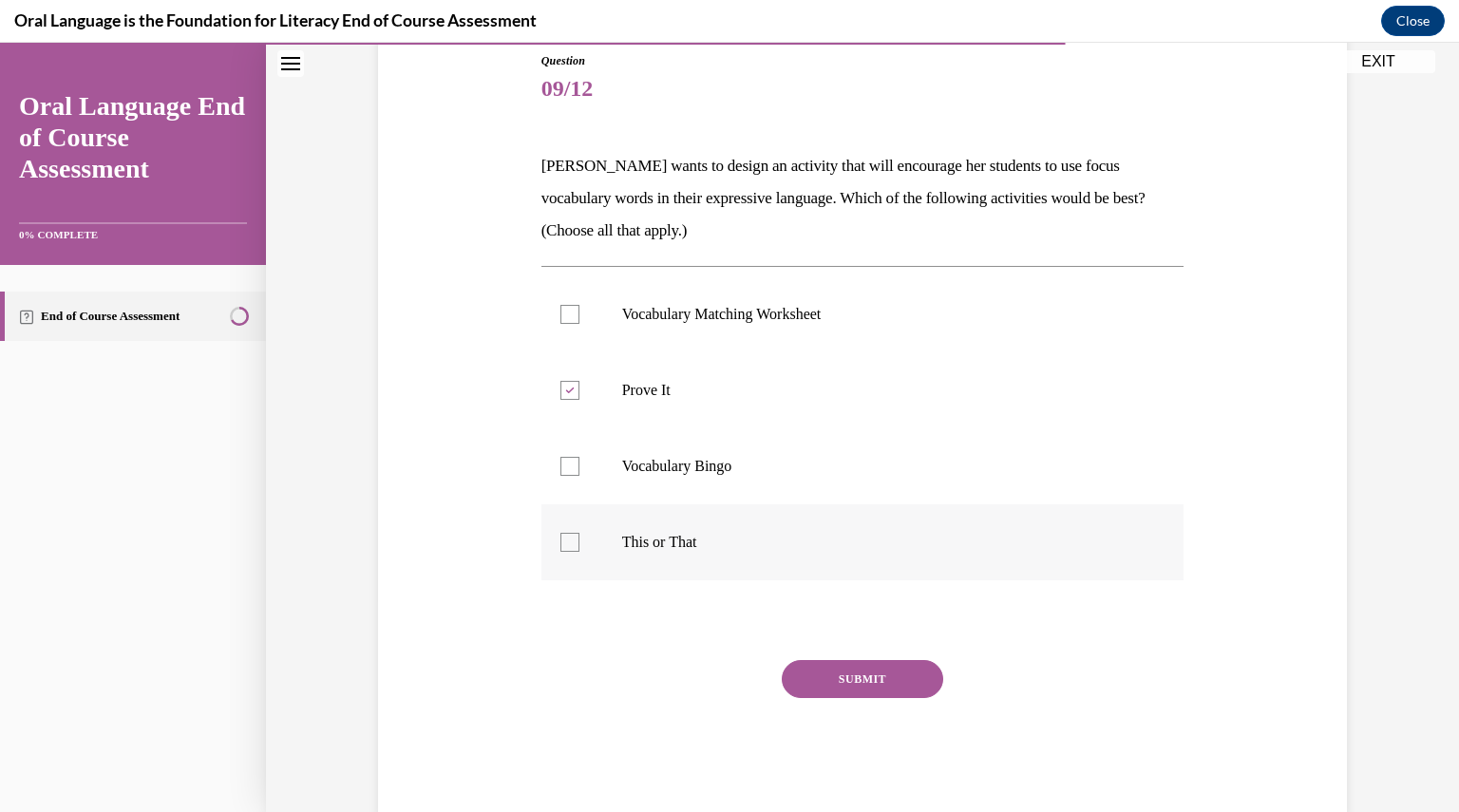
checkbox input "true"
click at [845, 675] on button "SUBMIT" at bounding box center [863, 678] width 162 height 38
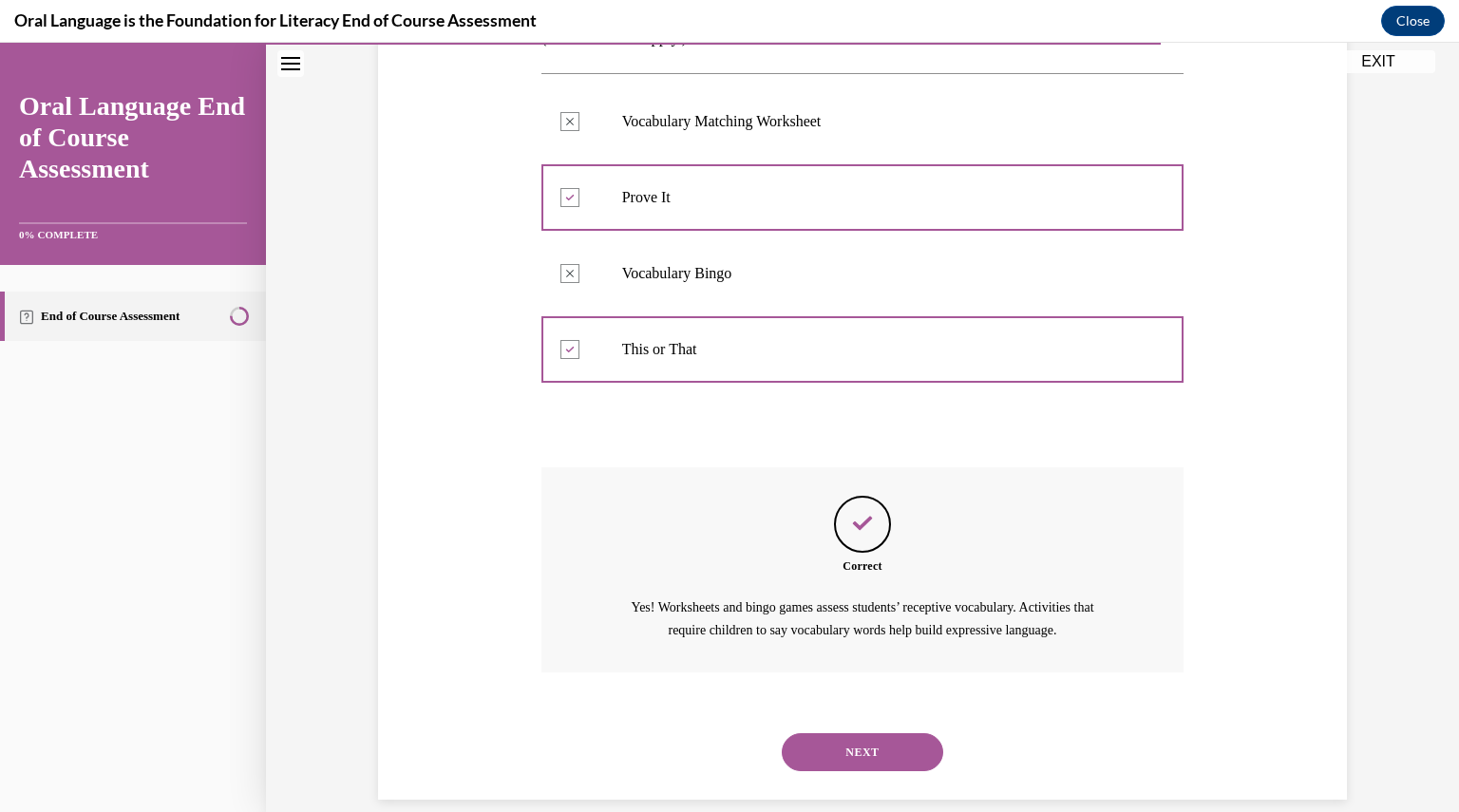
scroll to position [428, 0]
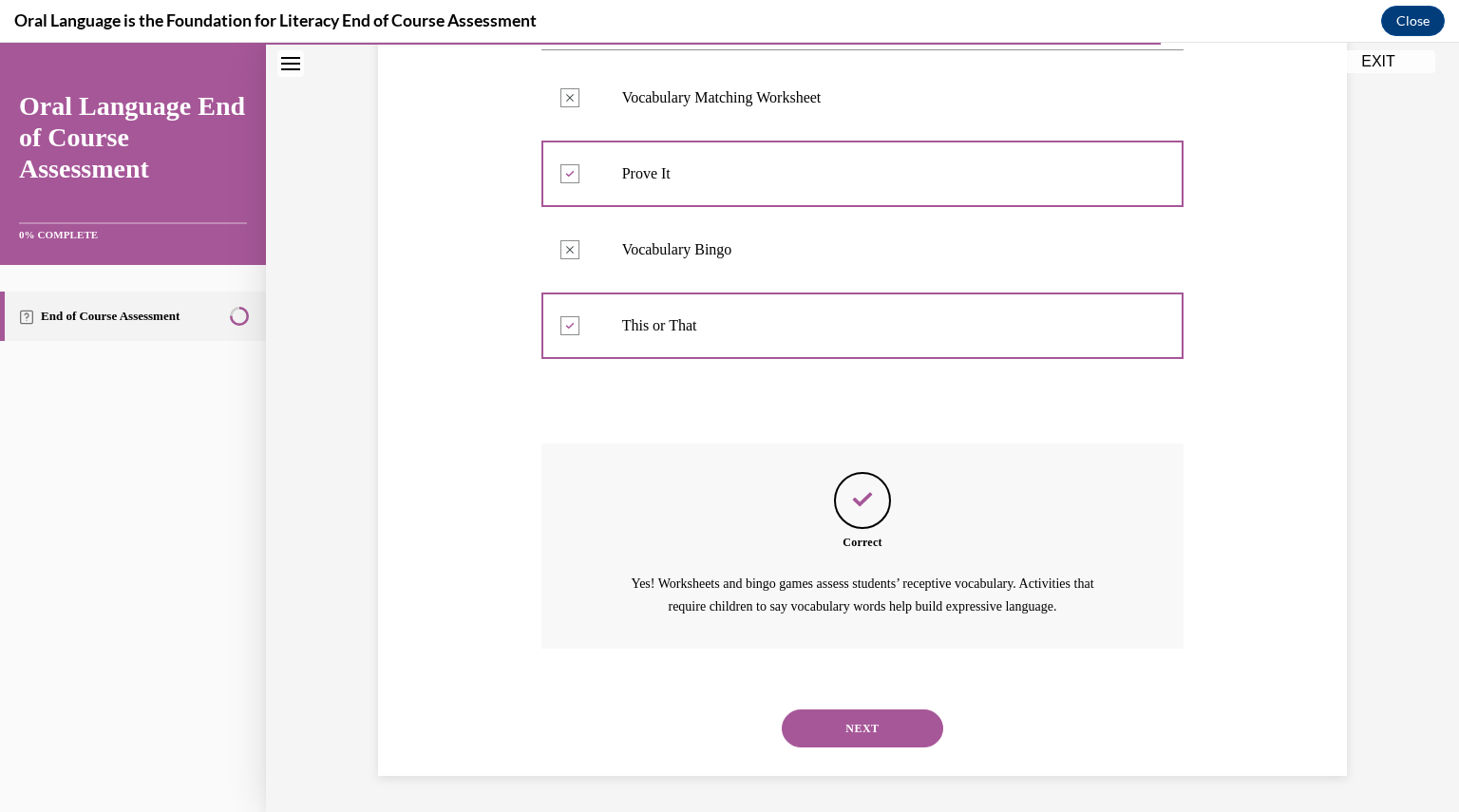
click at [872, 720] on button "NEXT" at bounding box center [863, 728] width 162 height 38
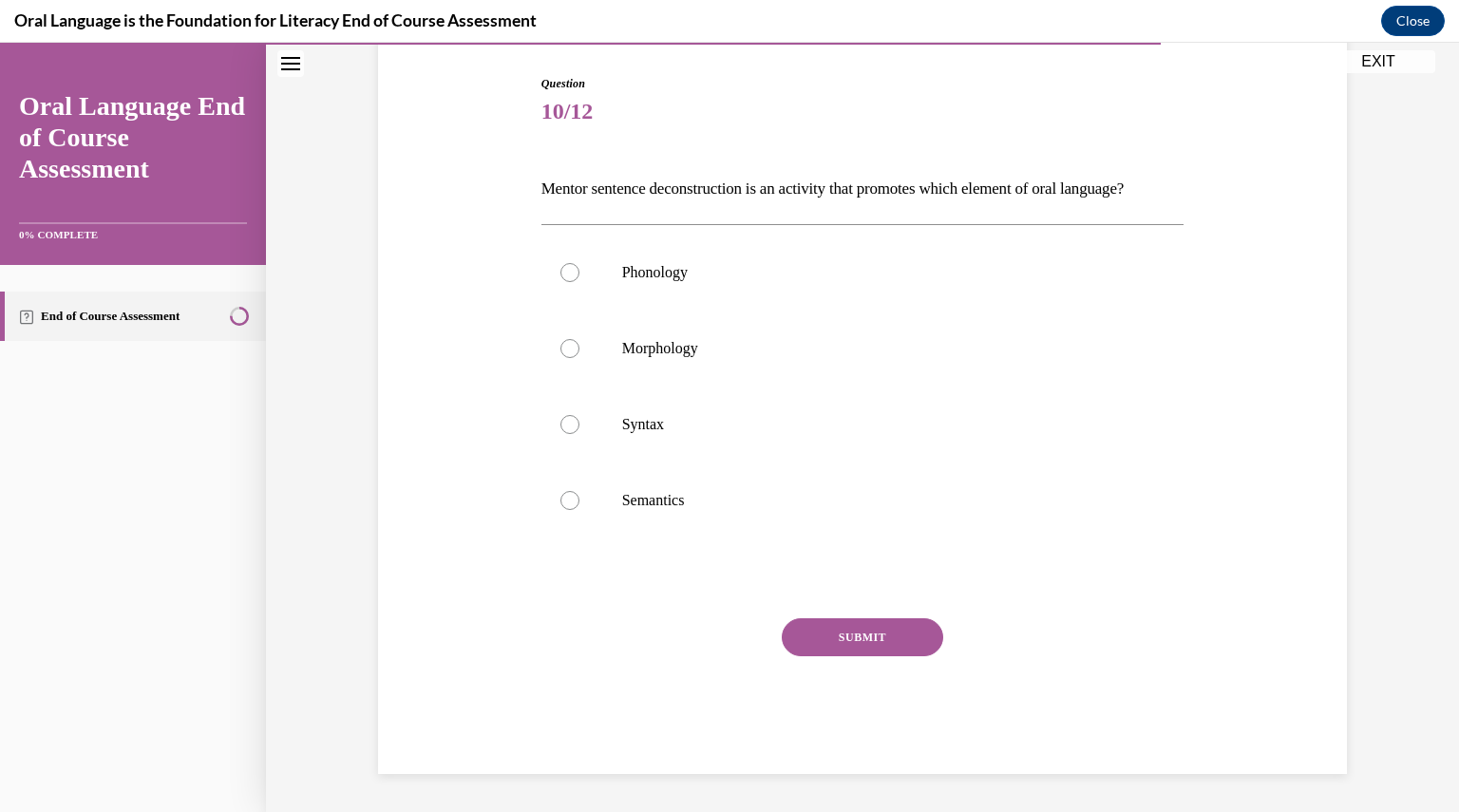
scroll to position [211, 0]
click at [561, 434] on div at bounding box center [570, 424] width 19 height 19
click at [561, 434] on input "Syntax" at bounding box center [570, 424] width 19 height 19
radio input "true"
click at [823, 648] on button "SUBMIT" at bounding box center [863, 637] width 162 height 38
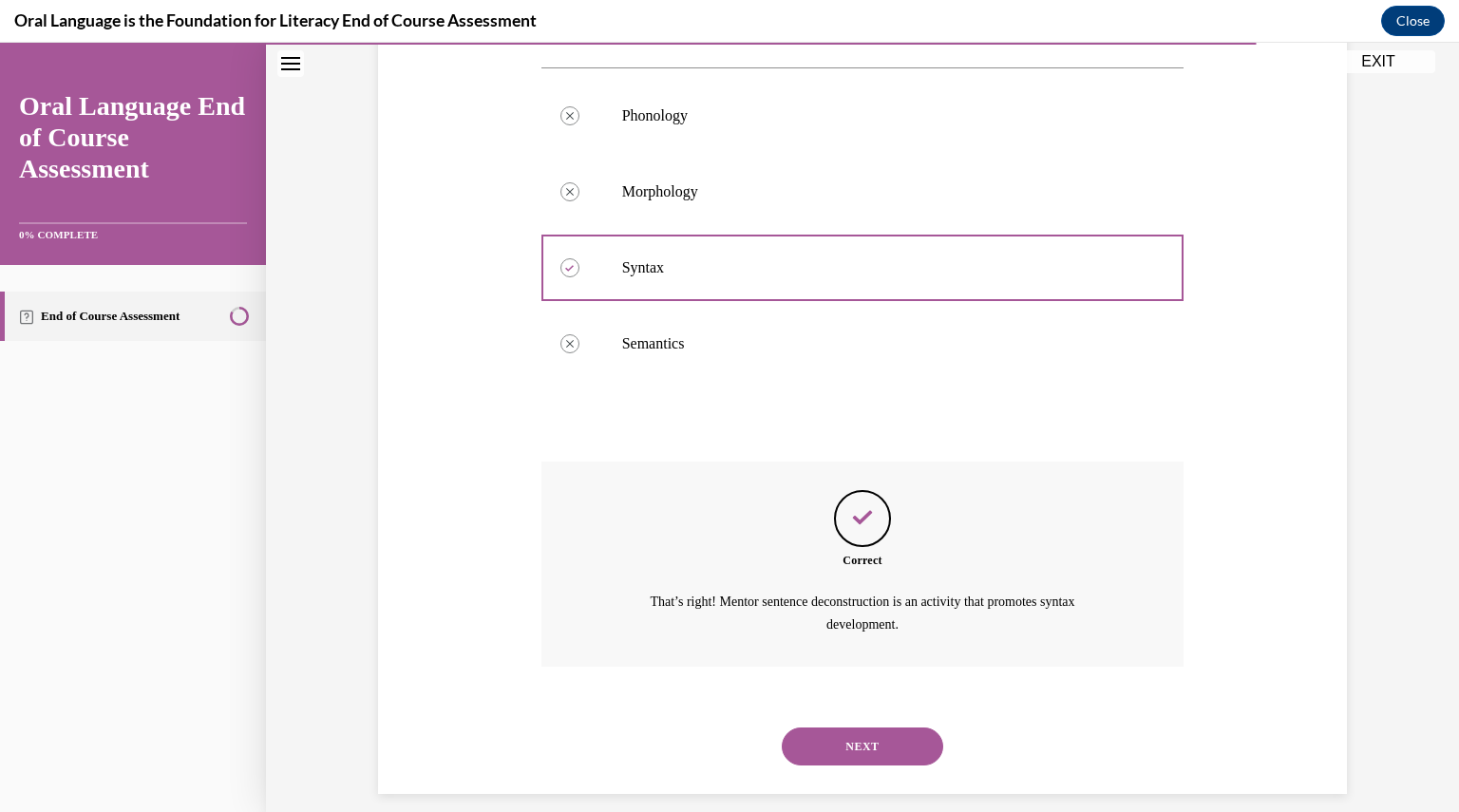
scroll to position [396, 0]
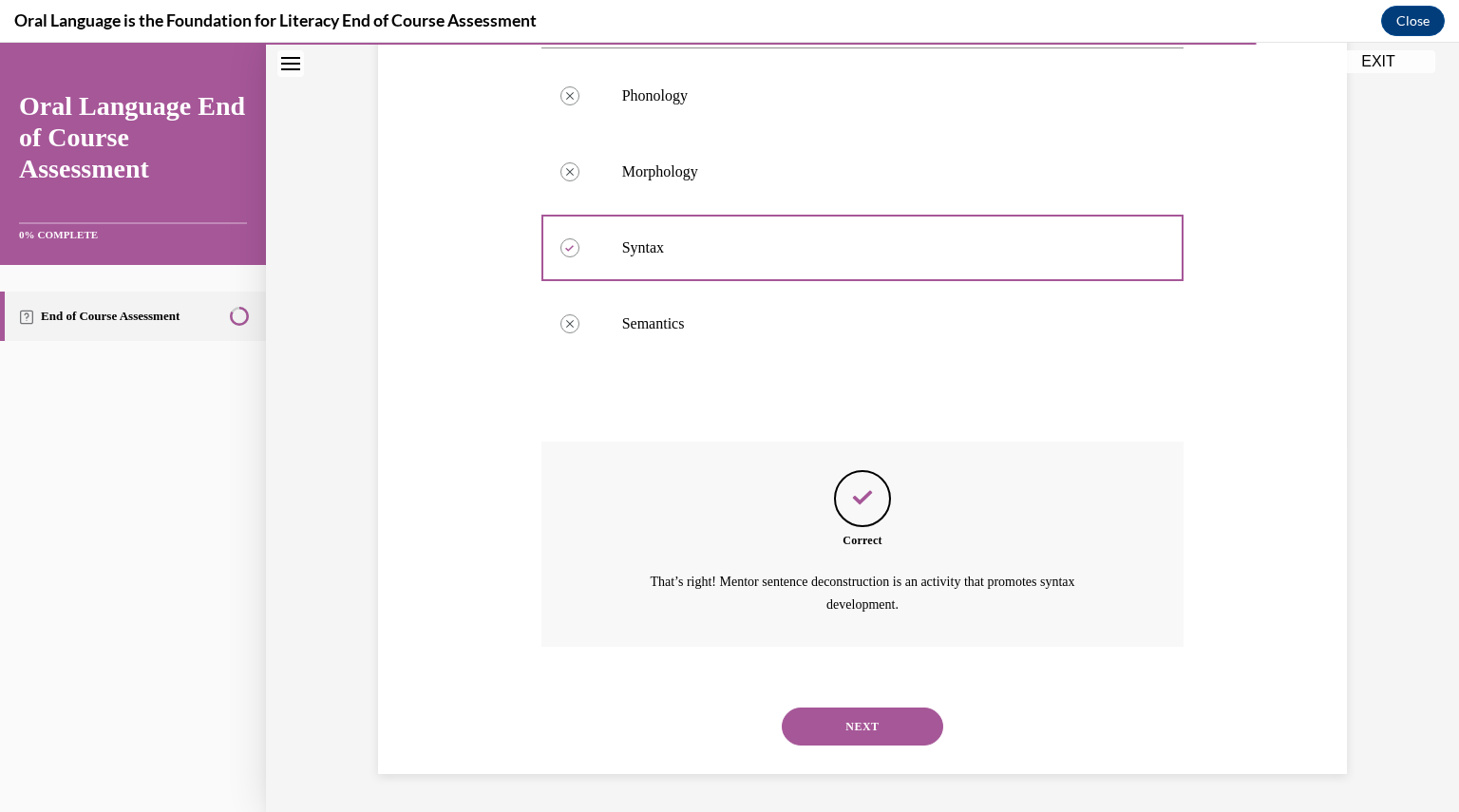
click at [887, 716] on button "NEXT" at bounding box center [863, 726] width 162 height 38
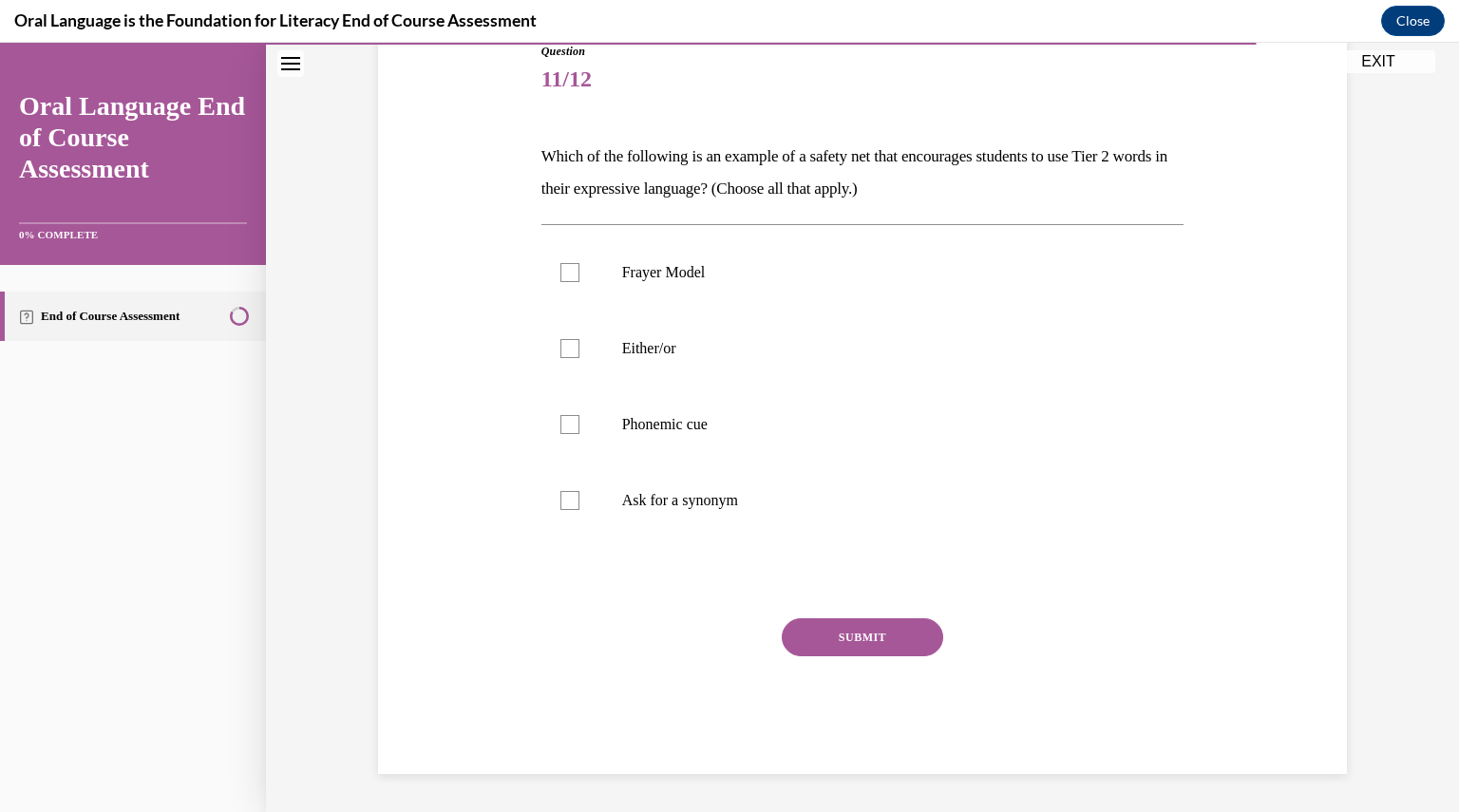
scroll to position [211, 0]
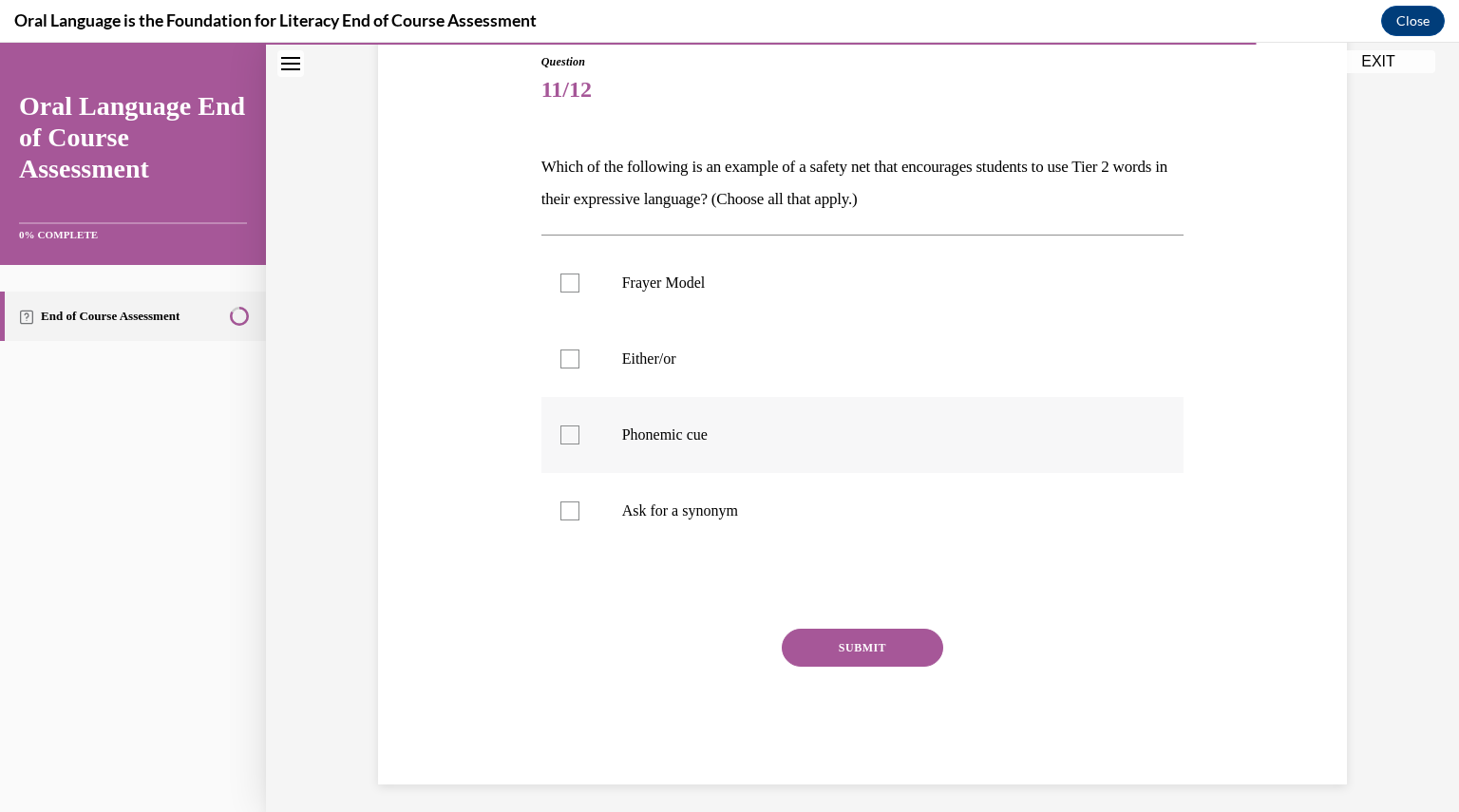
click at [562, 438] on div at bounding box center [570, 434] width 19 height 19
click at [562, 438] on input "Phonemic cue" at bounding box center [570, 434] width 19 height 19
checkbox input "true"
click at [568, 512] on div at bounding box center [570, 510] width 19 height 19
click at [568, 512] on input "Ask for a synonym" at bounding box center [570, 510] width 19 height 19
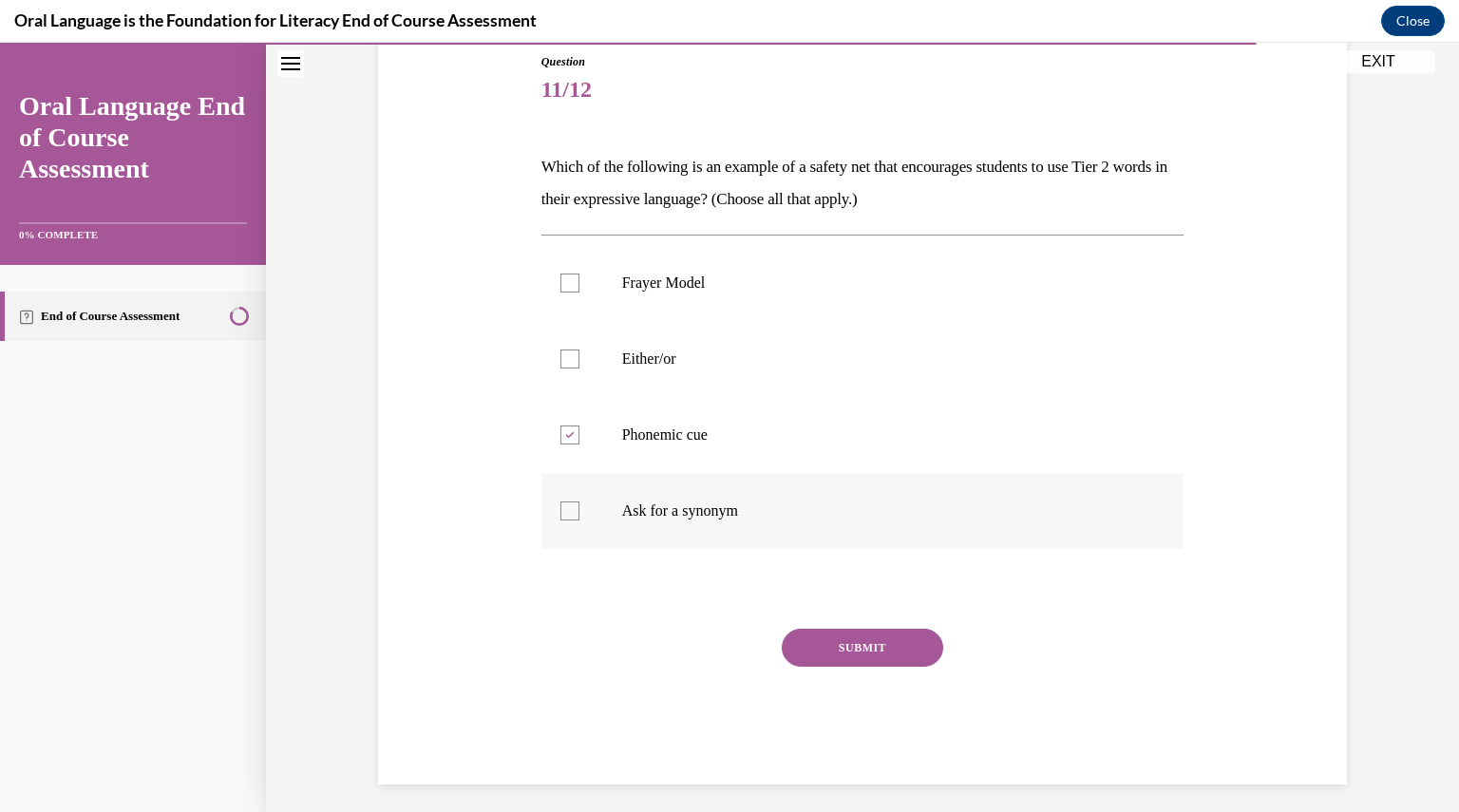
checkbox input "true"
click at [565, 356] on div at bounding box center [570, 358] width 19 height 19
click at [565, 356] on input "Either/or" at bounding box center [570, 358] width 19 height 19
checkbox input "true"
click at [817, 644] on button "SUBMIT" at bounding box center [863, 647] width 162 height 38
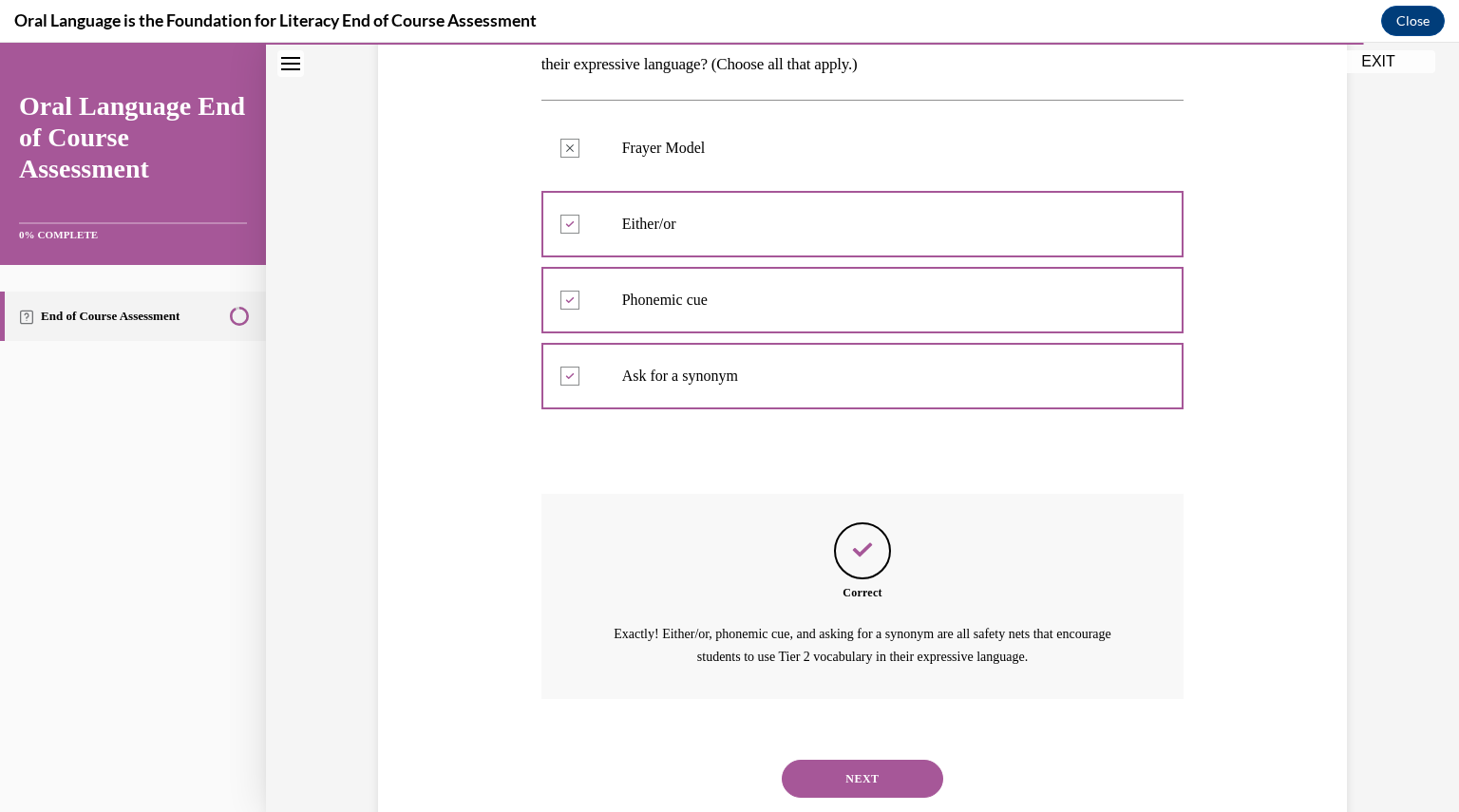
scroll to position [396, 0]
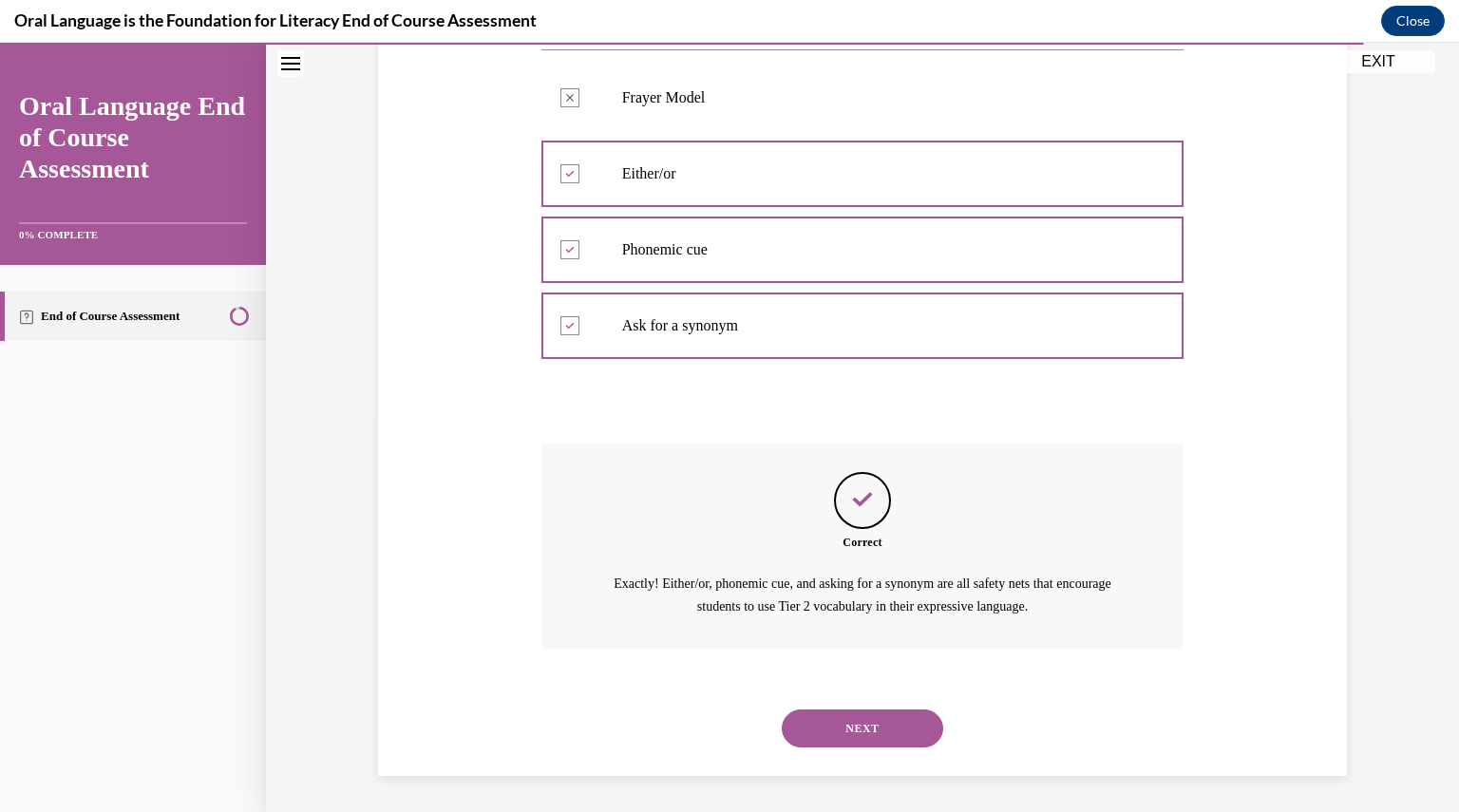
click at [831, 720] on button "NEXT" at bounding box center [863, 728] width 162 height 38
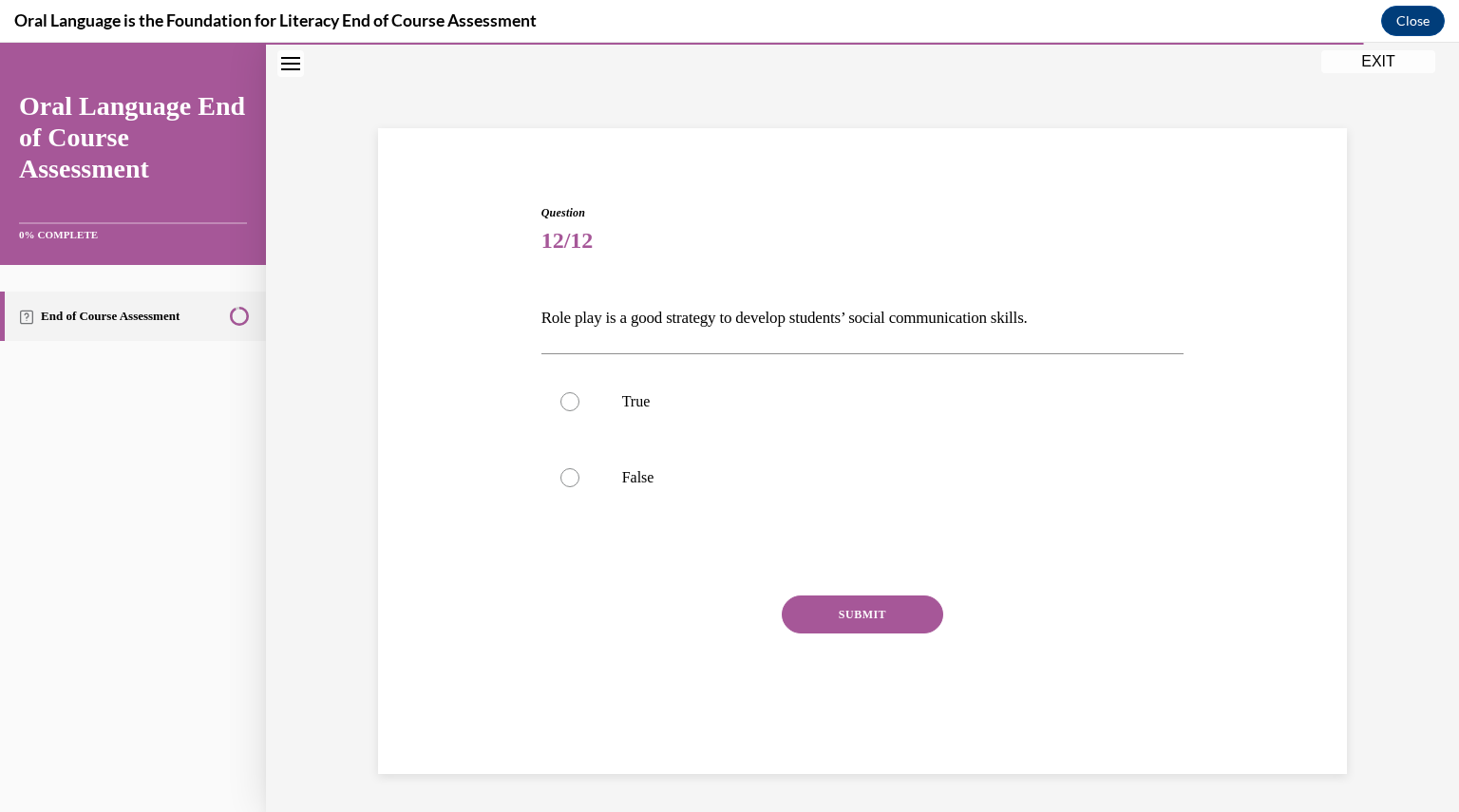
scroll to position [59, 0]
click at [577, 402] on label "True" at bounding box center [862, 402] width 643 height 76
click at [577, 402] on input "True" at bounding box center [570, 401] width 19 height 19
radio input "true"
click at [868, 607] on button "SUBMIT" at bounding box center [863, 614] width 162 height 38
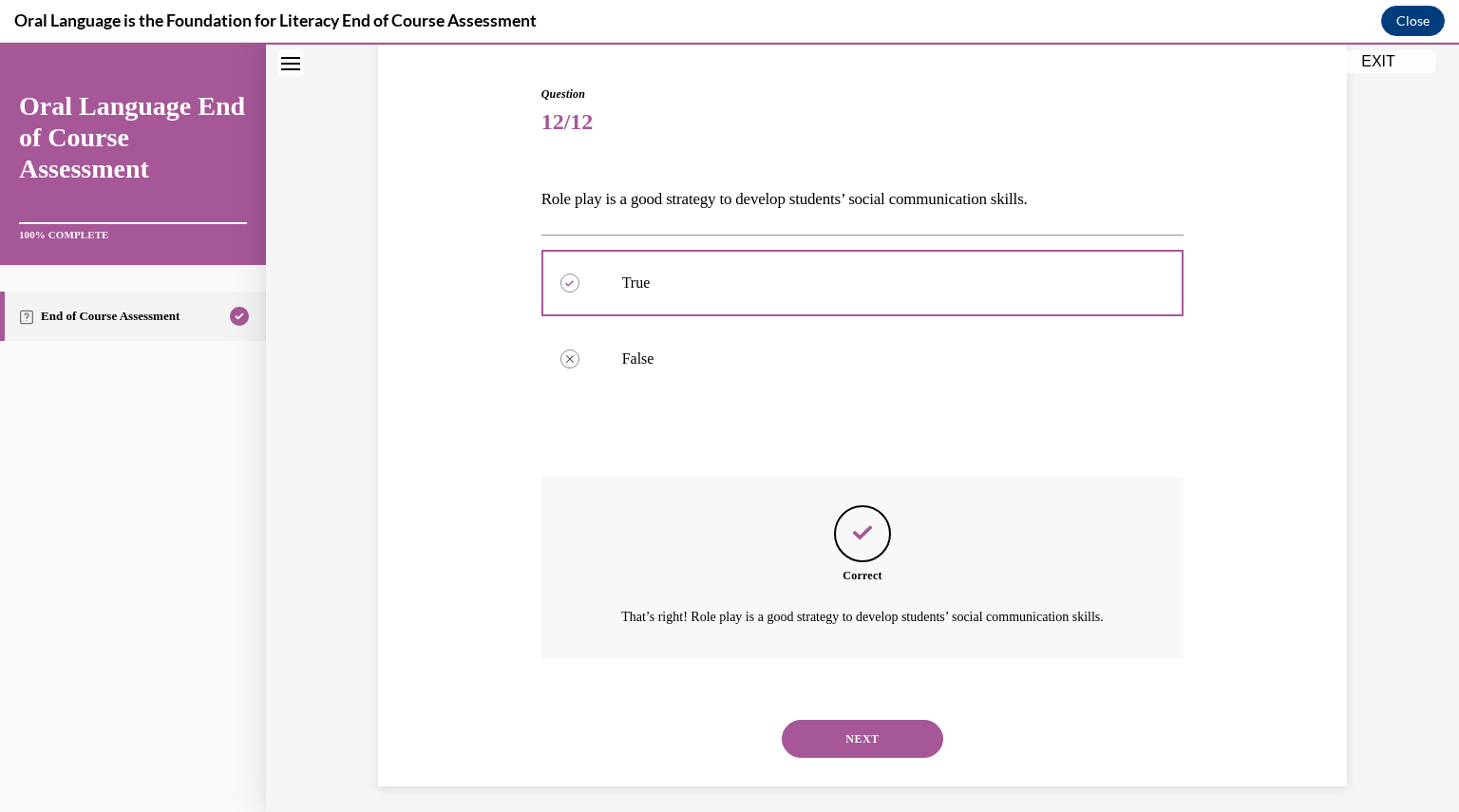
scroll to position [212, 0]
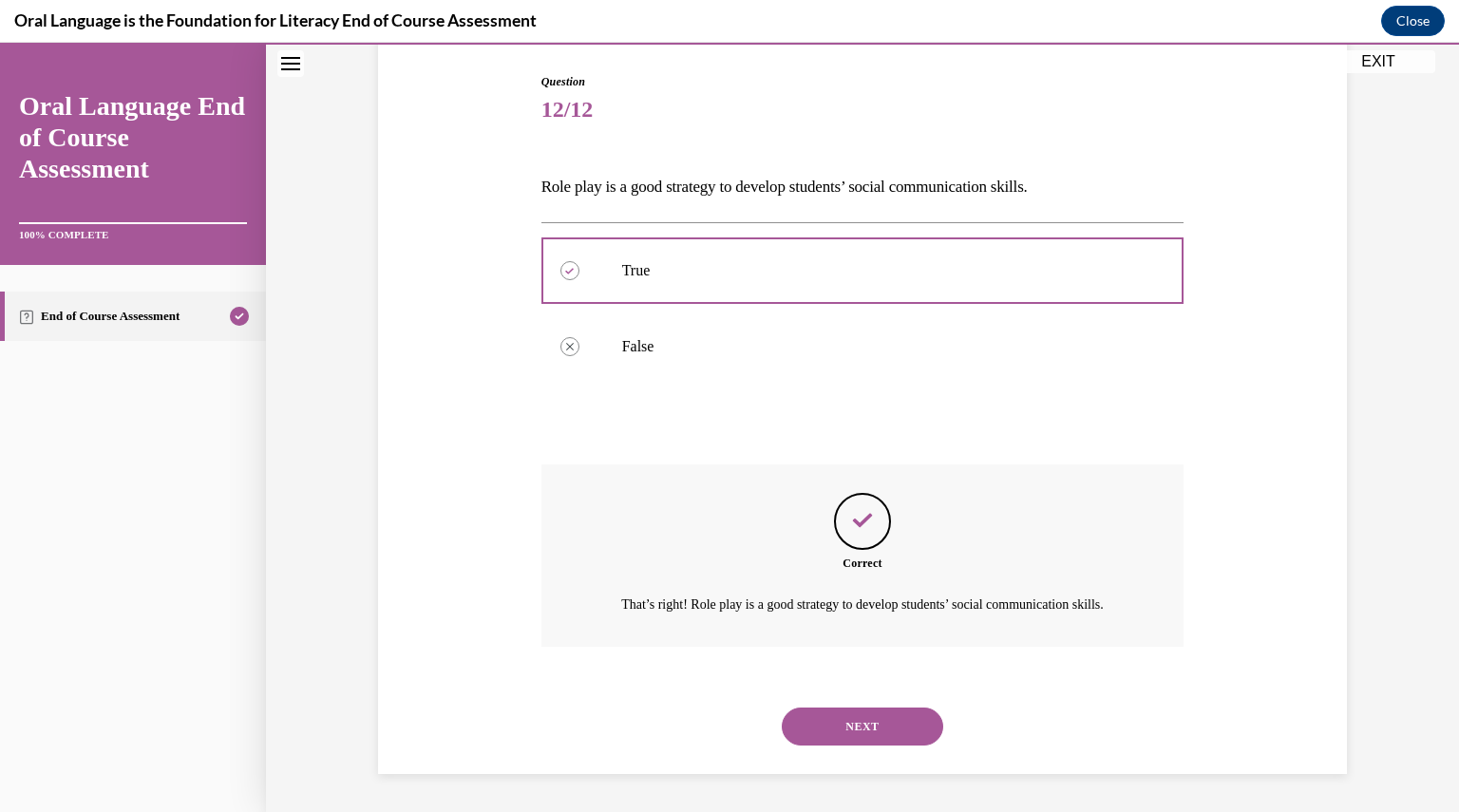
click at [866, 726] on button "NEXT" at bounding box center [863, 726] width 162 height 38
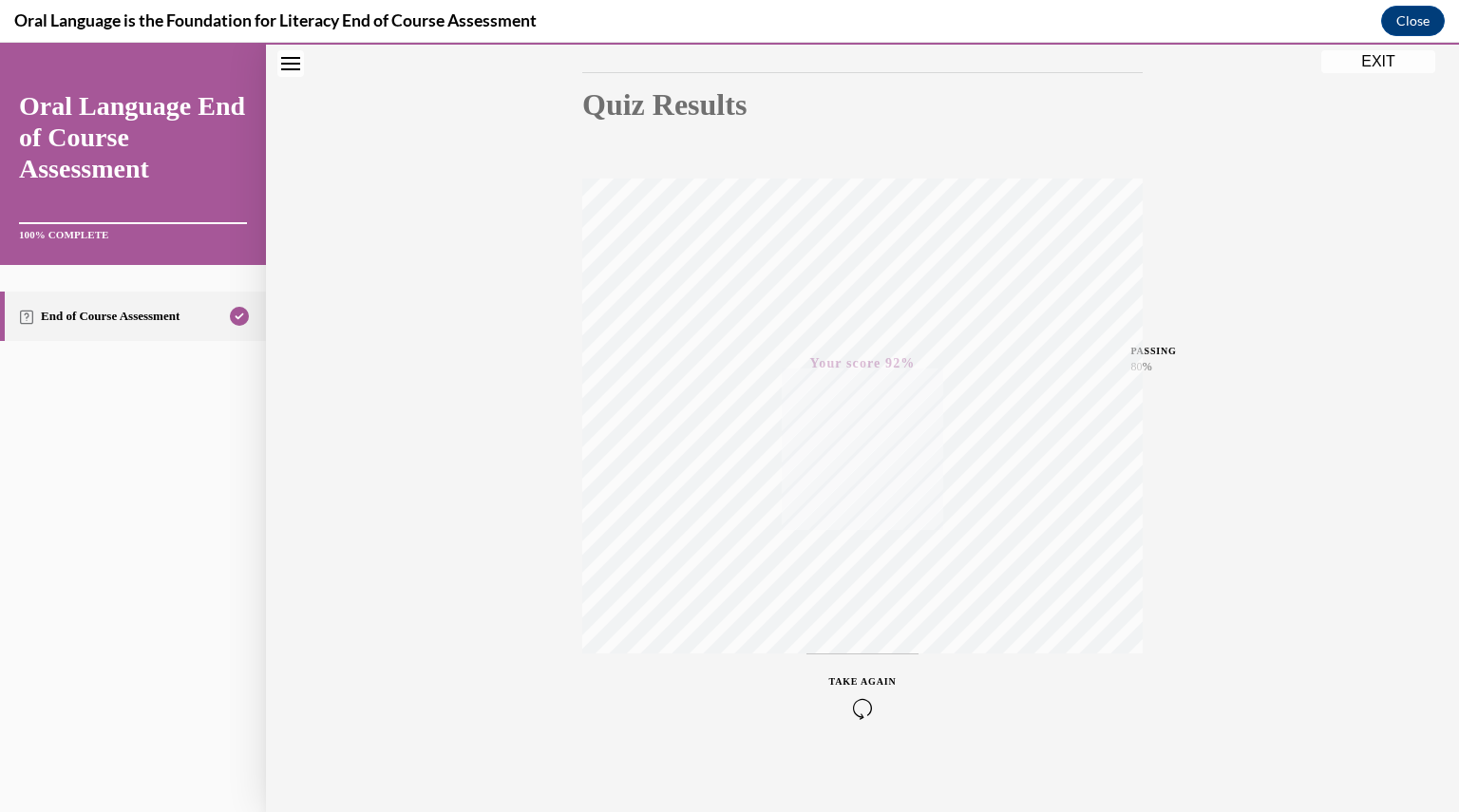
scroll to position [203, 0]
click at [1389, 63] on button "EXIT" at bounding box center [1378, 61] width 114 height 22
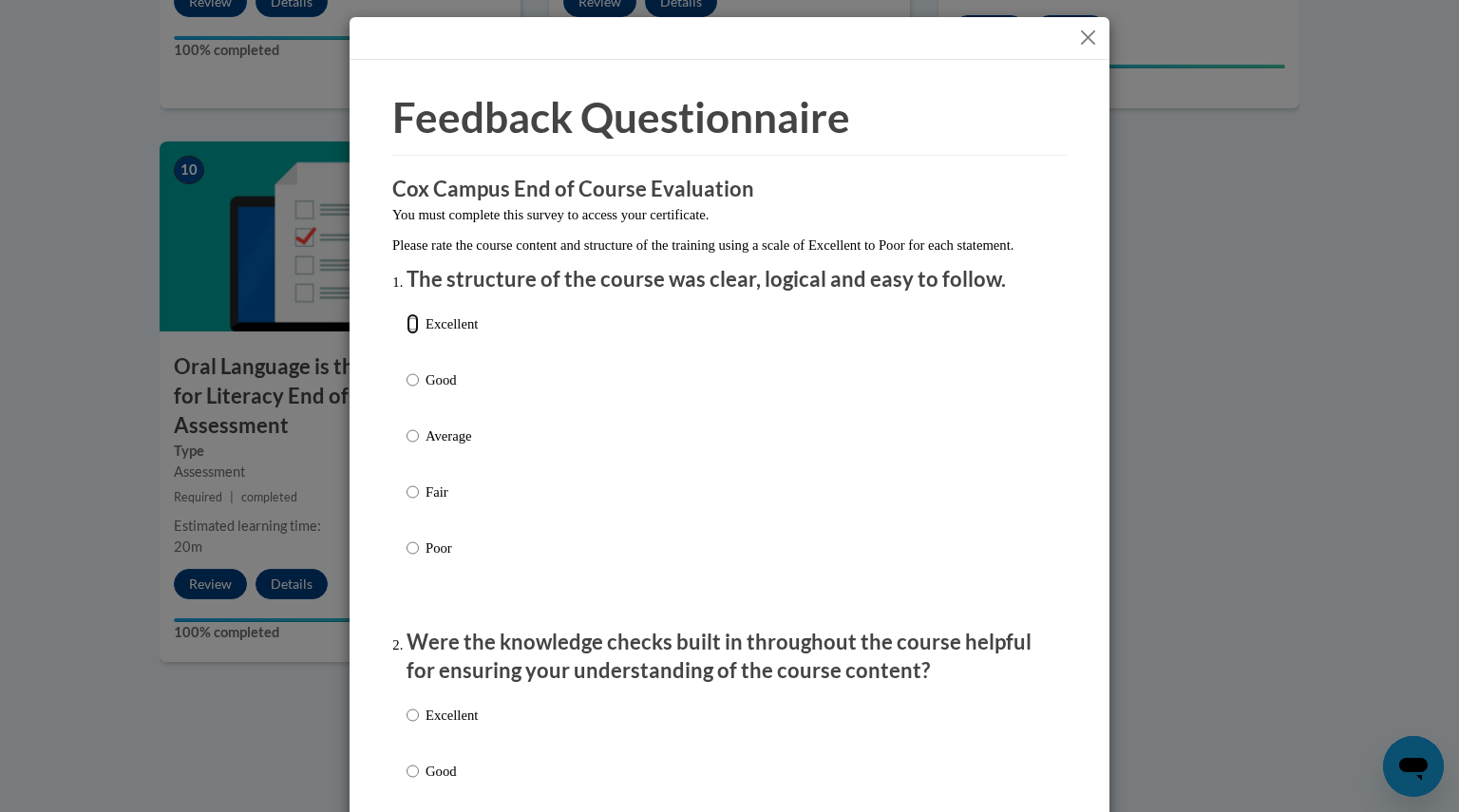
click at [407, 334] on input "Excellent" at bounding box center [413, 323] width 13 height 20
radio input "true"
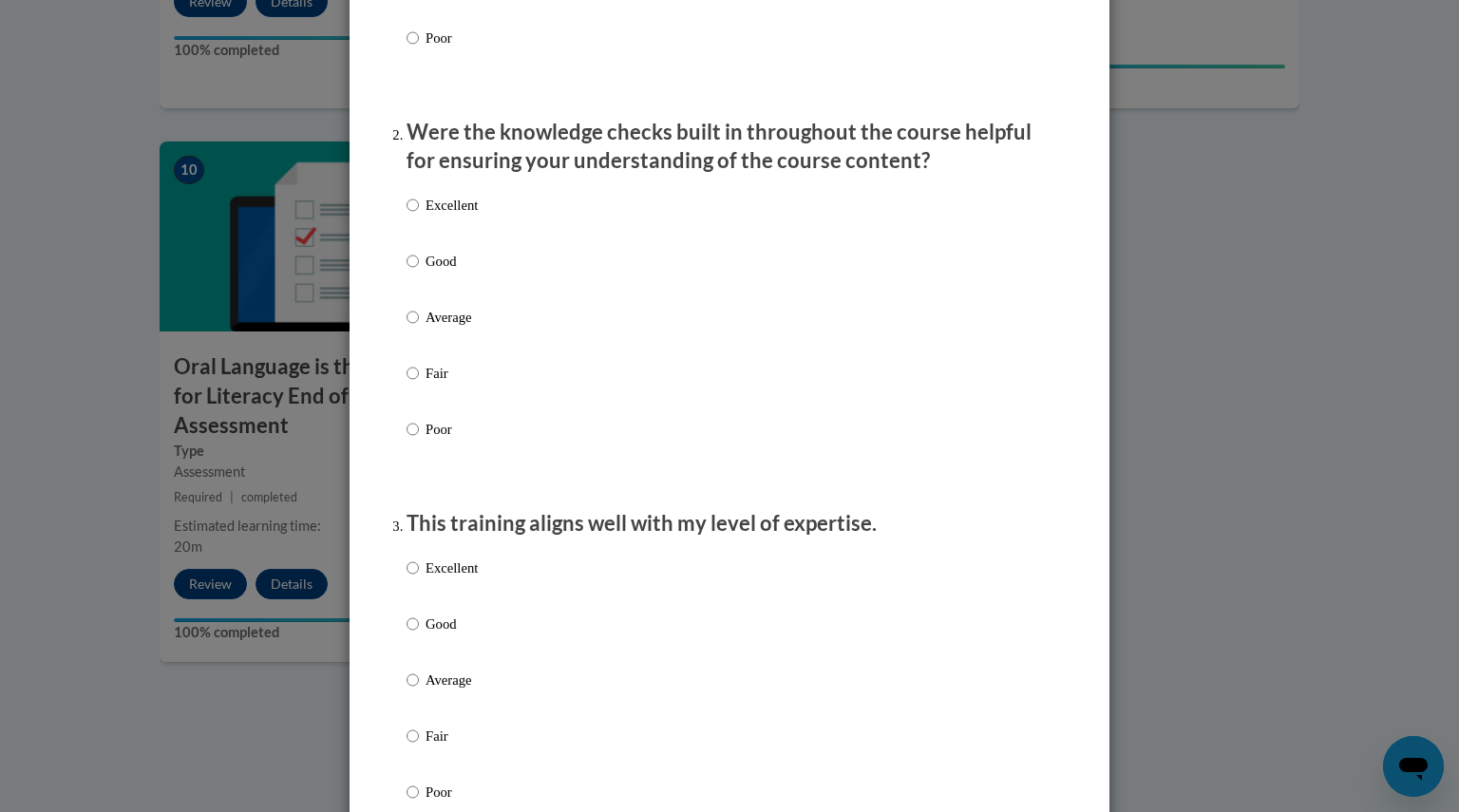
scroll to position [511, 0]
click at [407, 214] on input "Excellent" at bounding box center [413, 204] width 13 height 20
radio input "true"
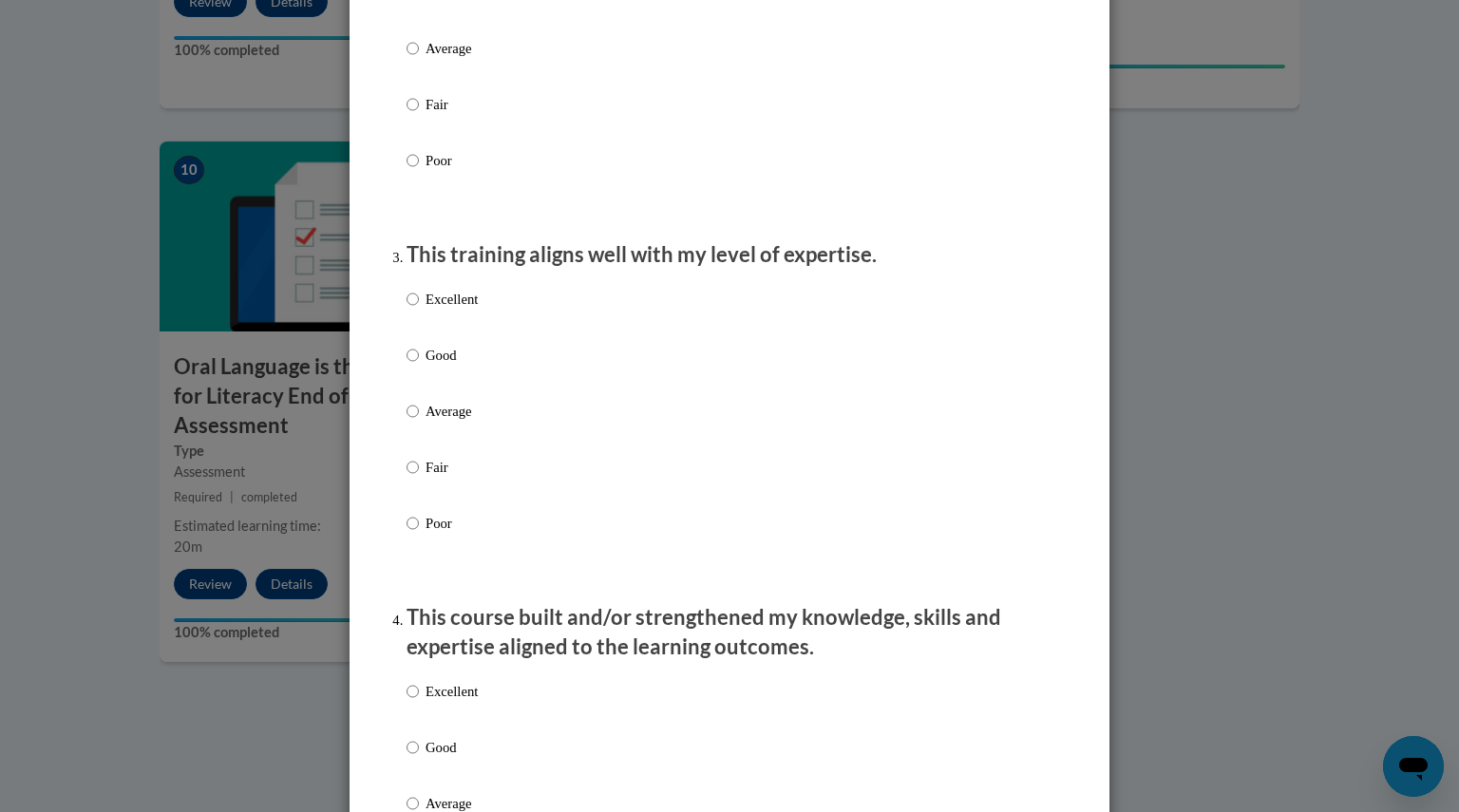
scroll to position [788, 0]
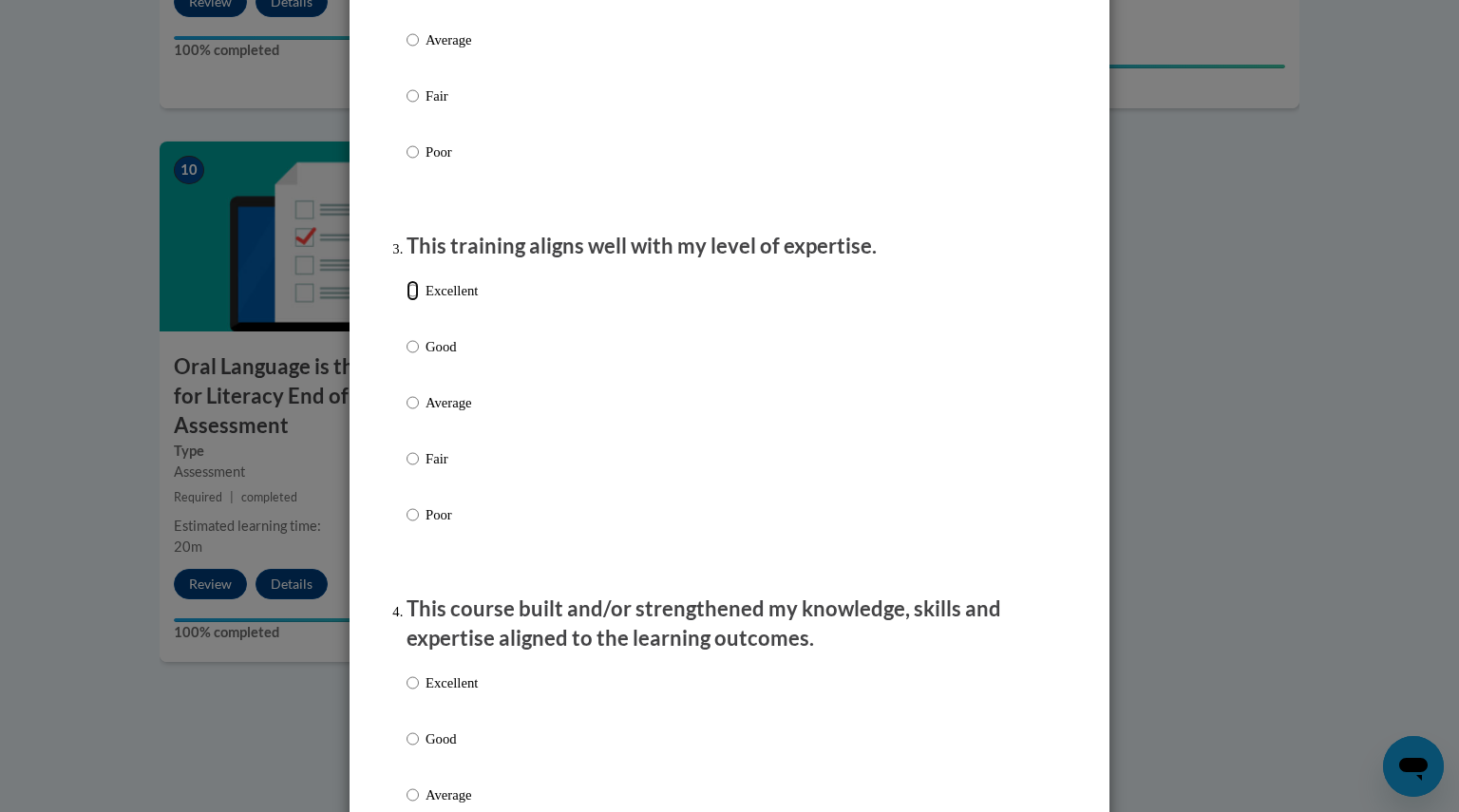
click at [407, 301] on input "Excellent" at bounding box center [413, 290] width 13 height 20
radio input "true"
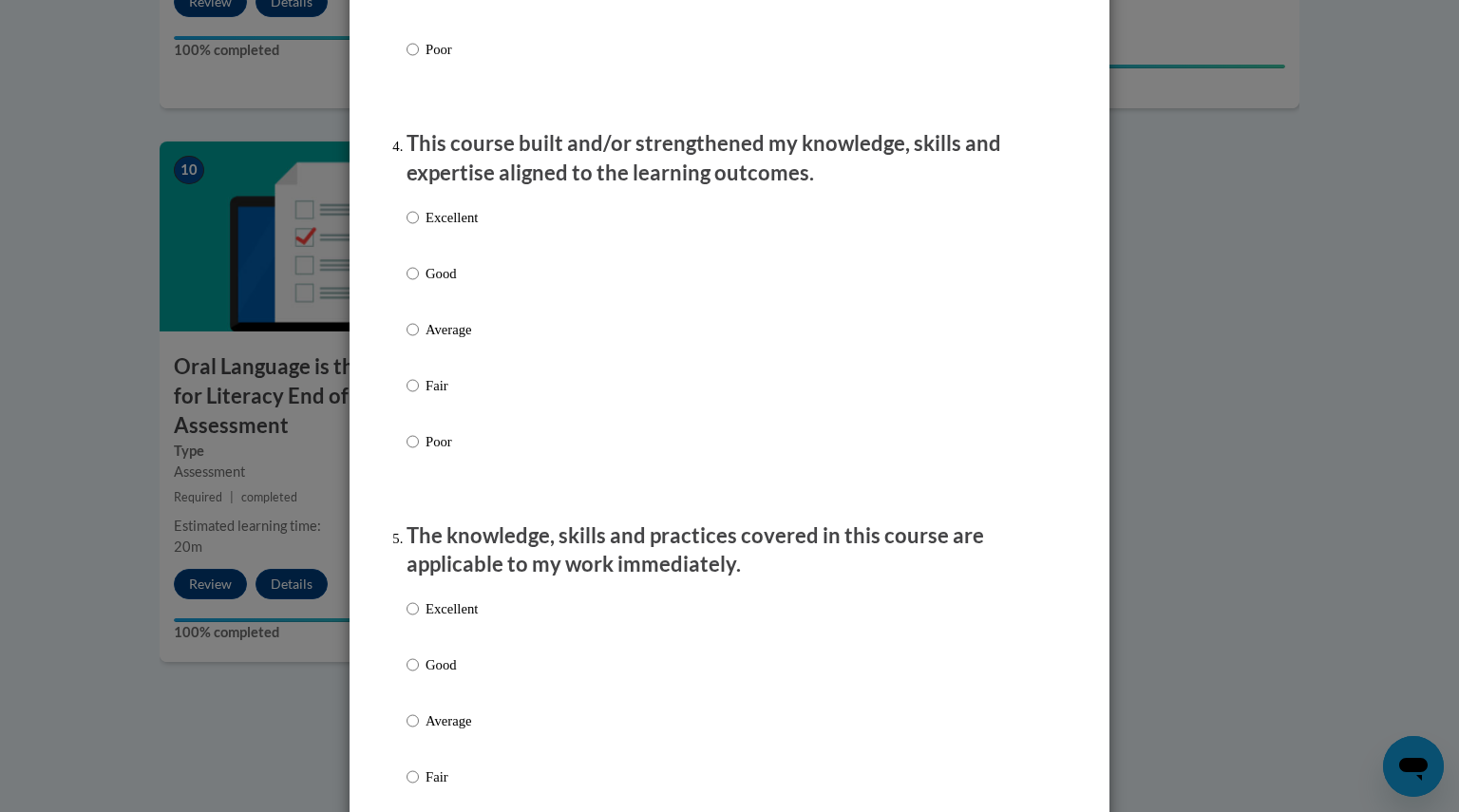
scroll to position [1254, 0]
click at [407, 227] on input "Excellent" at bounding box center [413, 215] width 13 height 20
radio input "true"
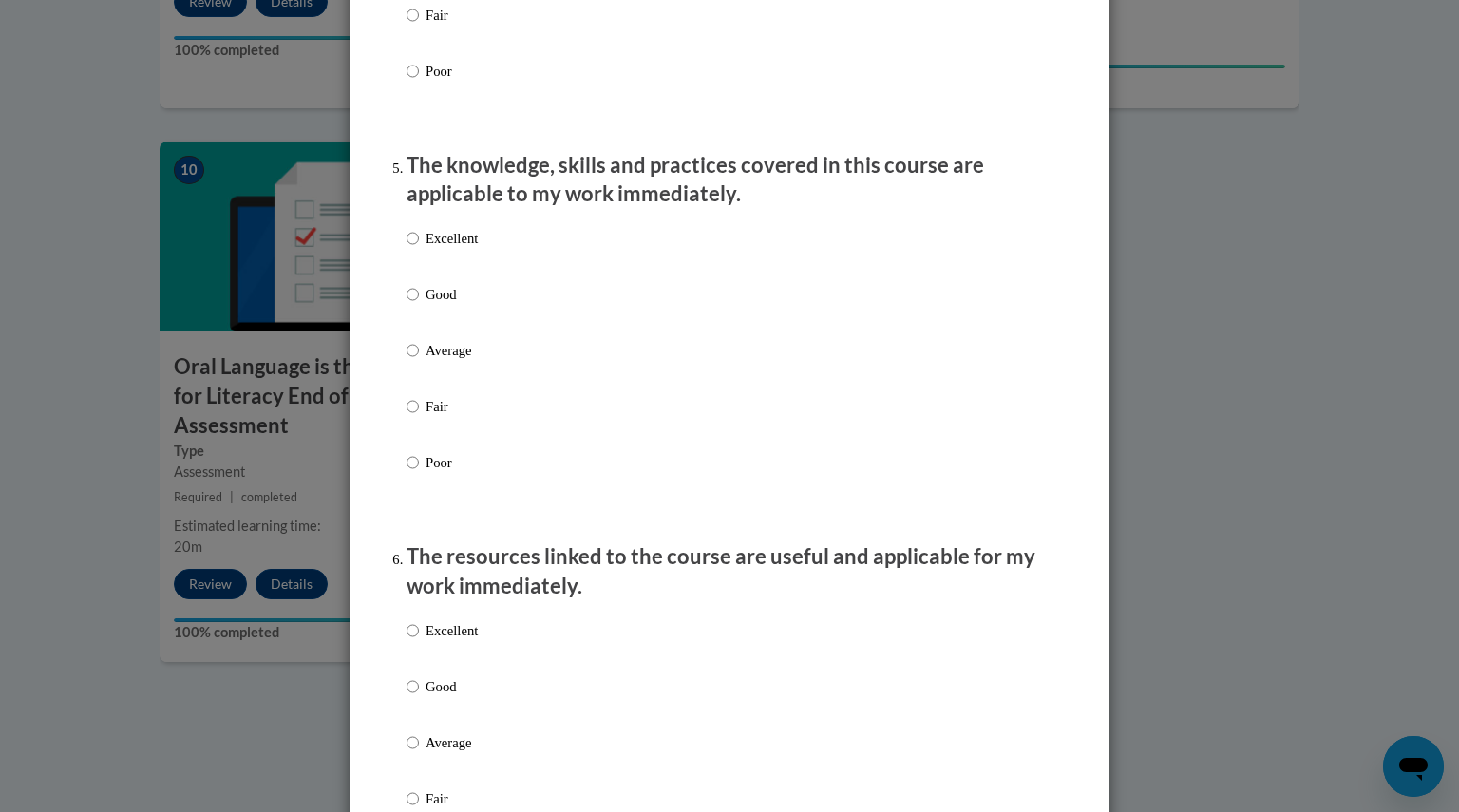
scroll to position [1637, 0]
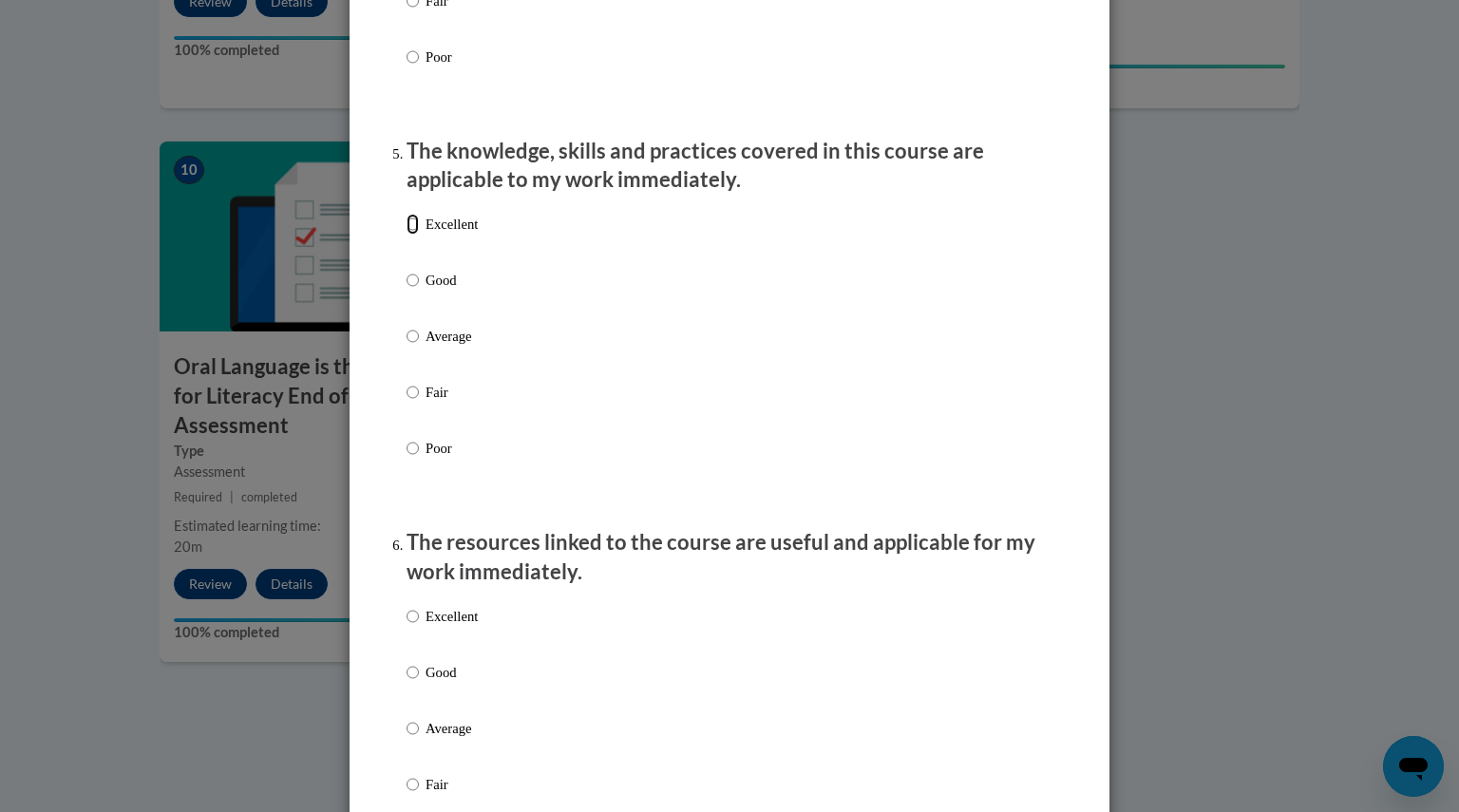
click at [407, 235] on input "Excellent" at bounding box center [413, 223] width 13 height 20
radio input "true"
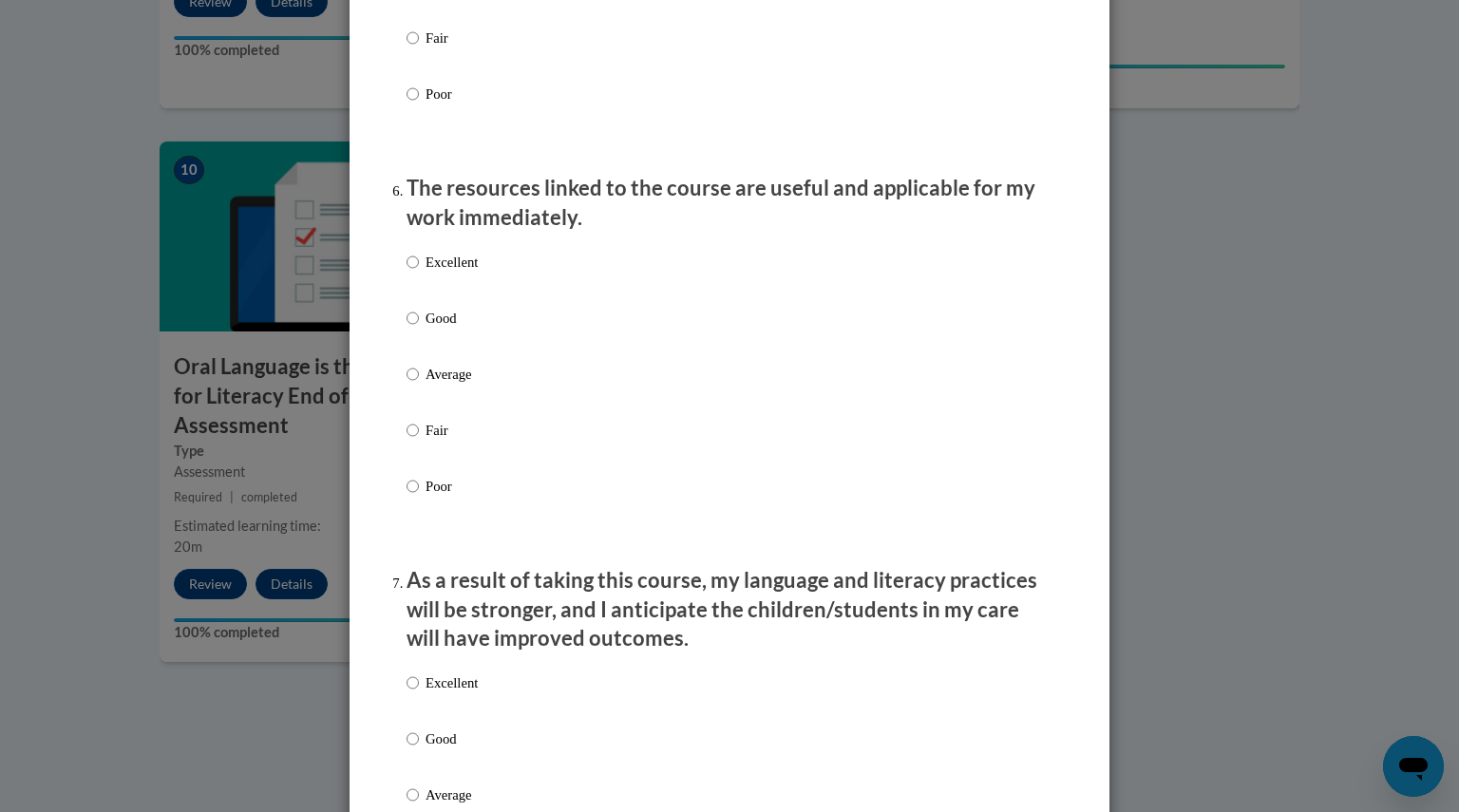
scroll to position [2044, 0]
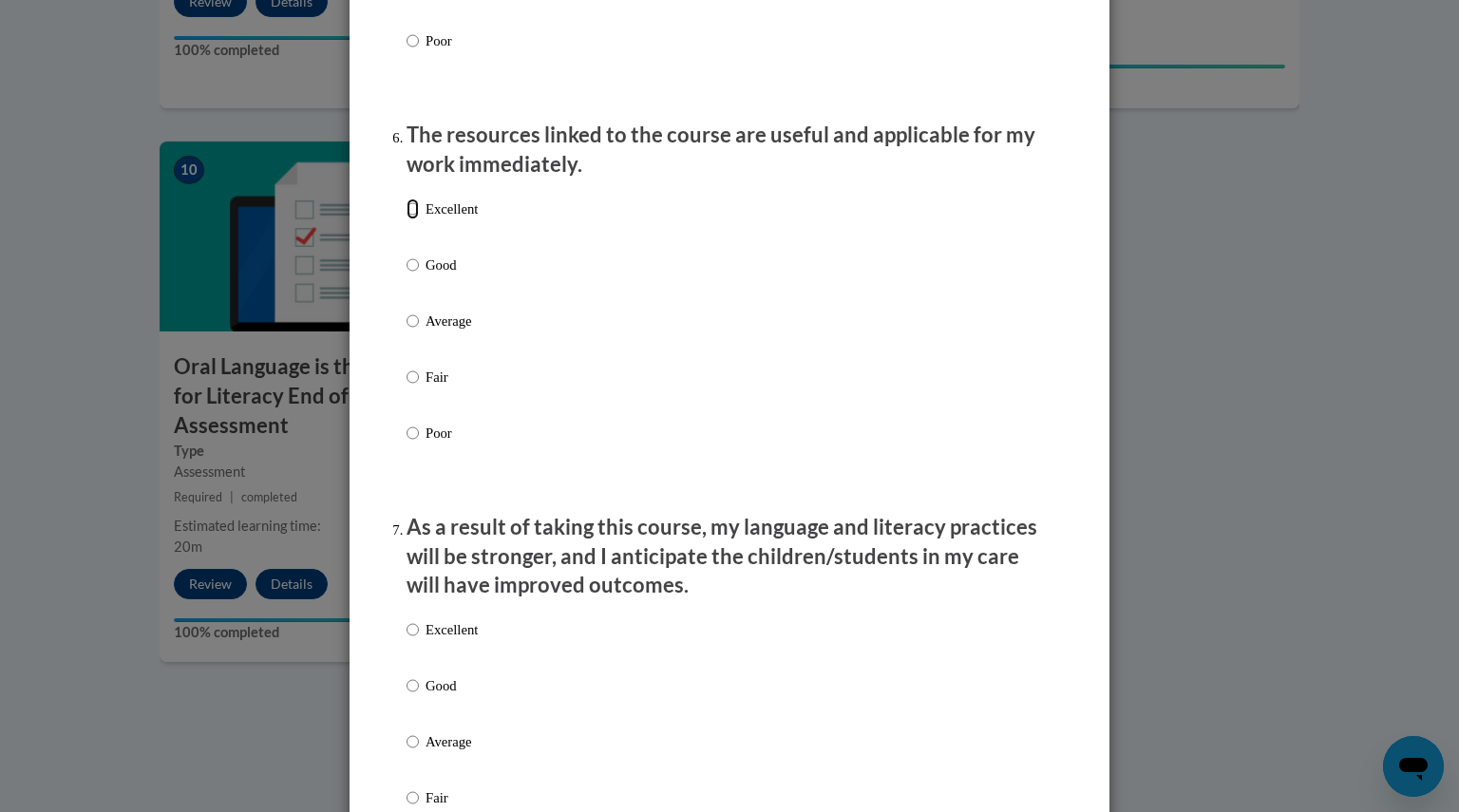
click at [407, 219] on input "Excellent" at bounding box center [413, 209] width 13 height 20
radio input "true"
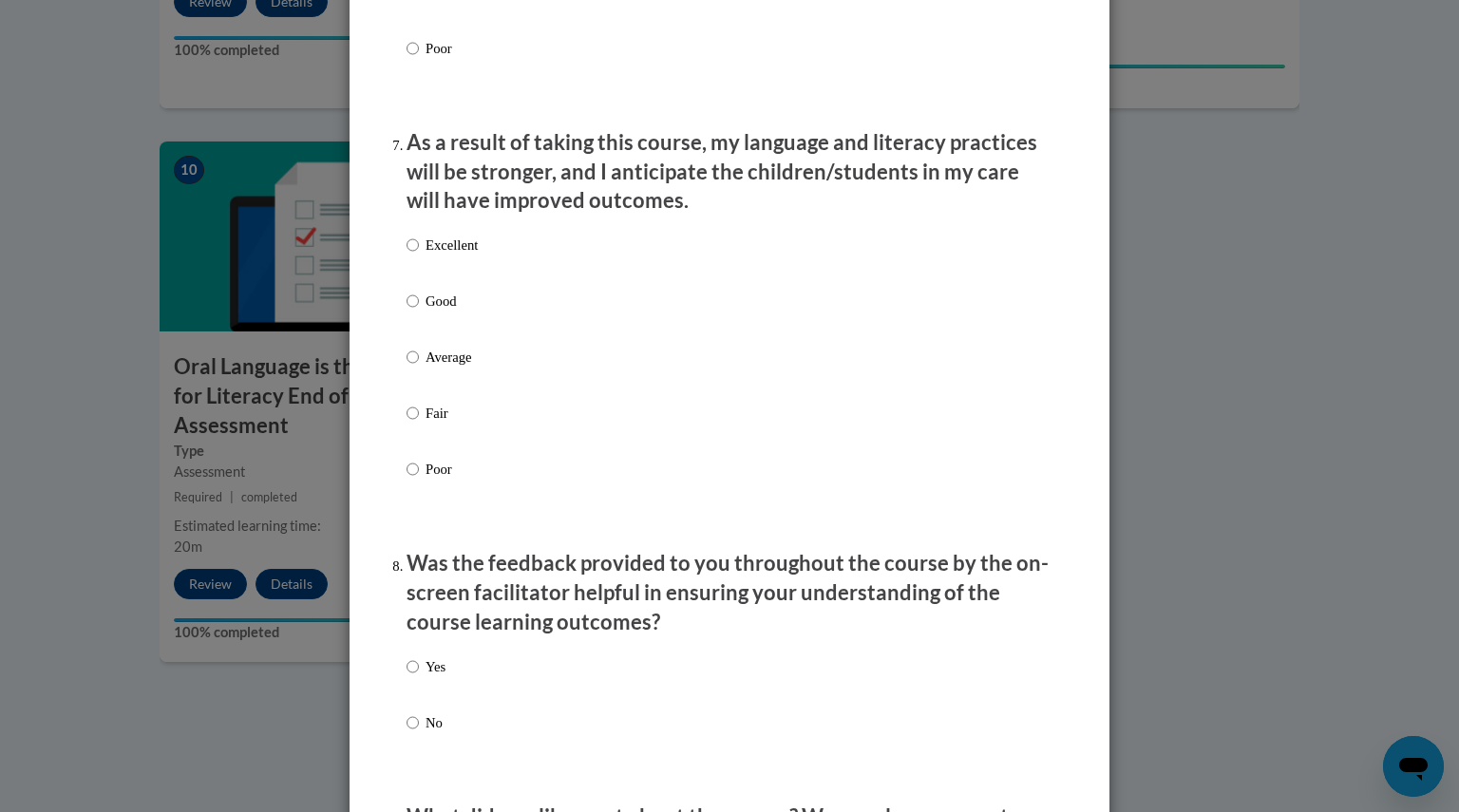
scroll to position [2432, 0]
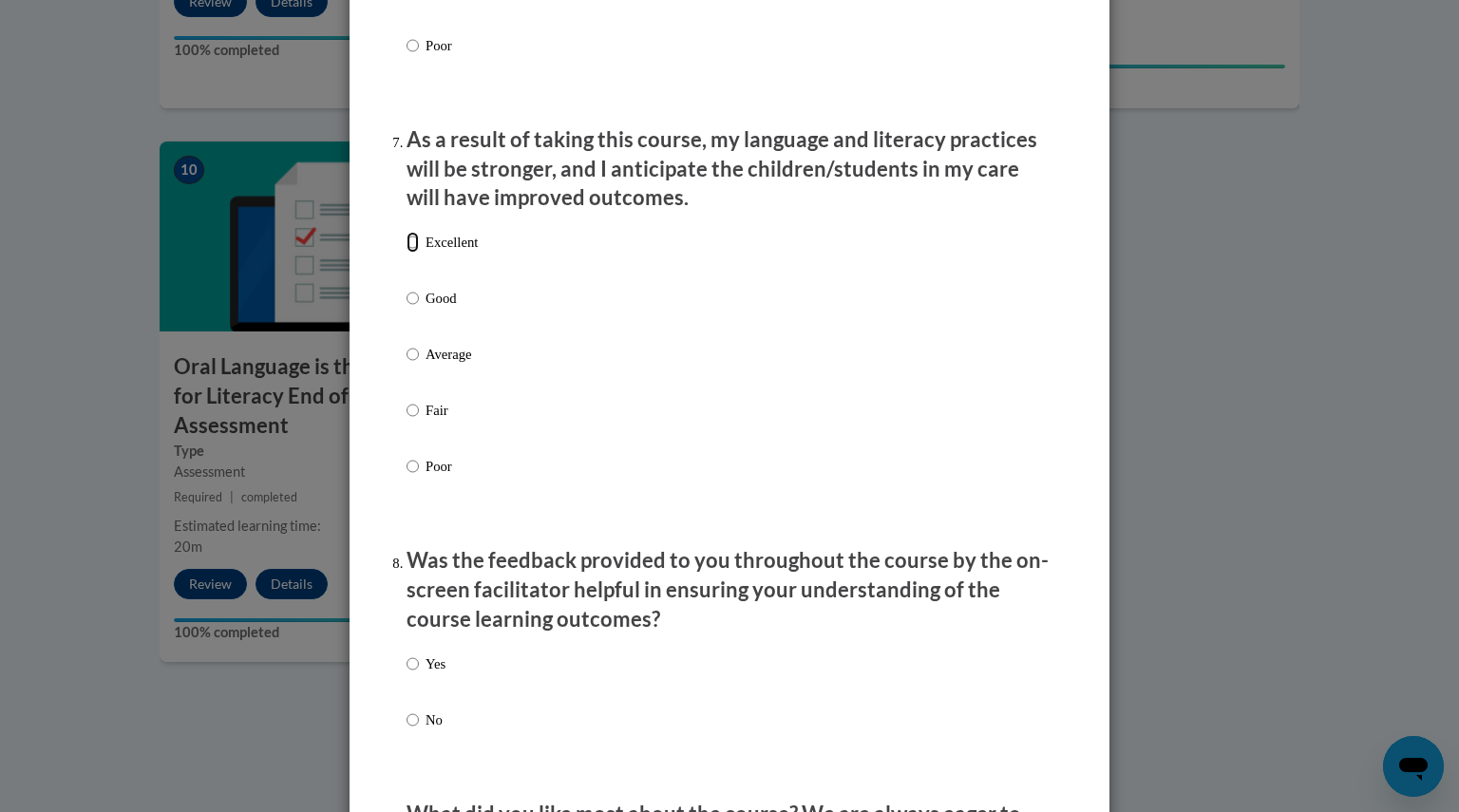
click at [407, 251] on input "Excellent" at bounding box center [413, 242] width 13 height 20
radio input "true"
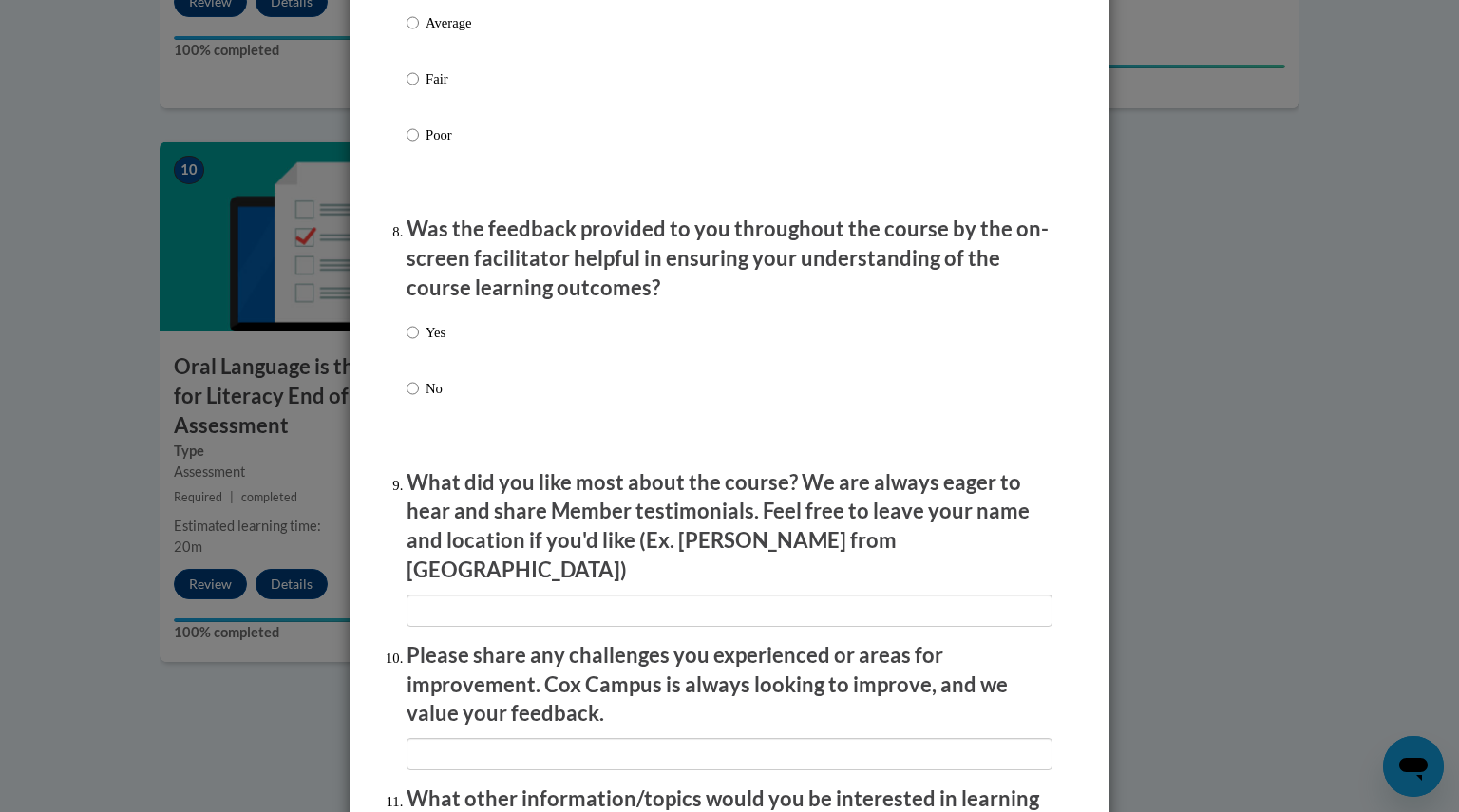
scroll to position [2764, 0]
click at [407, 343] on input "Yes" at bounding box center [413, 331] width 13 height 20
radio input "true"
click at [523, 595] on input "textbox" at bounding box center [730, 610] width 646 height 32
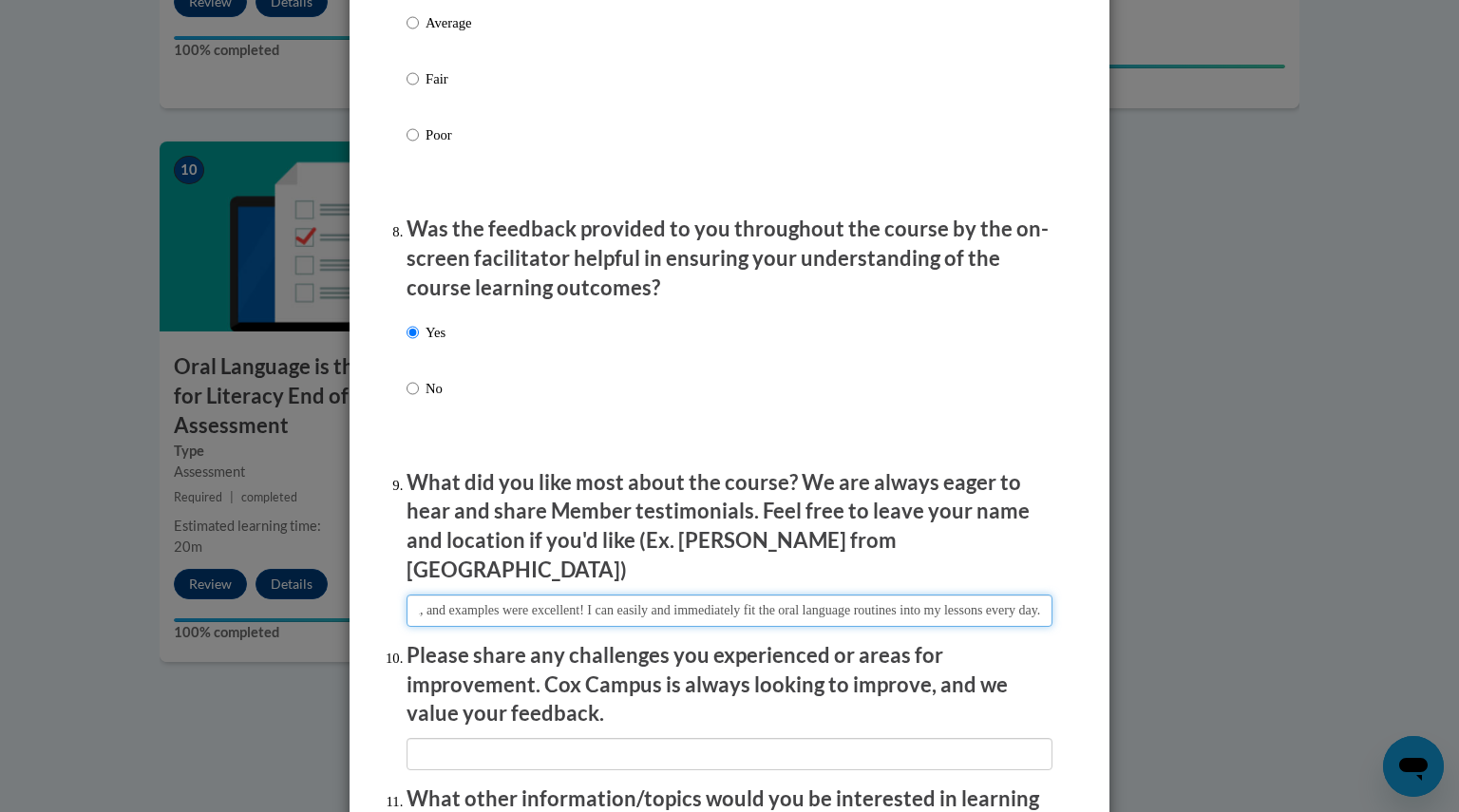
scroll to position [0, 216]
type input "The content, presentation, and examples were excellent! I can easily and immedi…"
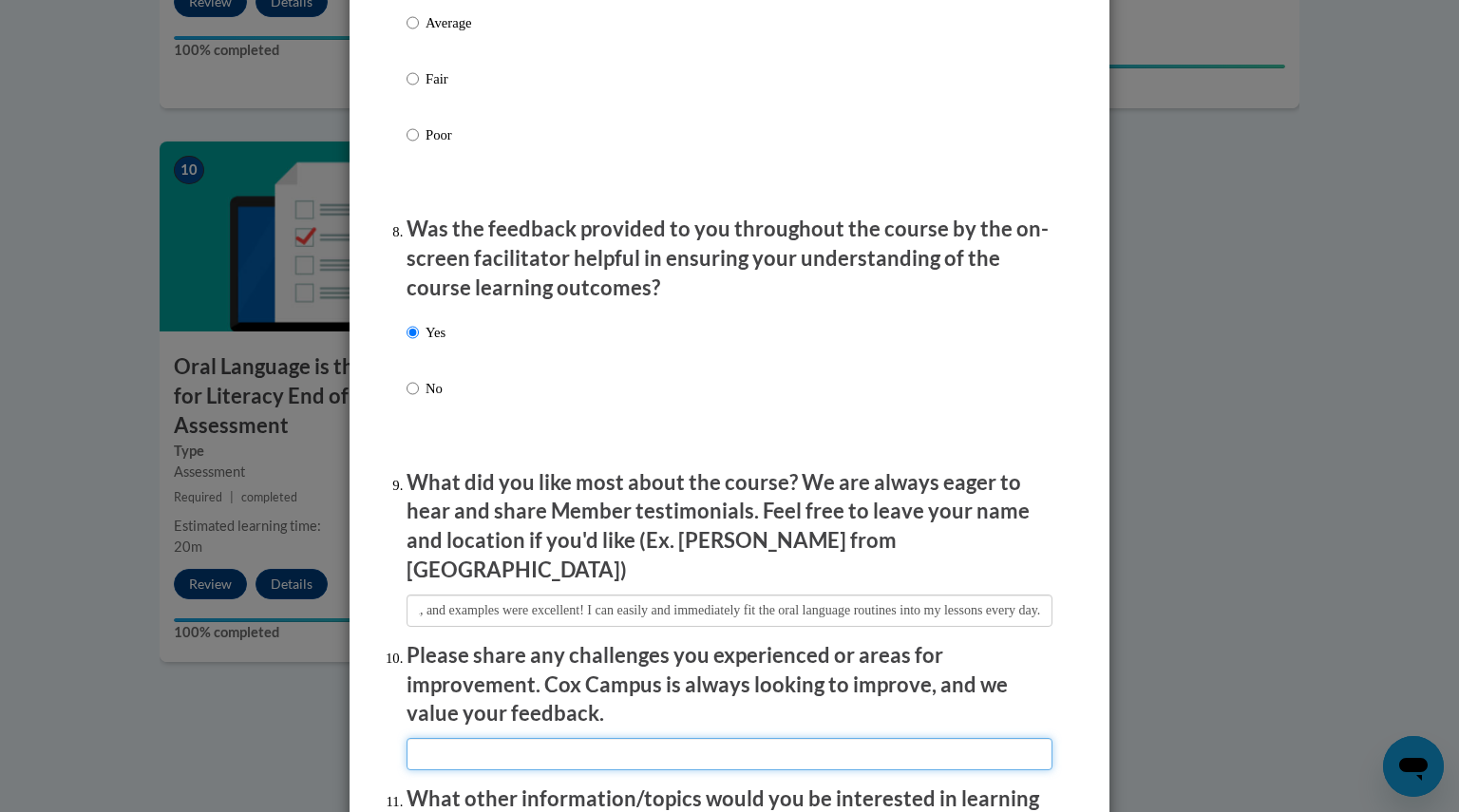
click at [517, 751] on input "textbox" at bounding box center [730, 754] width 646 height 32
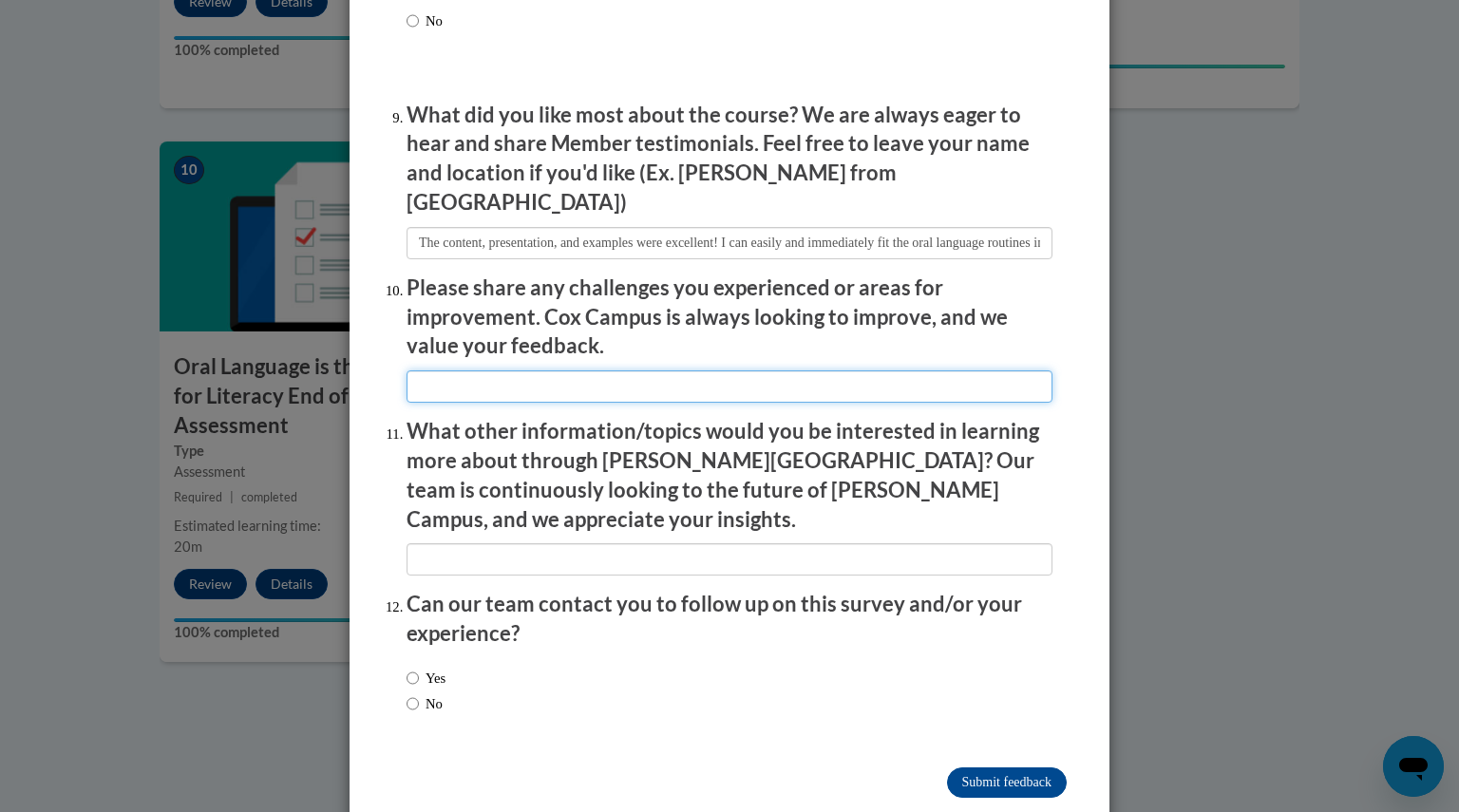
scroll to position [3136, 0]
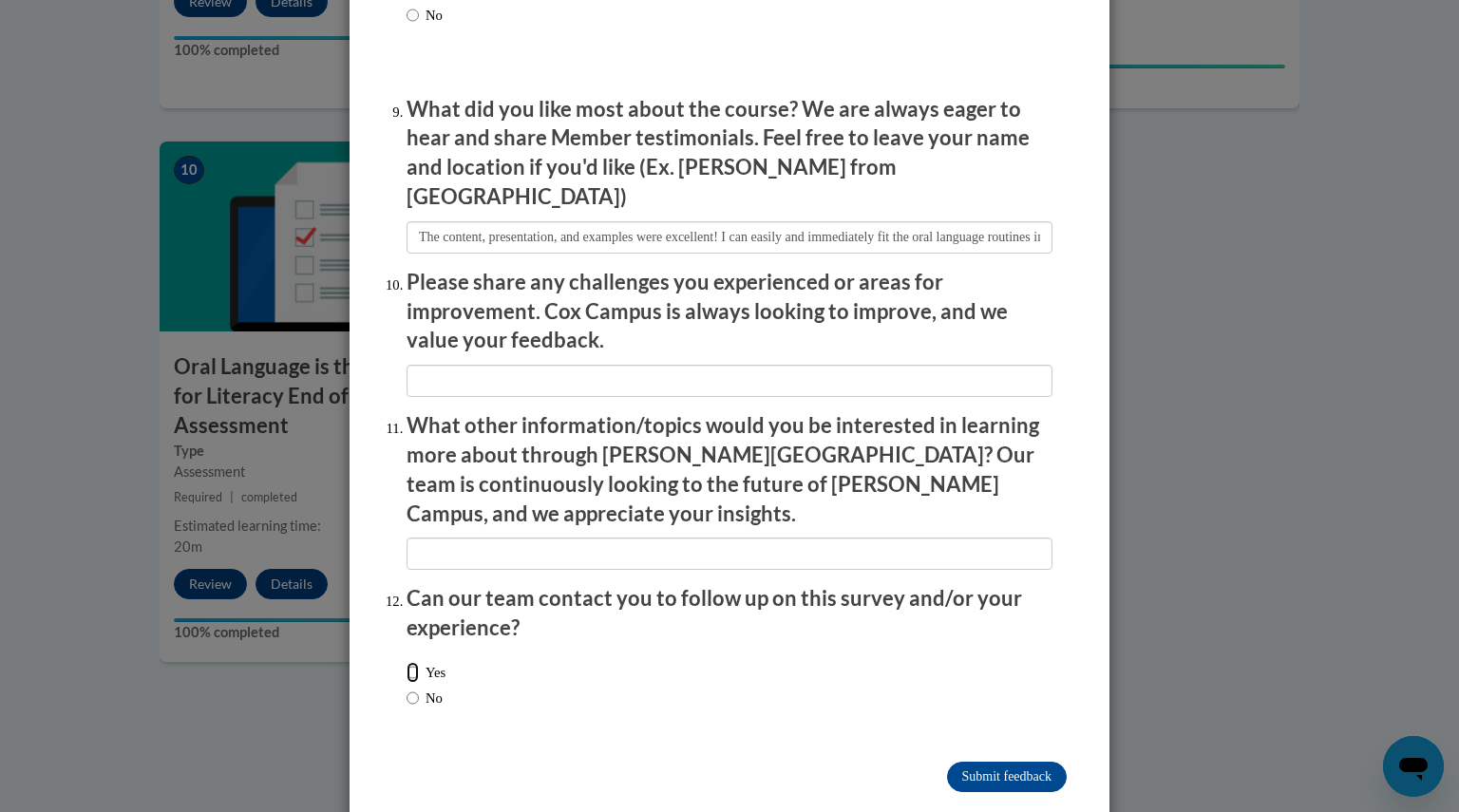
click at [409, 662] on input "Yes" at bounding box center [413, 672] width 13 height 20
radio input "true"
click at [1010, 761] on input "Submit feedback" at bounding box center [1006, 776] width 120 height 30
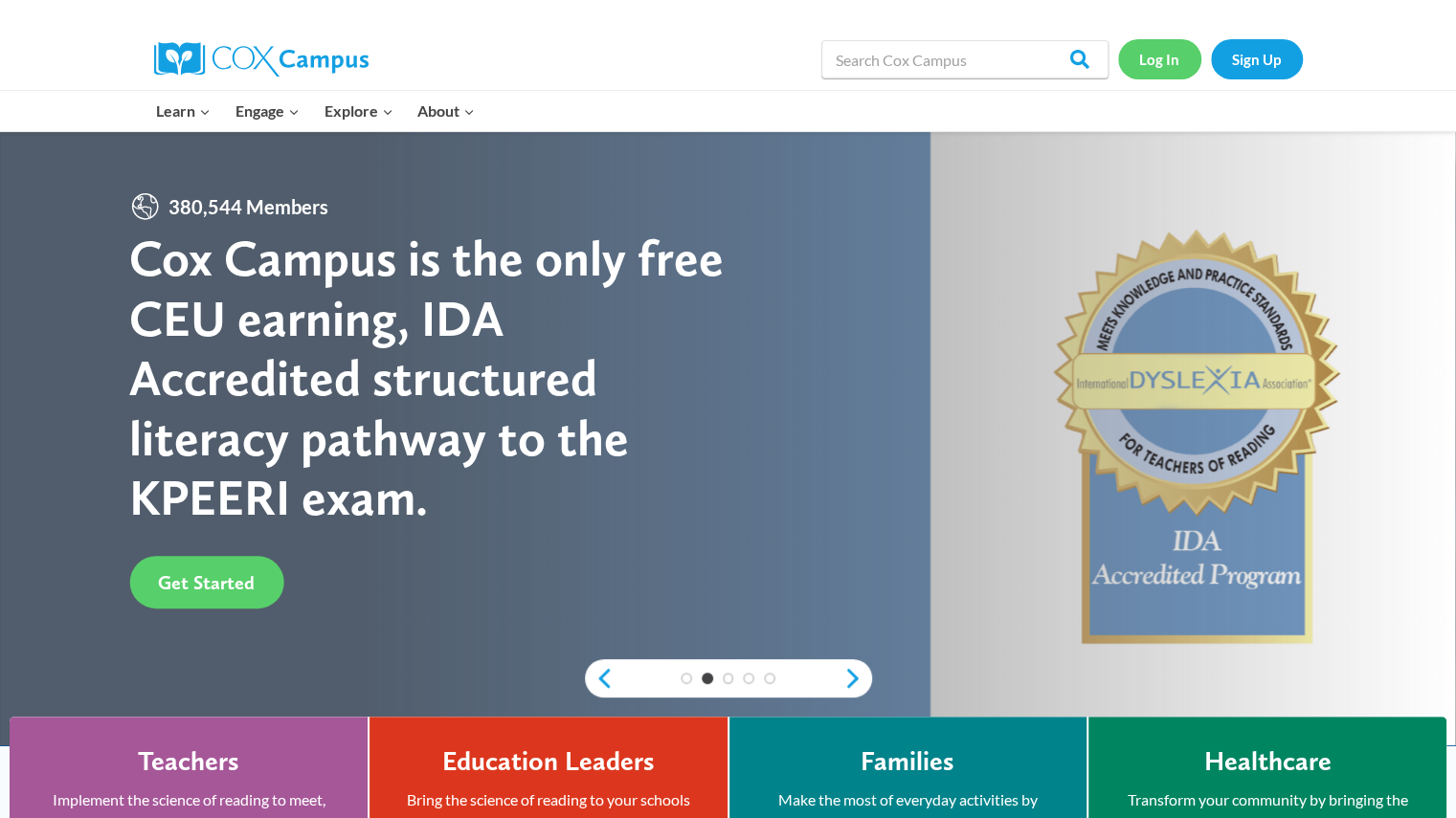
click at [1147, 46] on link "Log In" at bounding box center [1159, 59] width 84 height 39
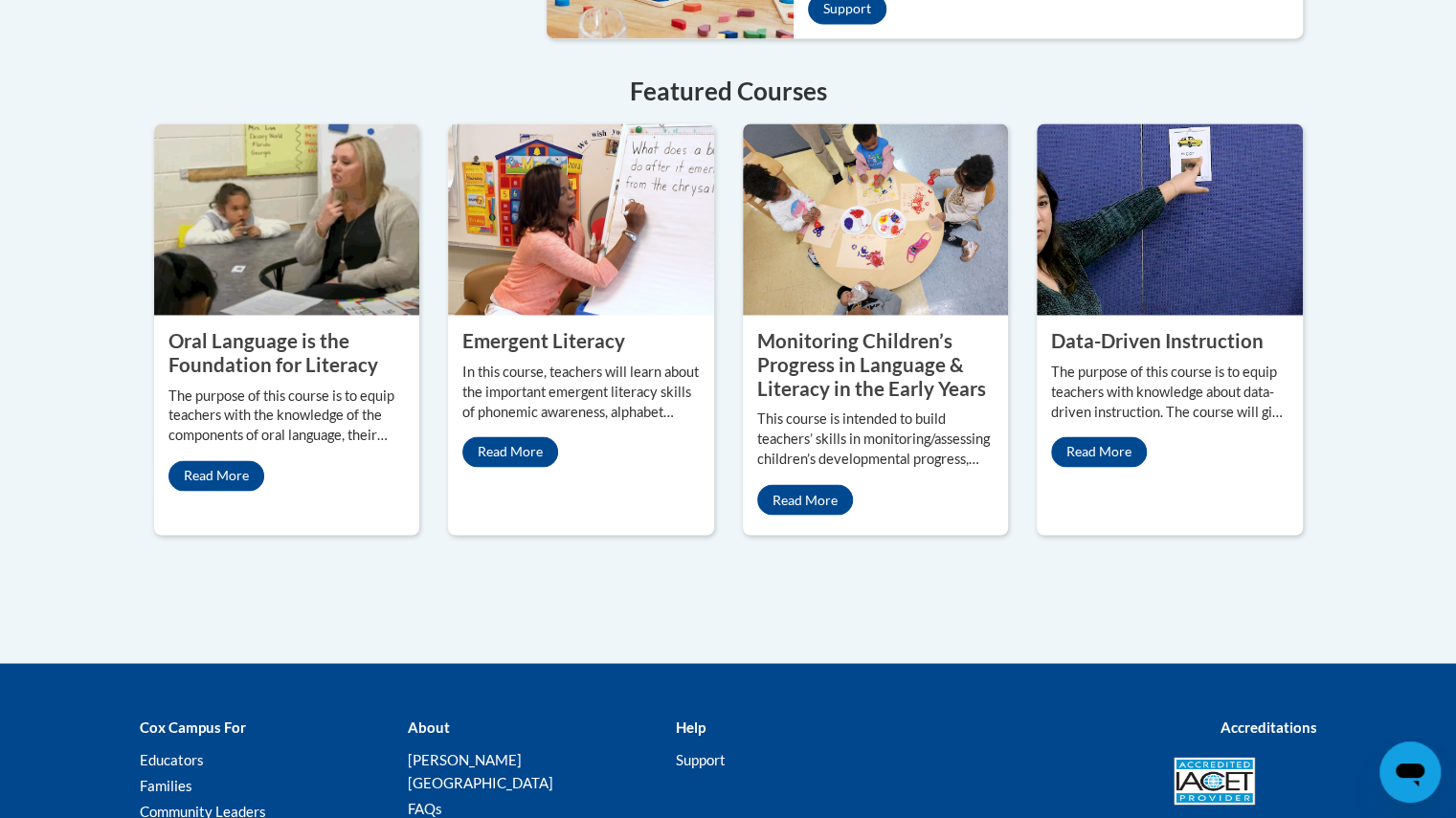
scroll to position [1693, 0]
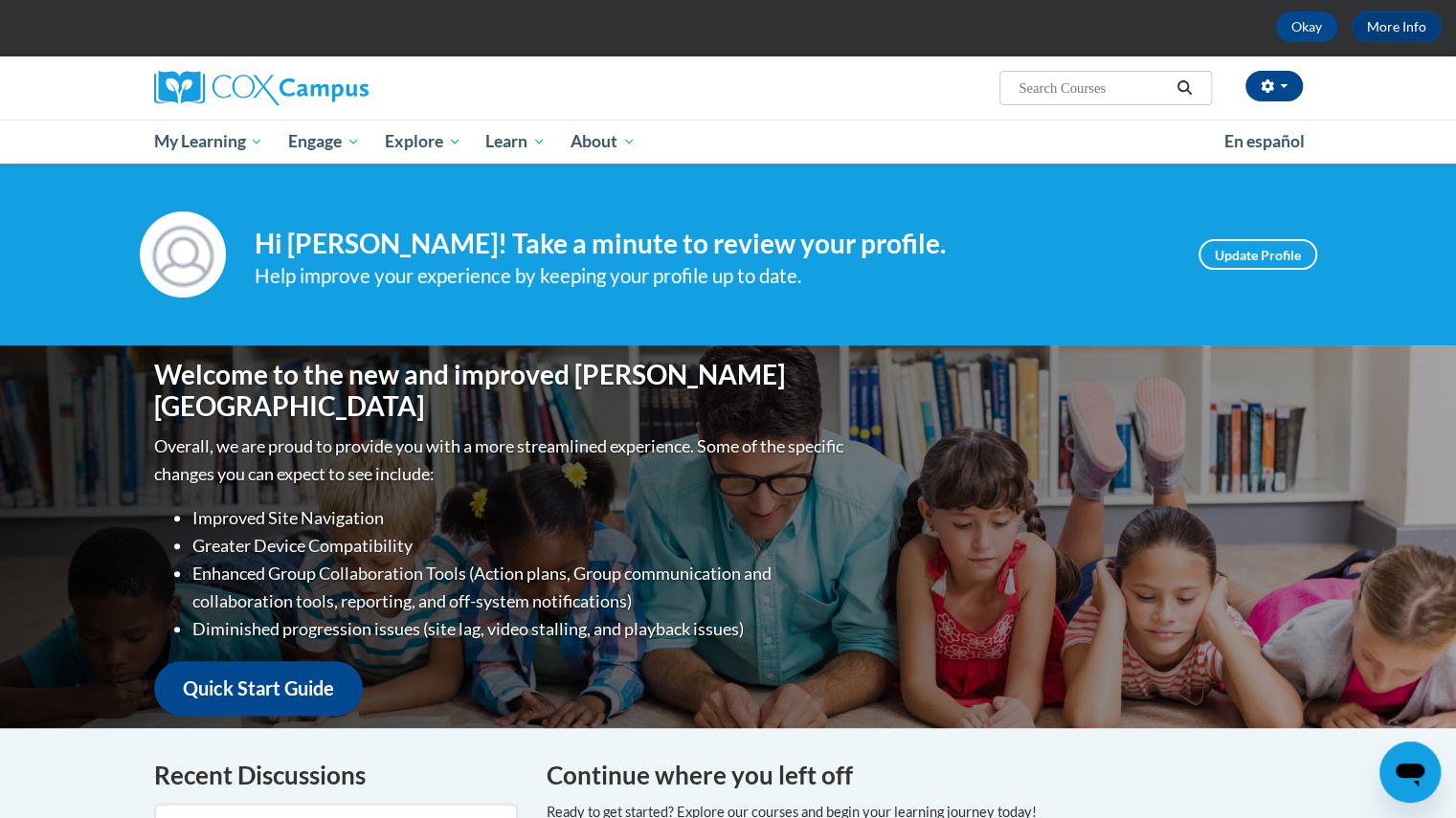
scroll to position [88, 0]
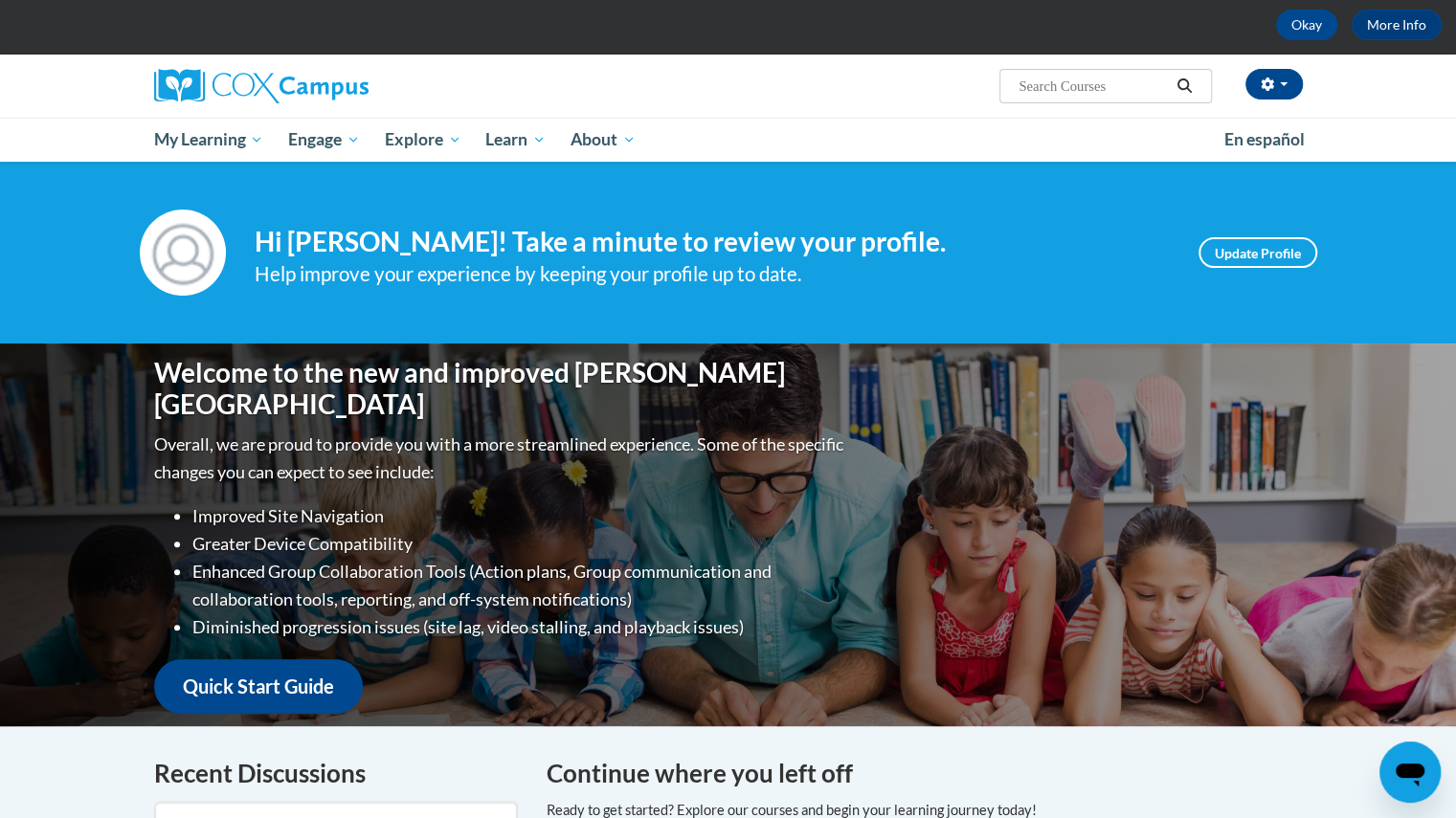
click at [1053, 90] on input "Search..." at bounding box center [1092, 85] width 153 height 23
type input "early literacy"
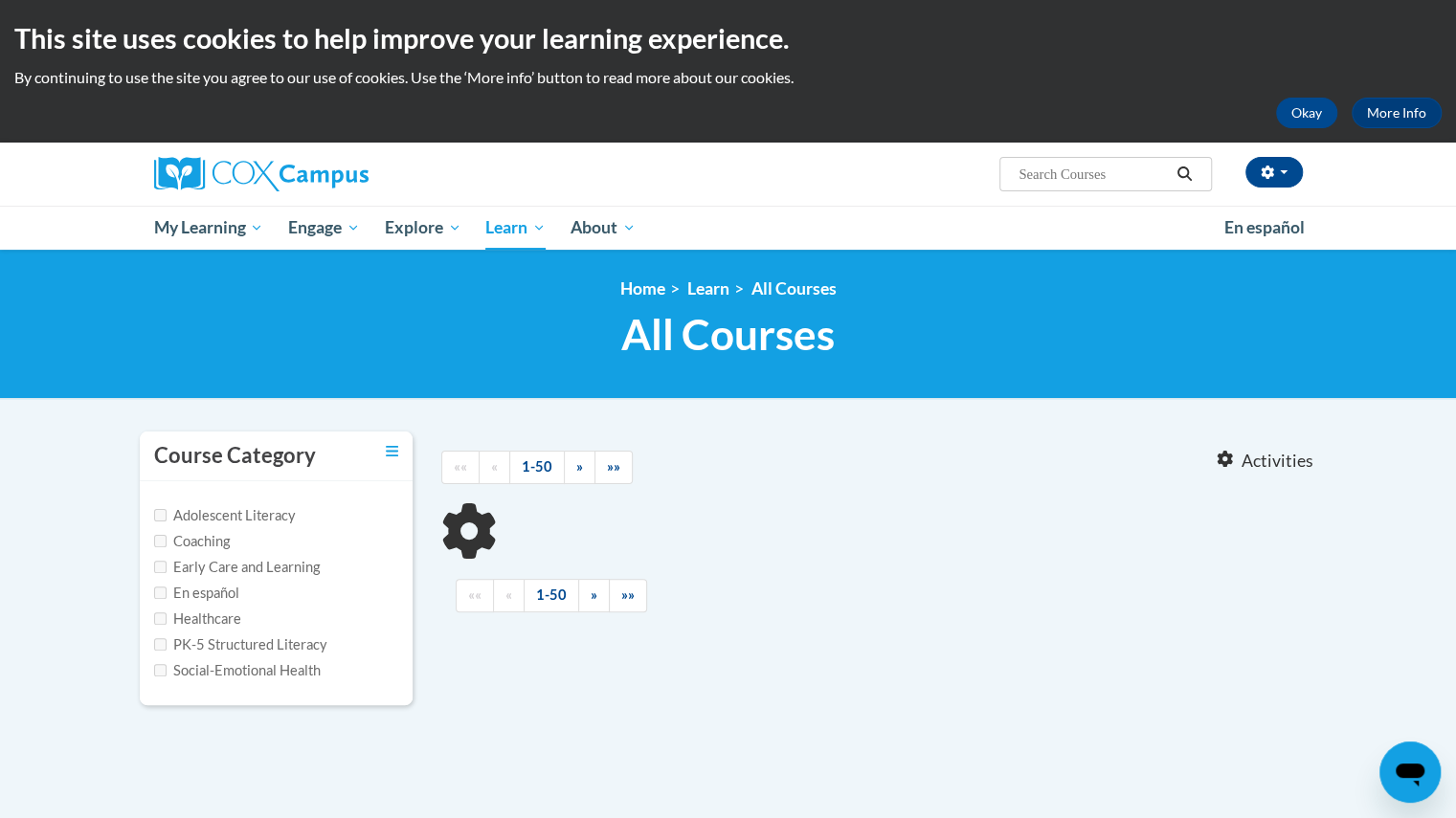
type input "early literacy"
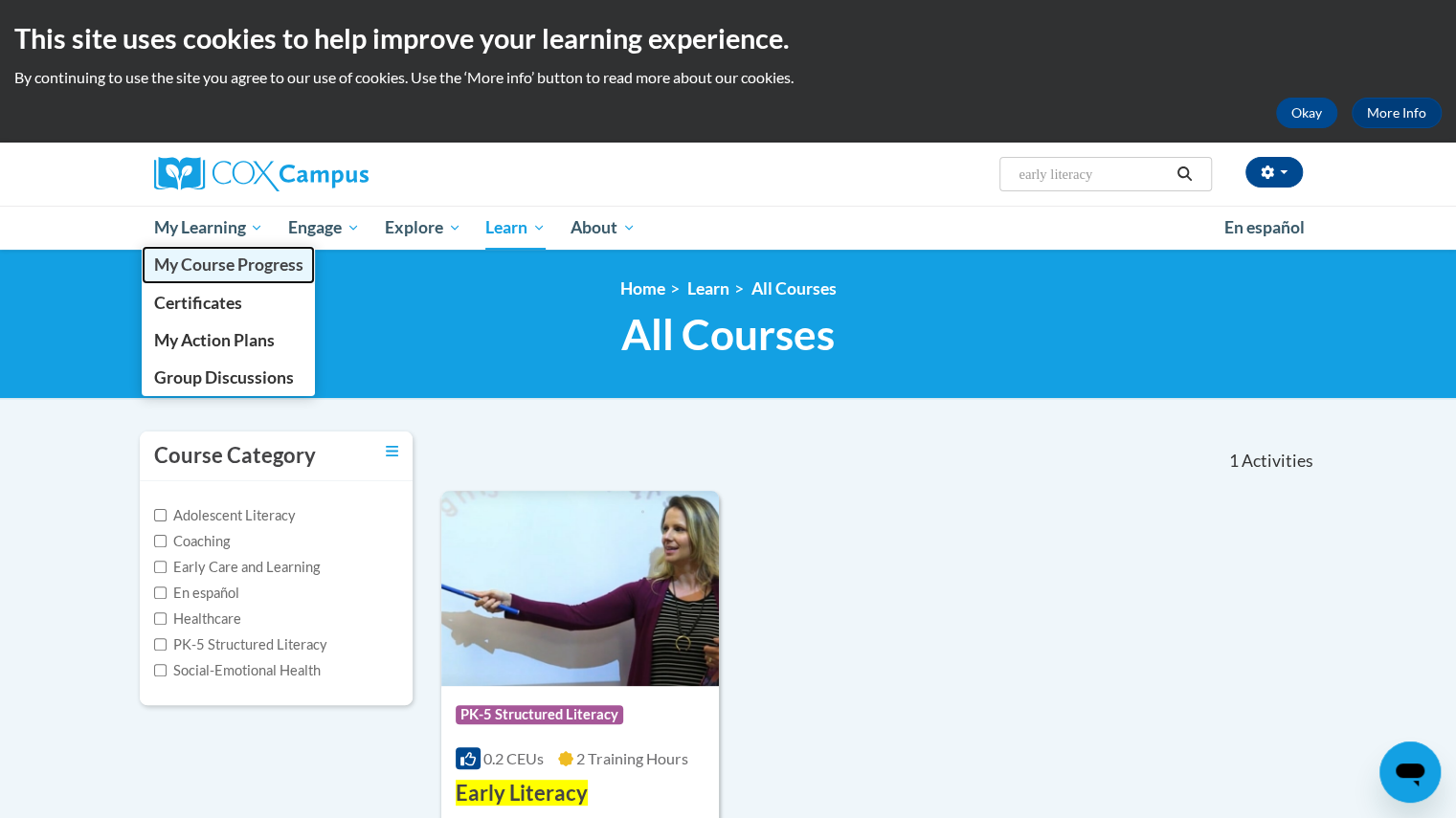
click at [203, 266] on span "My Course Progress" at bounding box center [228, 264] width 149 height 20
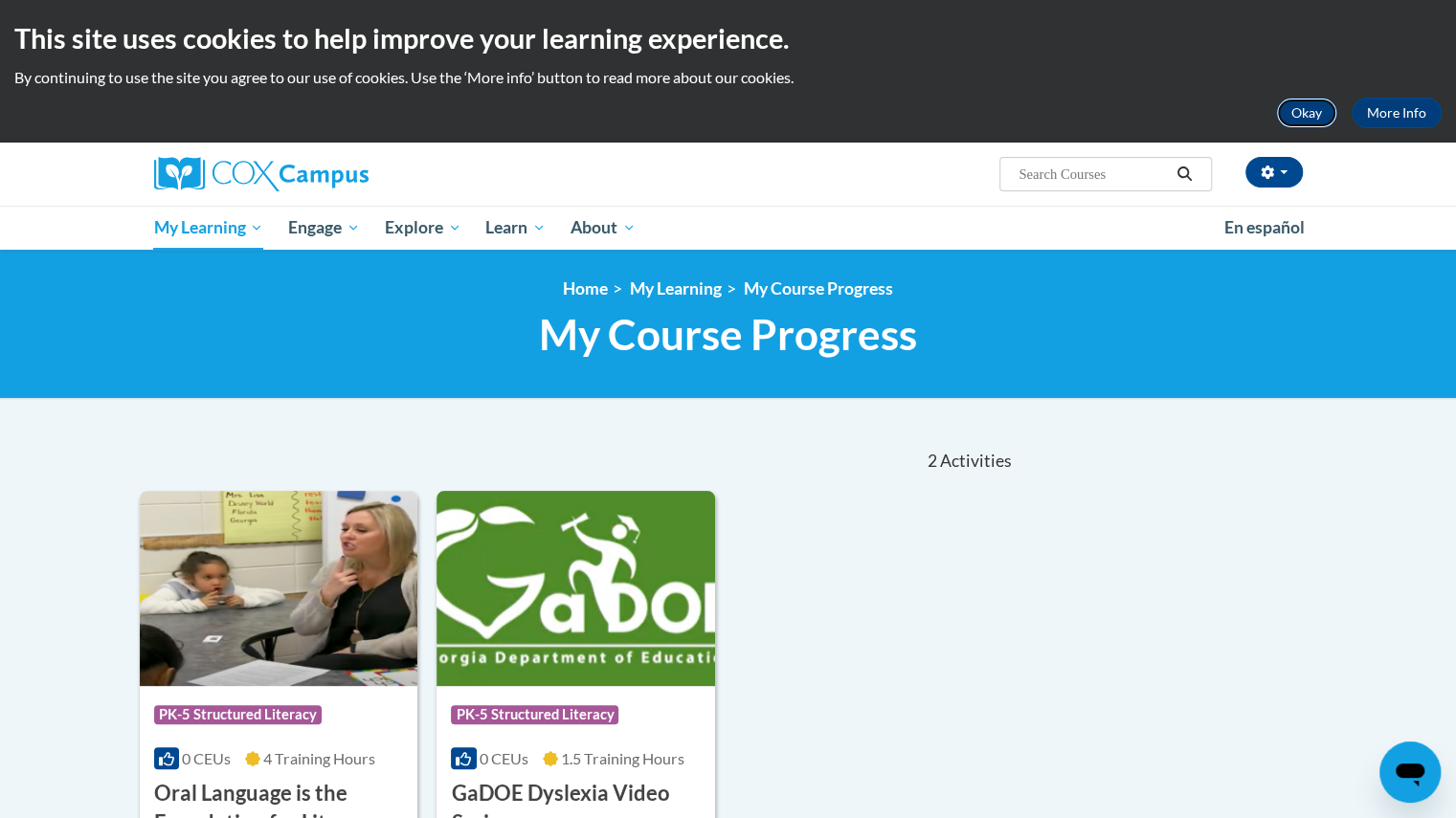
click at [1318, 101] on button "Okay" at bounding box center [1306, 112] width 61 height 30
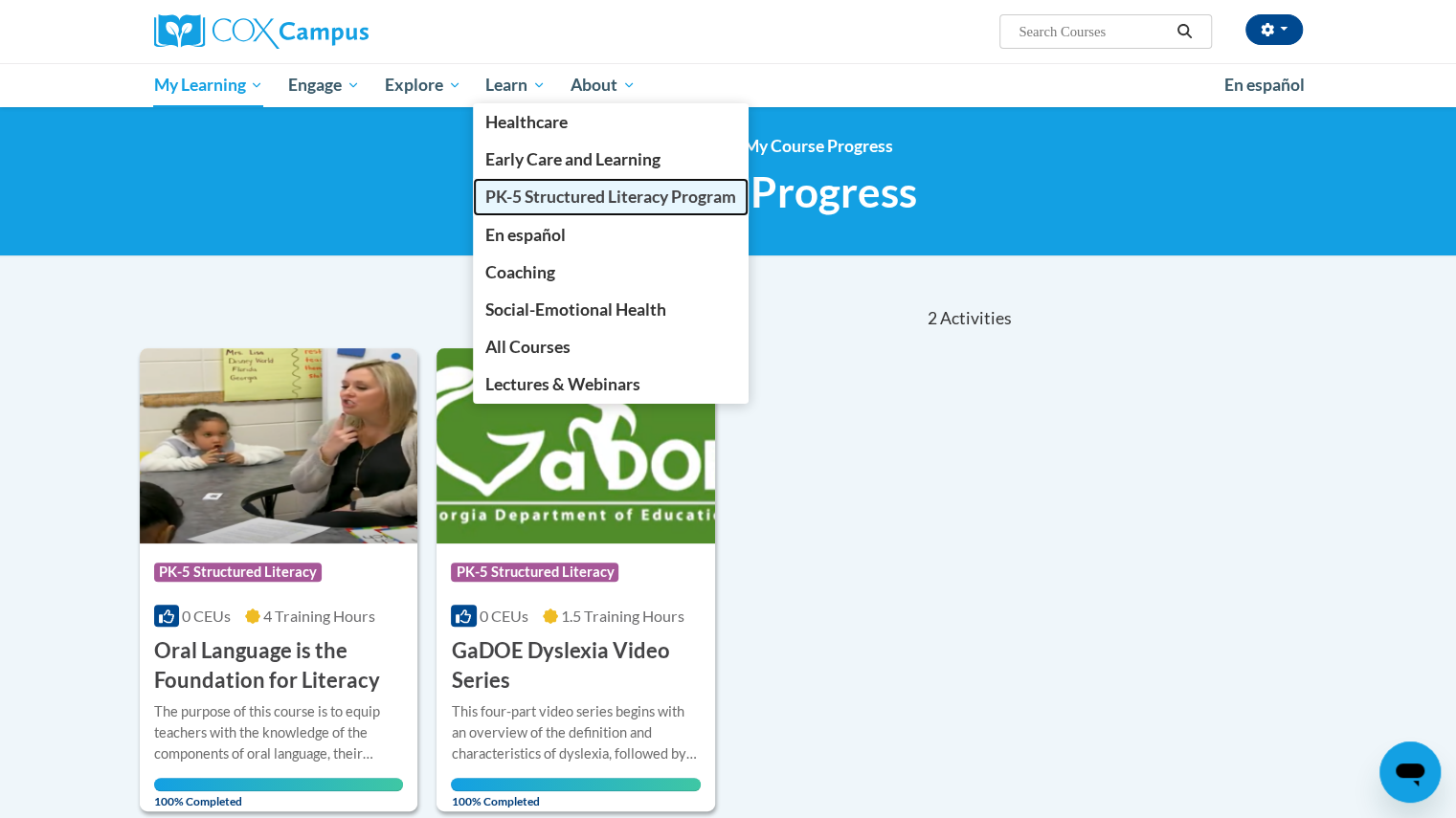
click at [603, 203] on span "PK-5 Structured Literacy Program" at bounding box center [610, 196] width 251 height 20
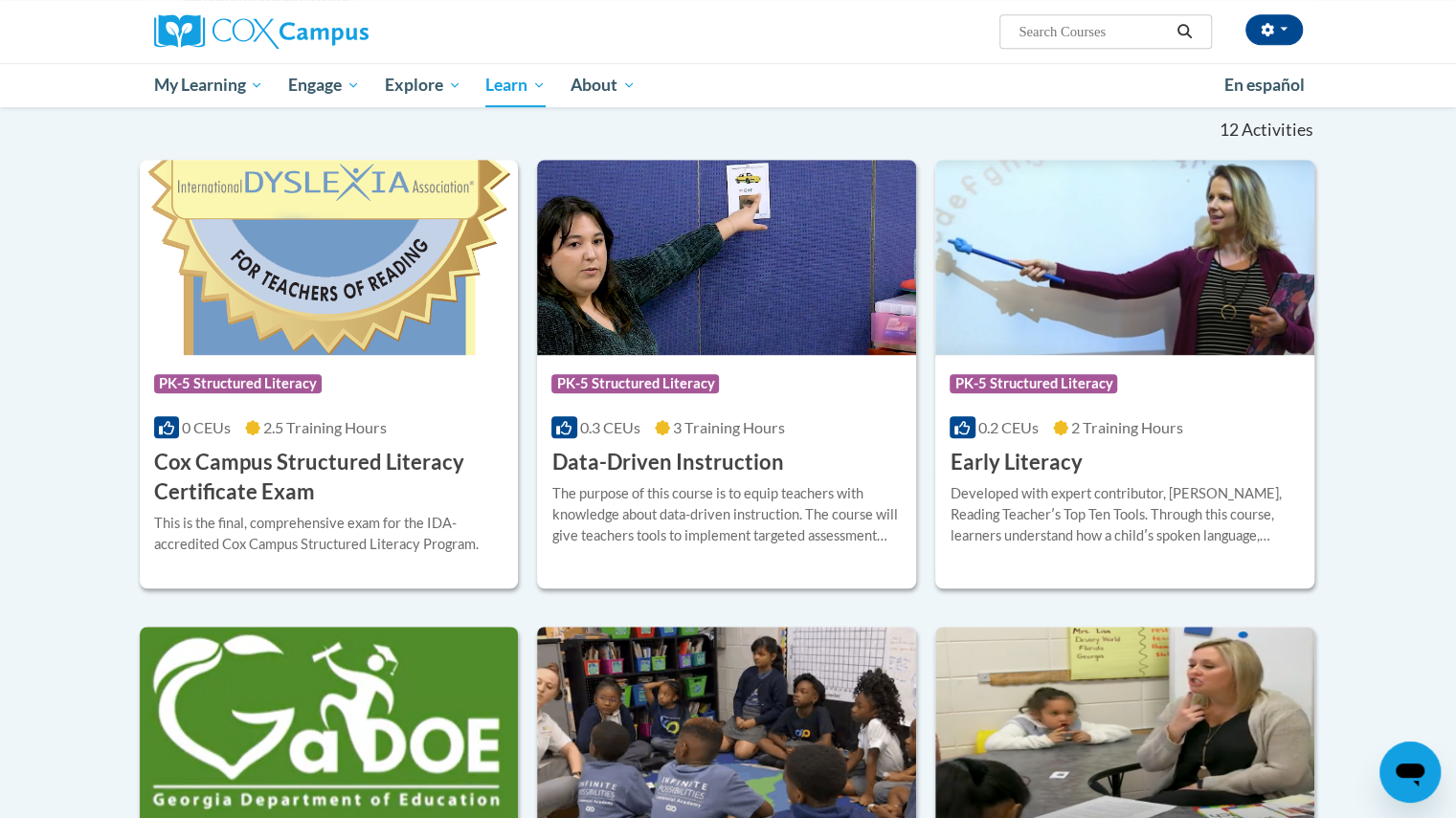
scroll to position [569, 0]
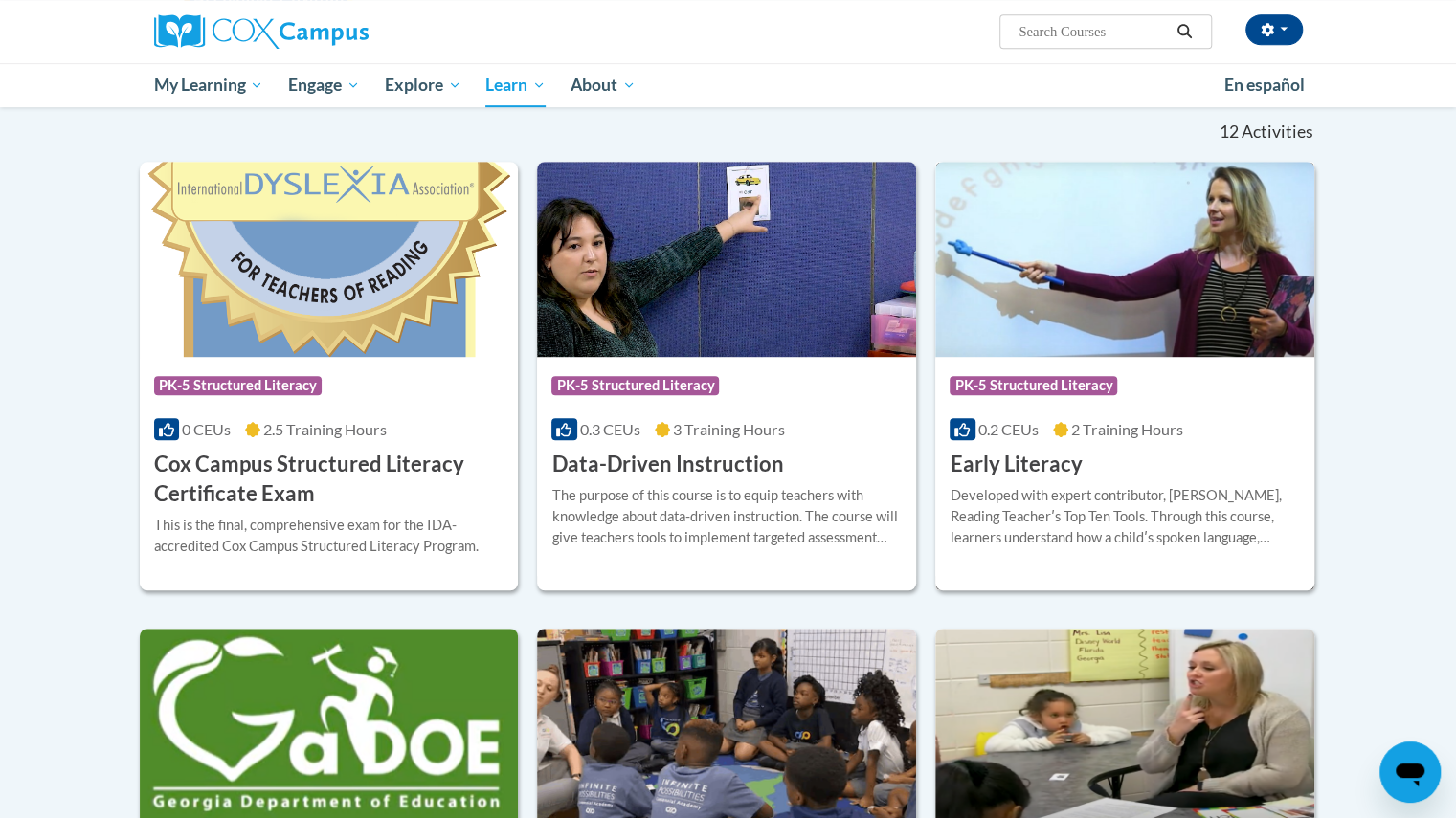
click at [1246, 518] on div "Developed with expert contributor, [PERSON_NAME], Reading Teacherʹs Top Ten Too…" at bounding box center [1124, 517] width 351 height 63
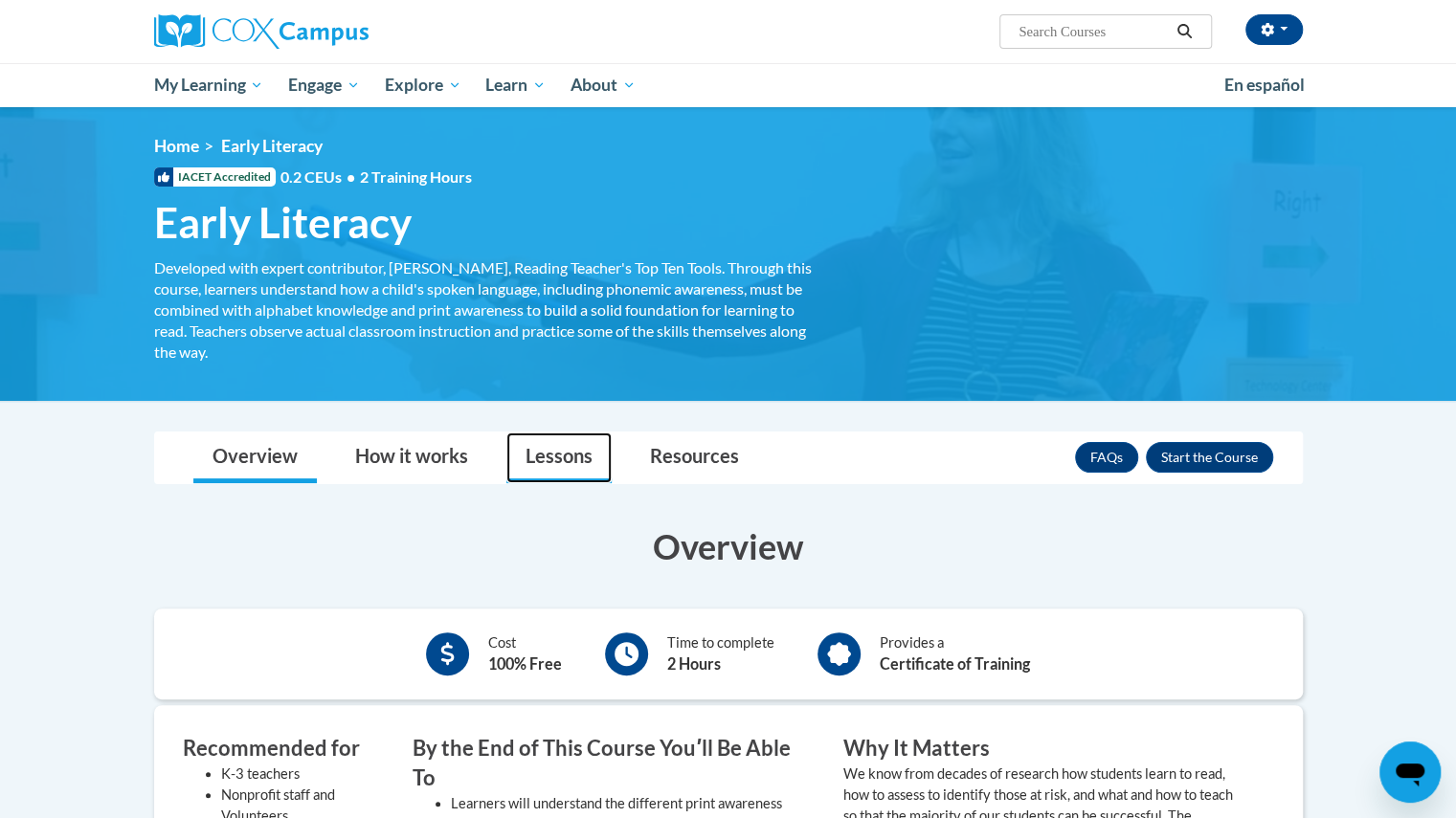
click at [571, 470] on link "Lessons" at bounding box center [558, 458] width 105 height 51
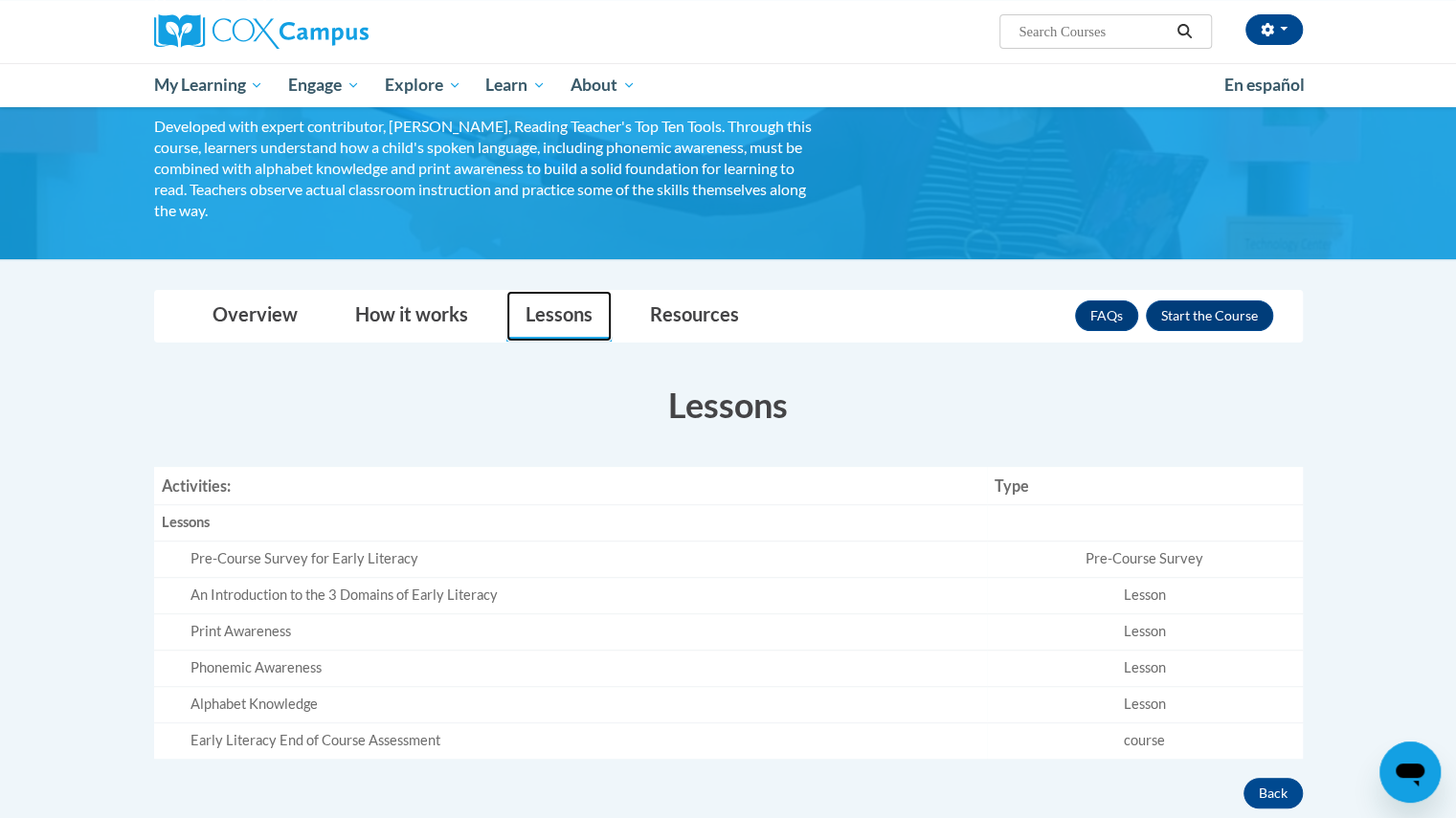
scroll to position [141, 0]
click at [1177, 316] on button "Enroll" at bounding box center [1209, 315] width 128 height 30
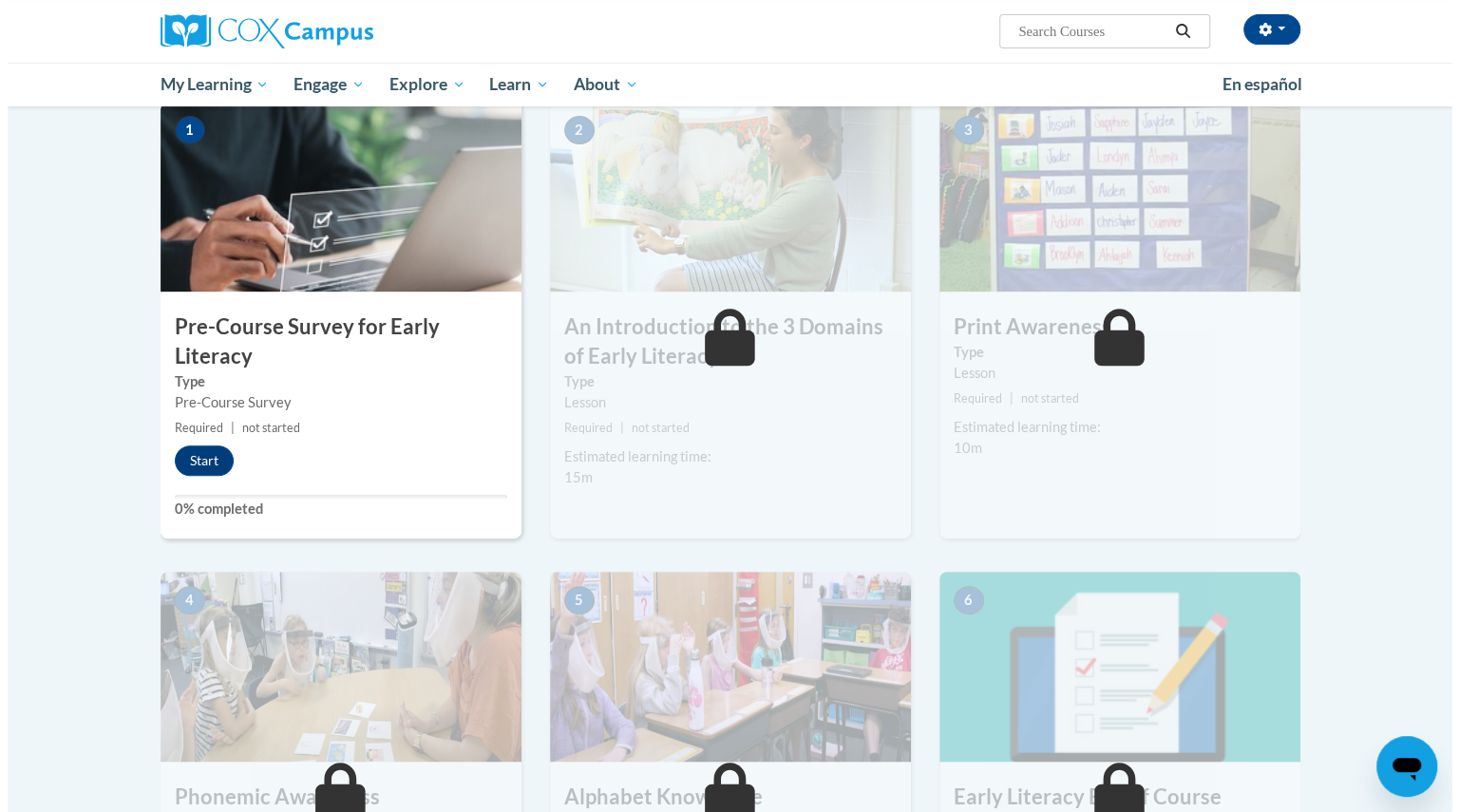
scroll to position [395, 0]
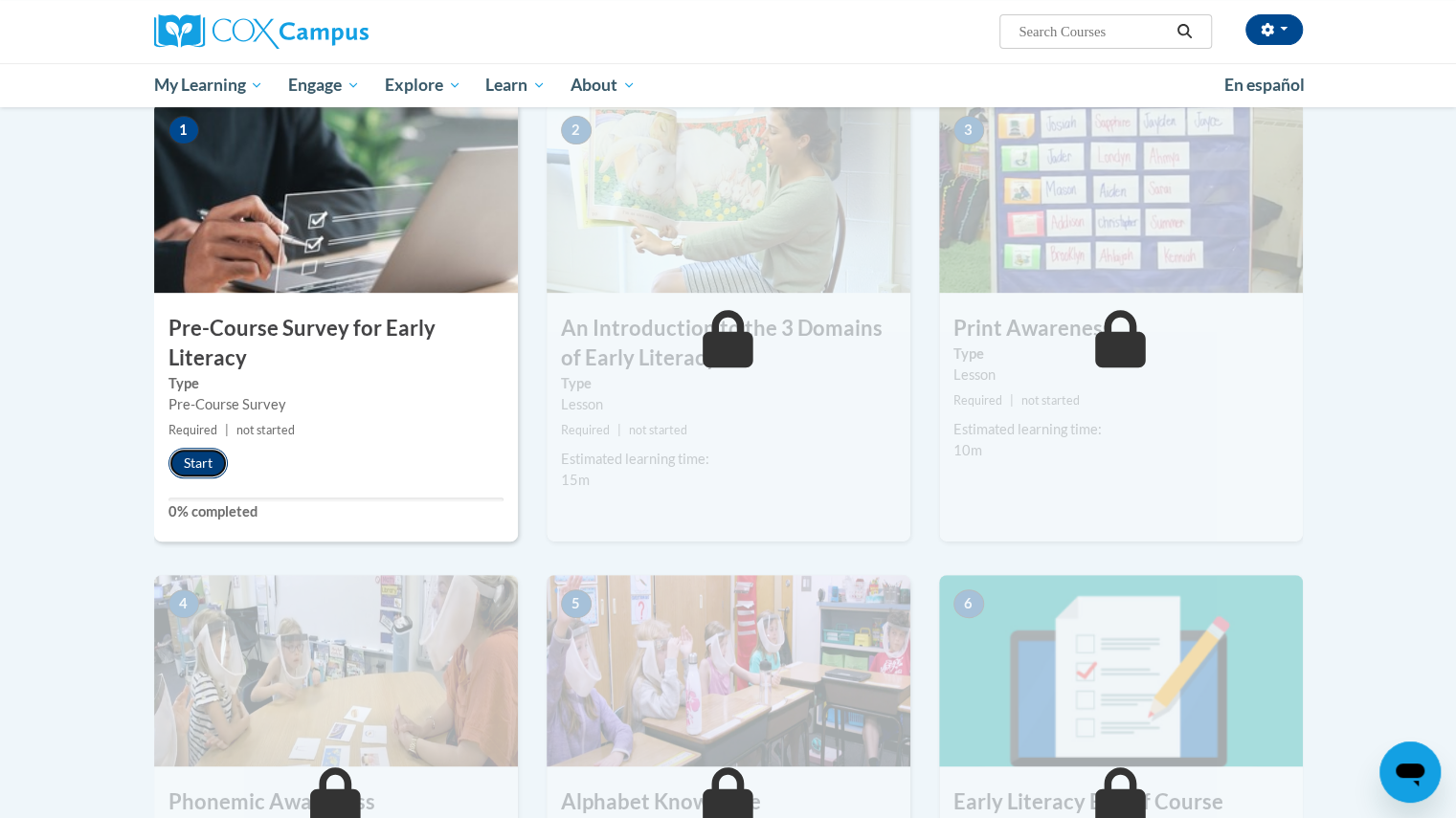
click at [192, 469] on button "Start" at bounding box center [197, 463] width 59 height 30
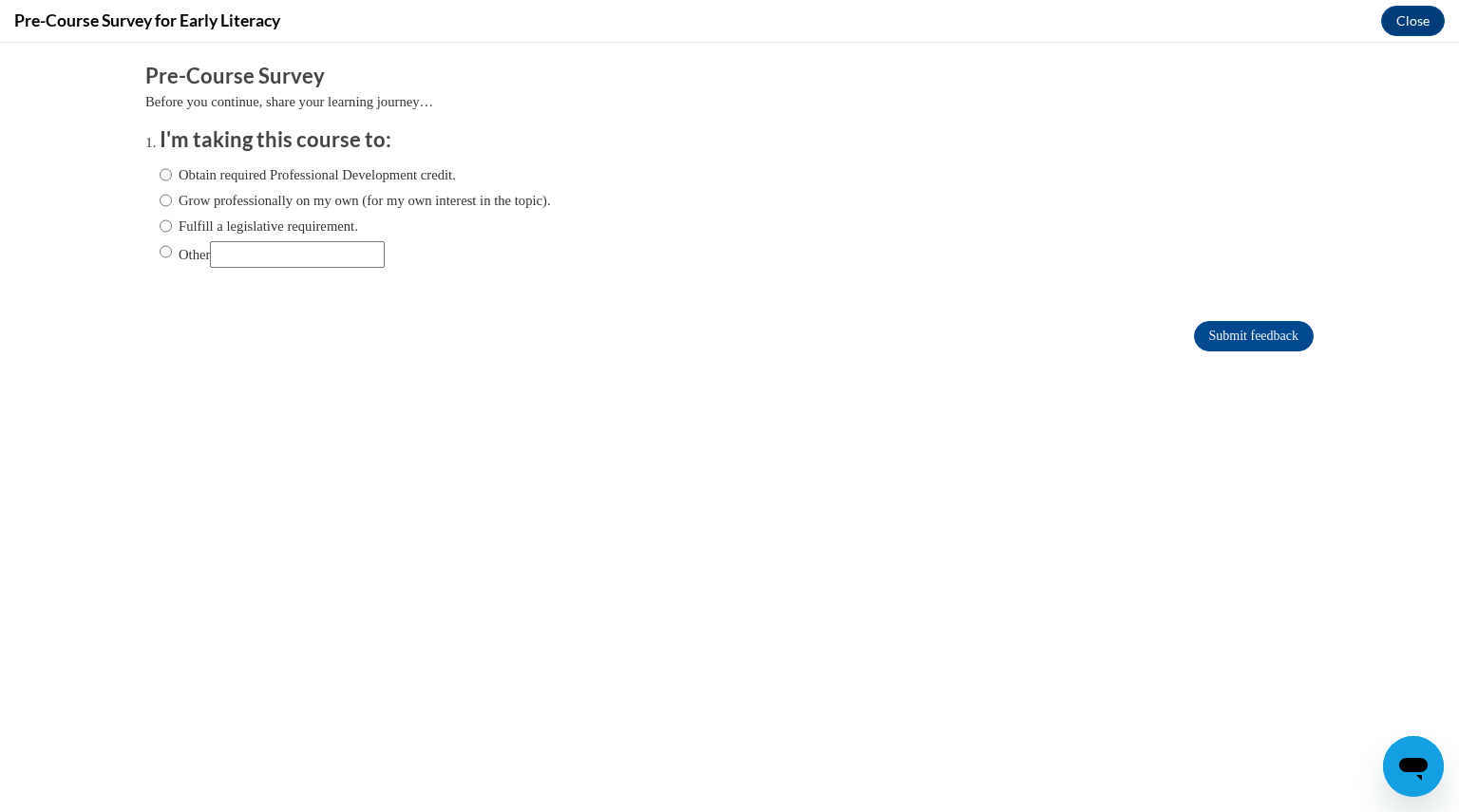
scroll to position [0, 0]
click at [160, 178] on input "Obtain required Professional Development credit." at bounding box center [166, 174] width 13 height 20
radio input "true"
click at [1195, 328] on input "Submit feedback" at bounding box center [1253, 335] width 120 height 30
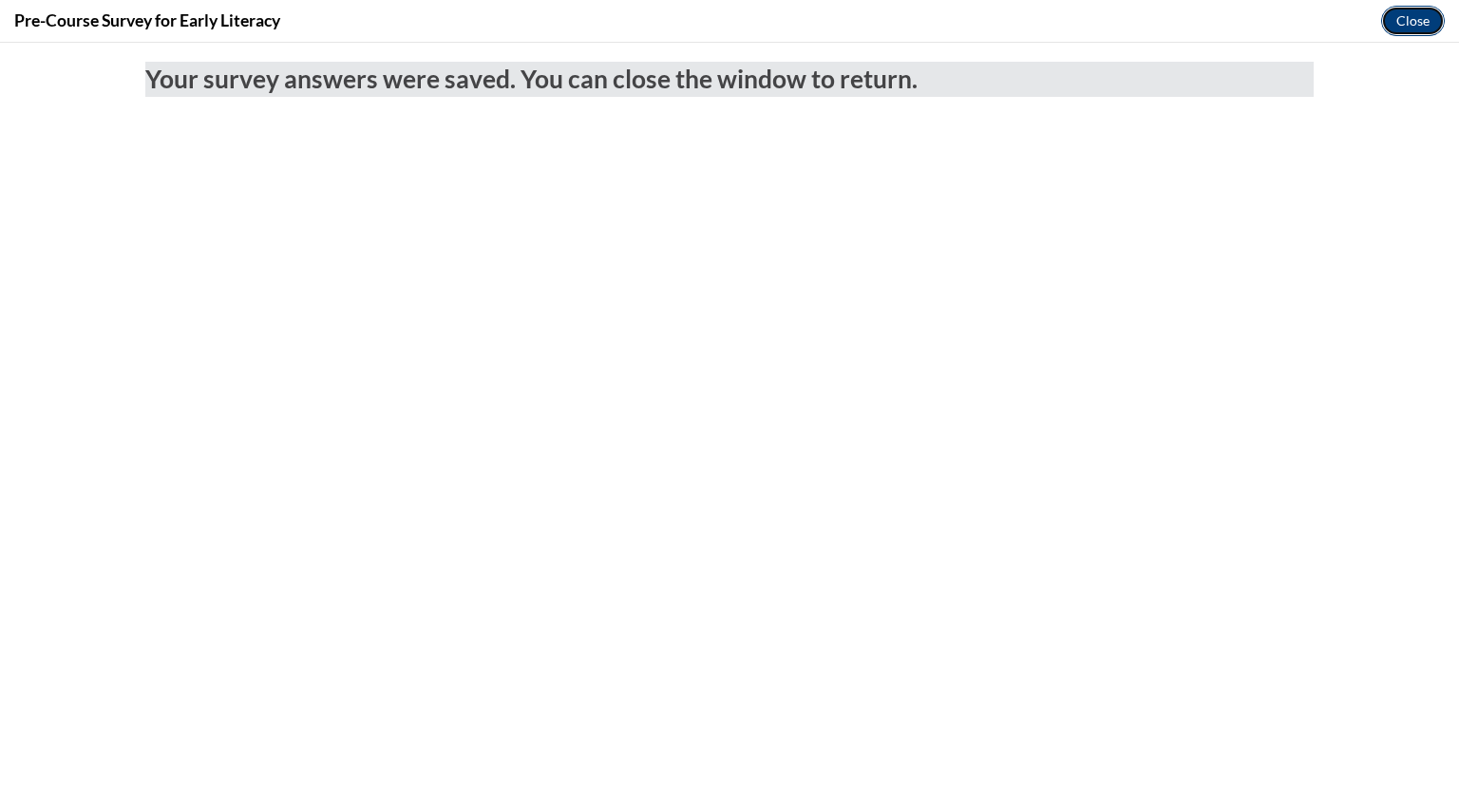
click at [1404, 25] on button "Close" at bounding box center [1412, 20] width 63 height 30
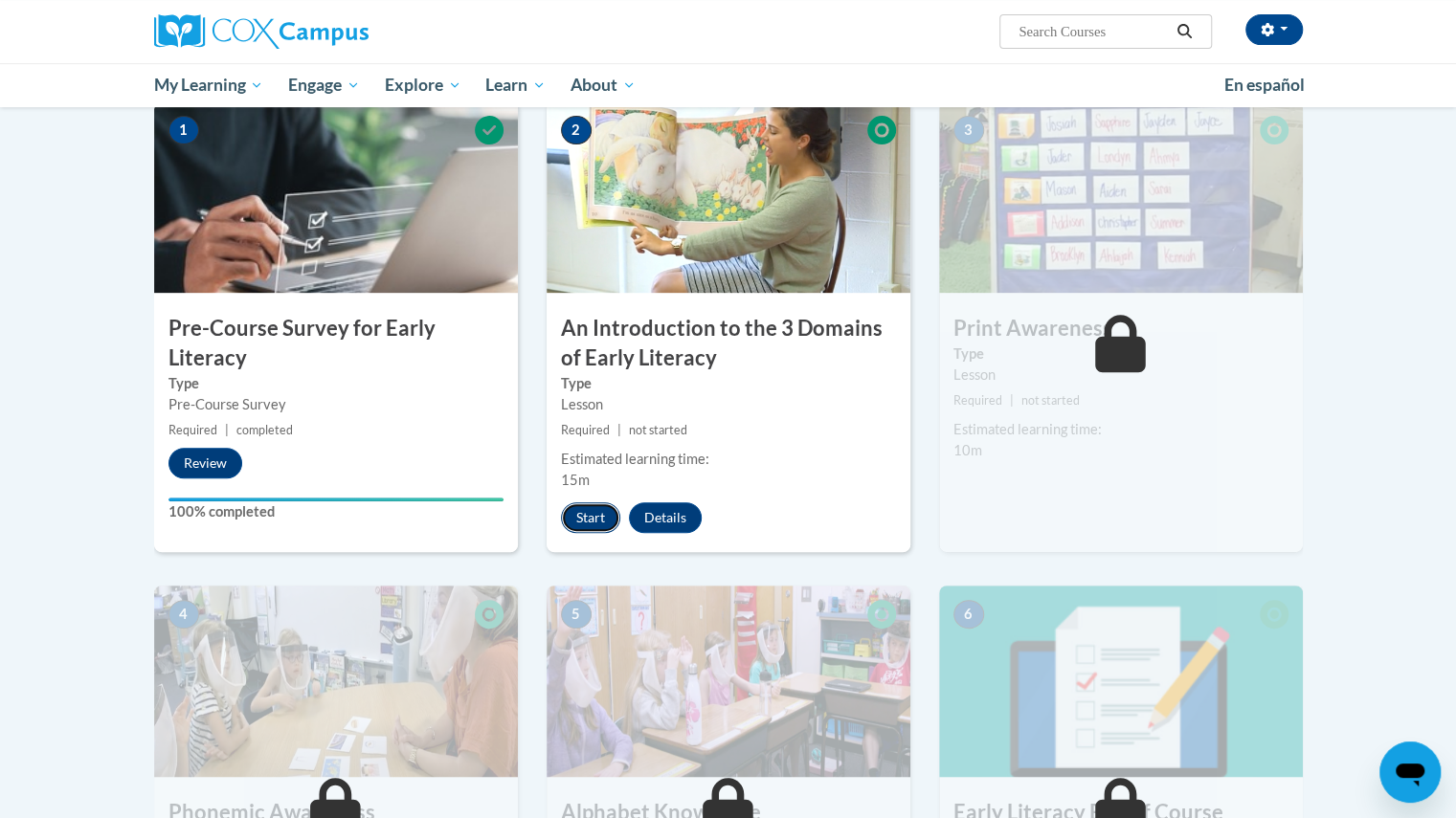
click at [583, 520] on button "Start" at bounding box center [590, 517] width 59 height 30
